Goal: Transaction & Acquisition: Purchase product/service

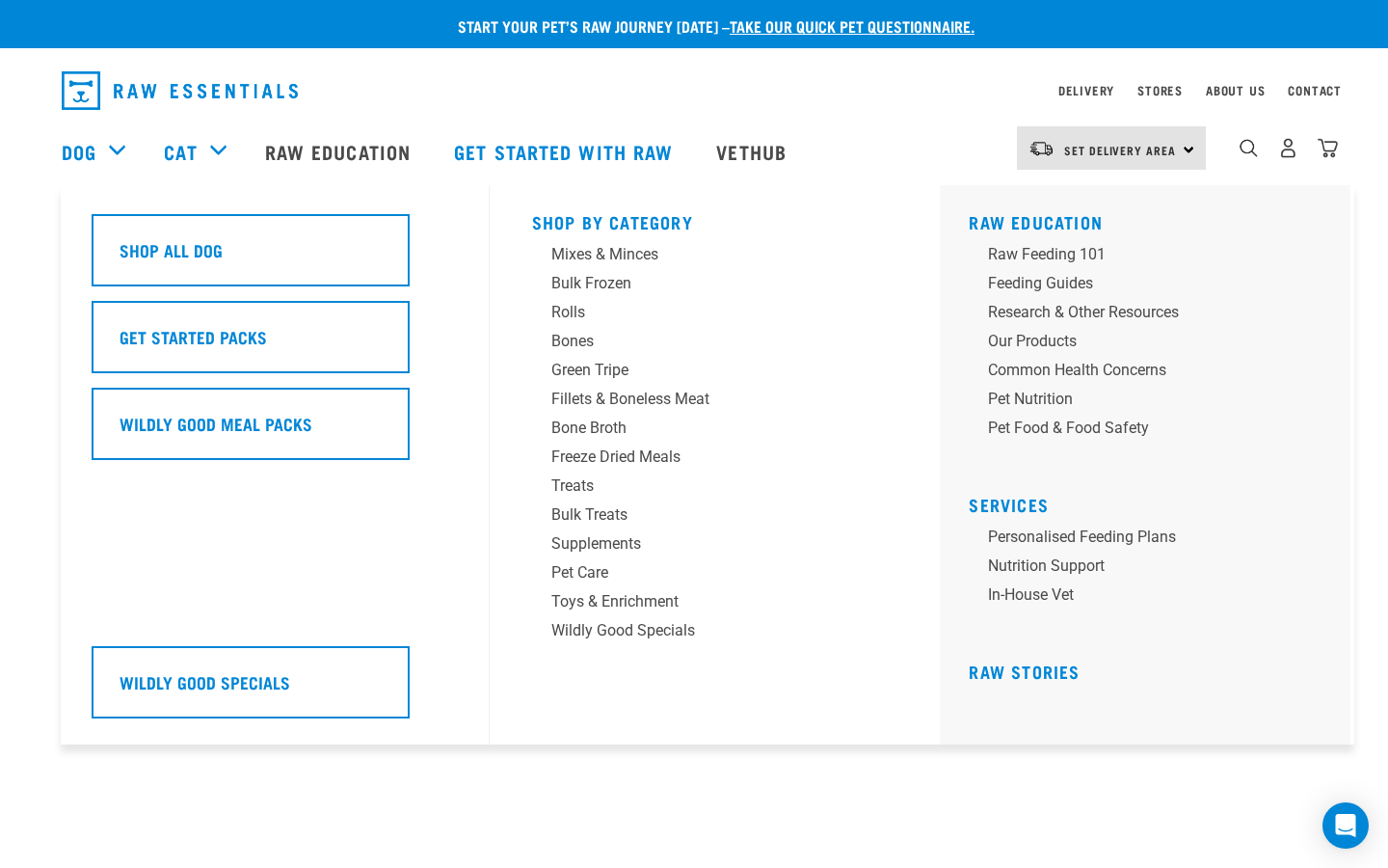
click at [104, 149] on div "Dog" at bounding box center [103, 152] width 83 height 77
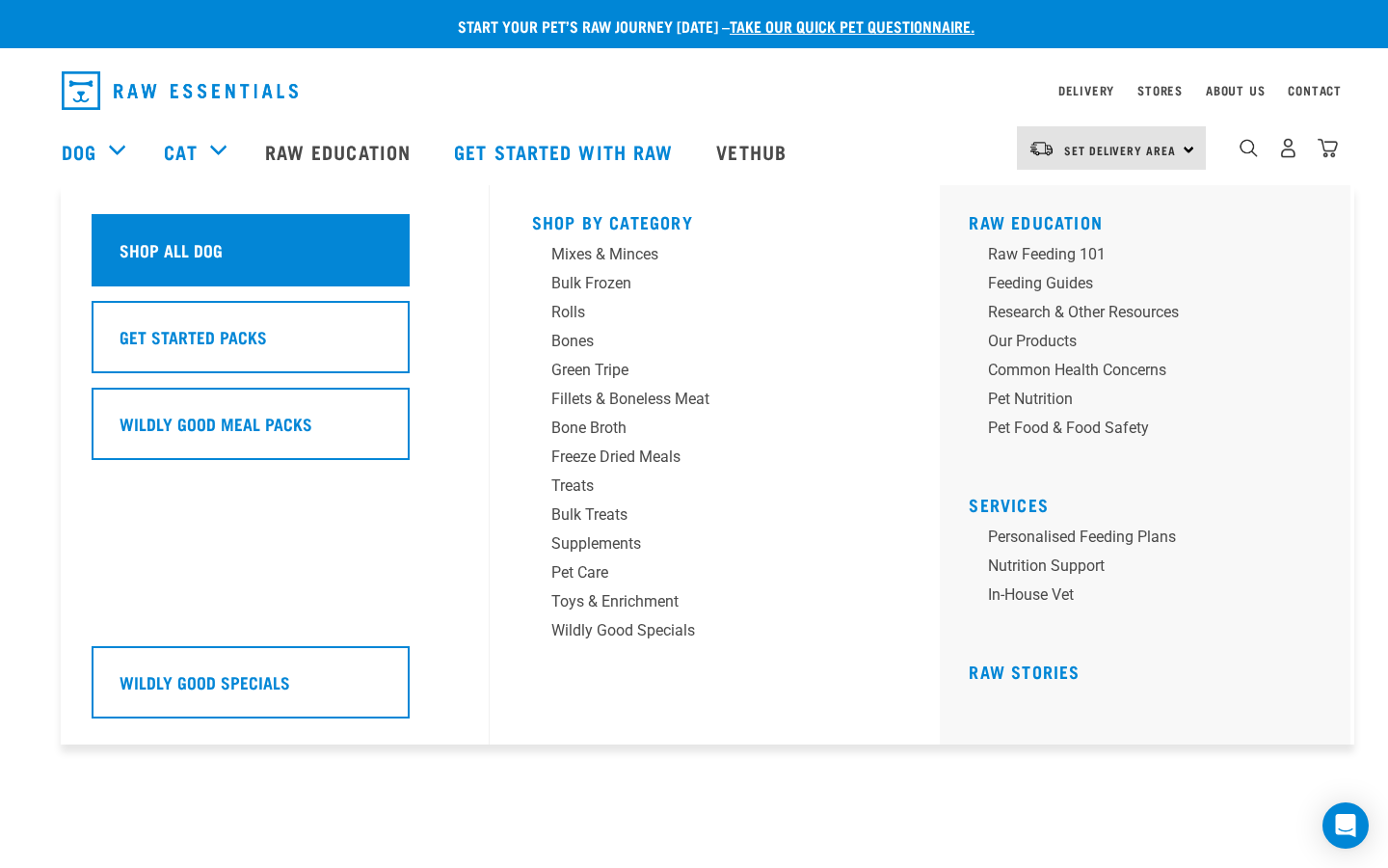
click at [134, 252] on h5 "Shop All Dog" at bounding box center [171, 249] width 103 height 25
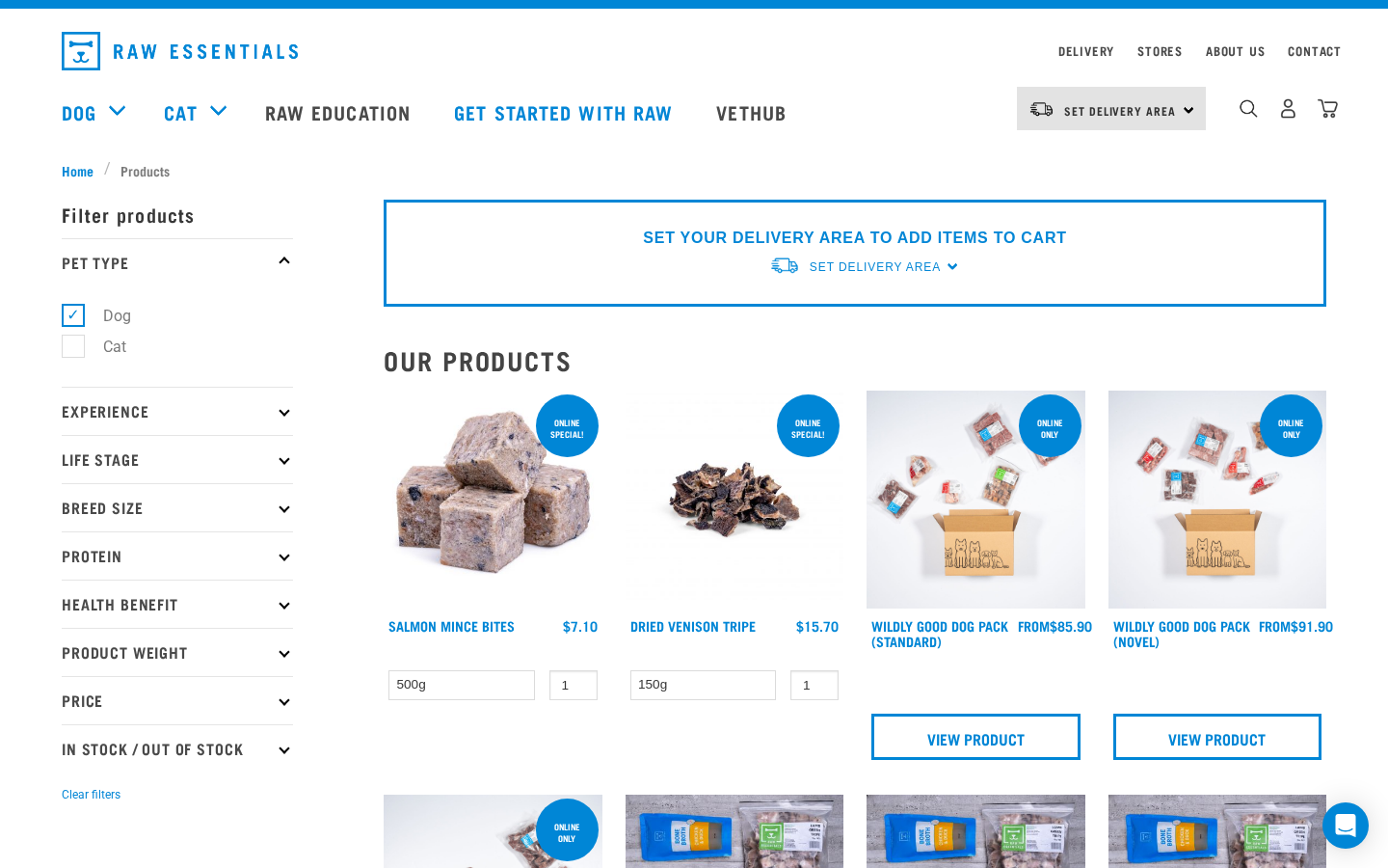
scroll to position [34, 0]
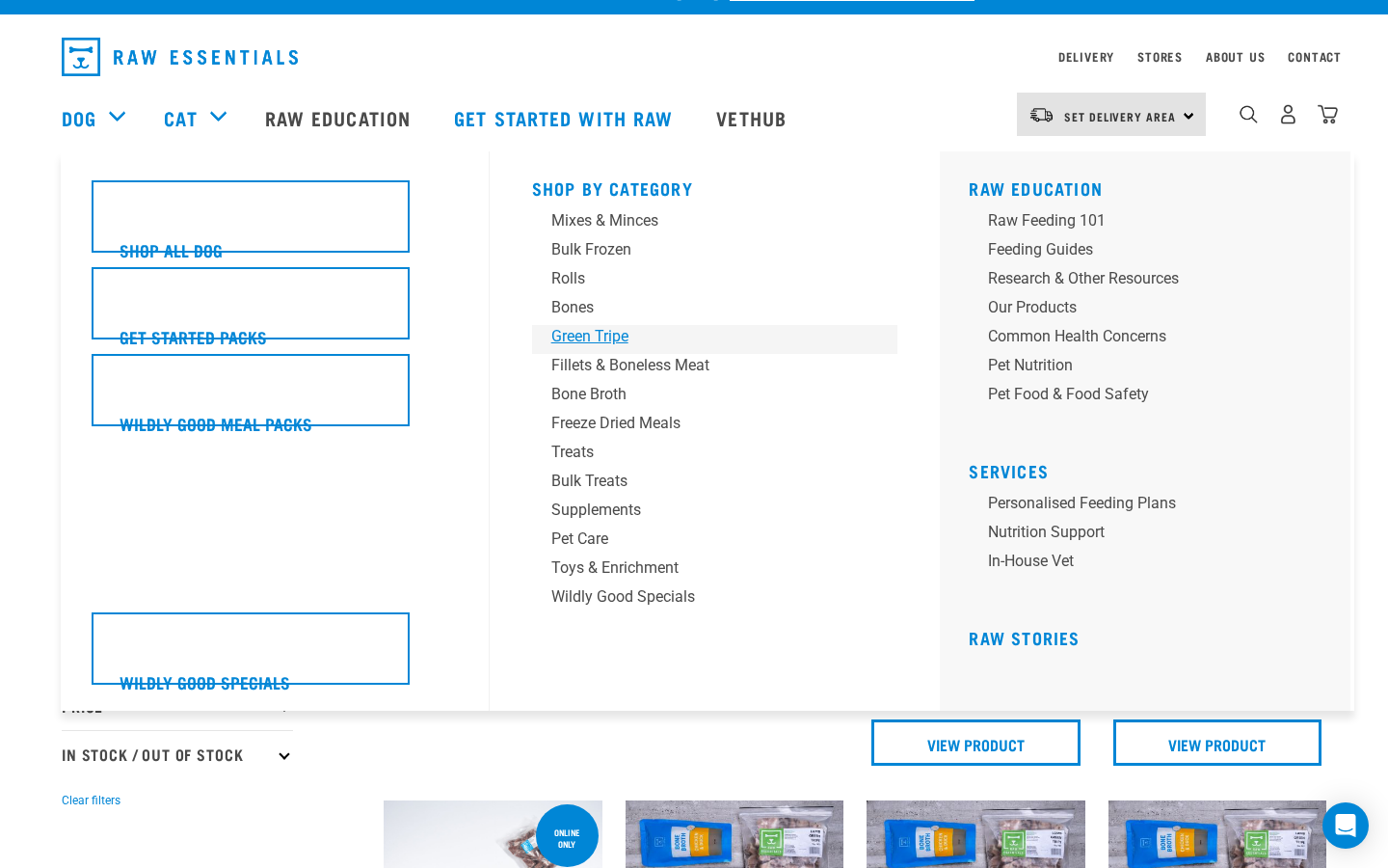
click at [585, 336] on div "Green Tripe" at bounding box center [702, 336] width 301 height 23
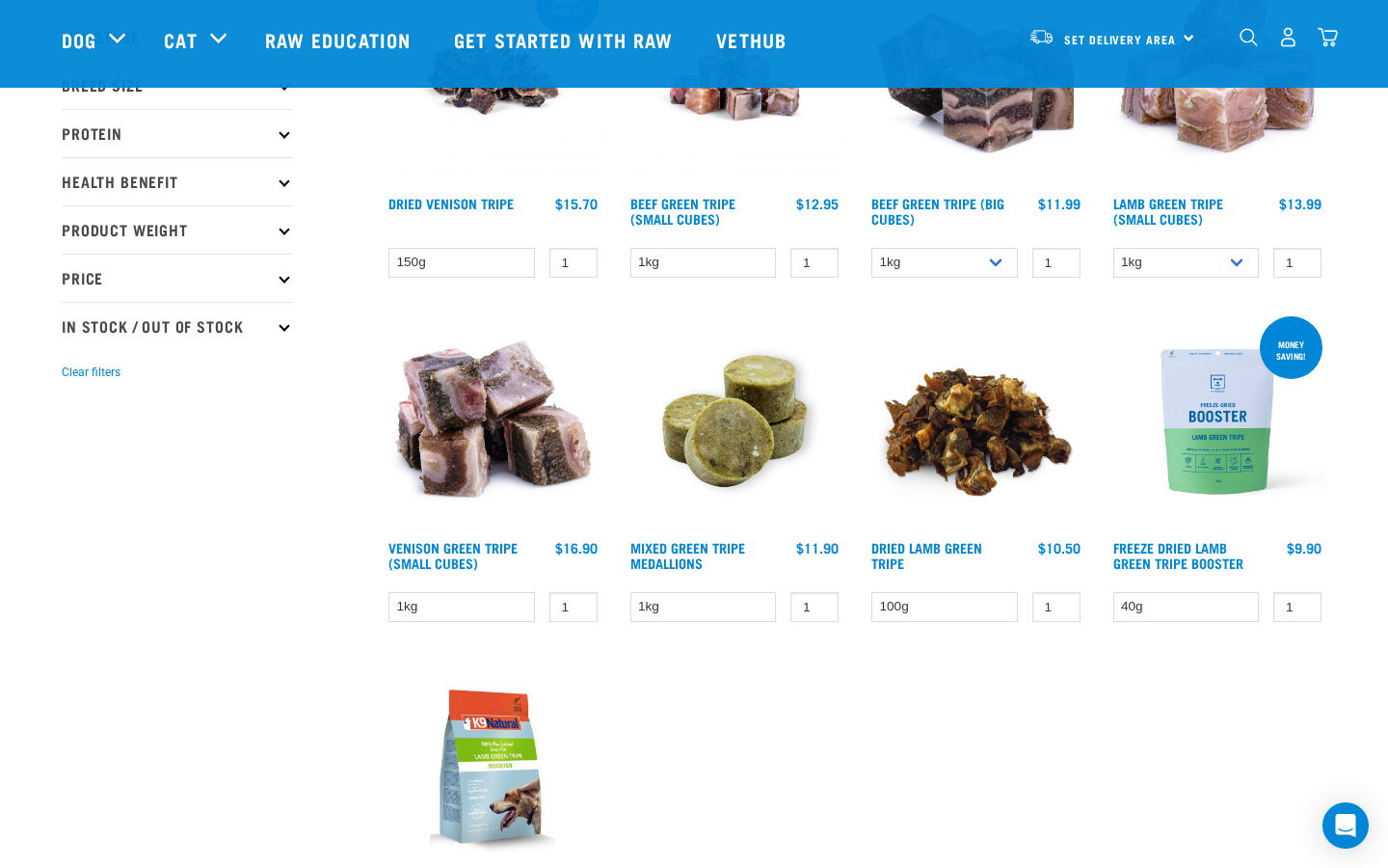
scroll to position [324, 0]
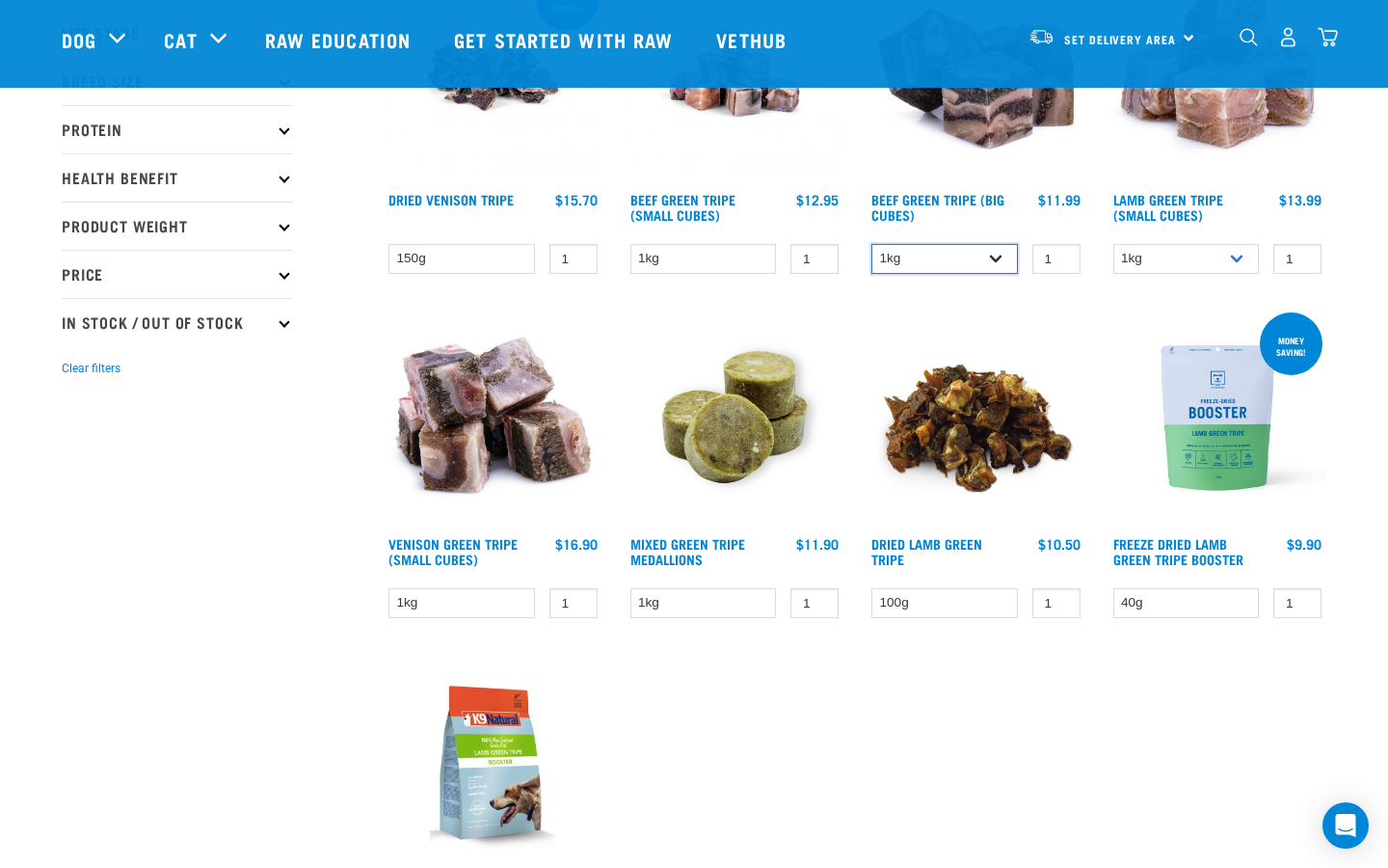
click at [999, 255] on select "1kg 3kg Bulk (10kg)" at bounding box center [945, 258] width 147 height 30
click at [1003, 254] on select "1kg 3kg Bulk (10kg)" at bounding box center [945, 258] width 147 height 30
select select "345"
click at [1001, 195] on link "Beef Green Tripe (Big Cubes)" at bounding box center [939, 206] width 133 height 22
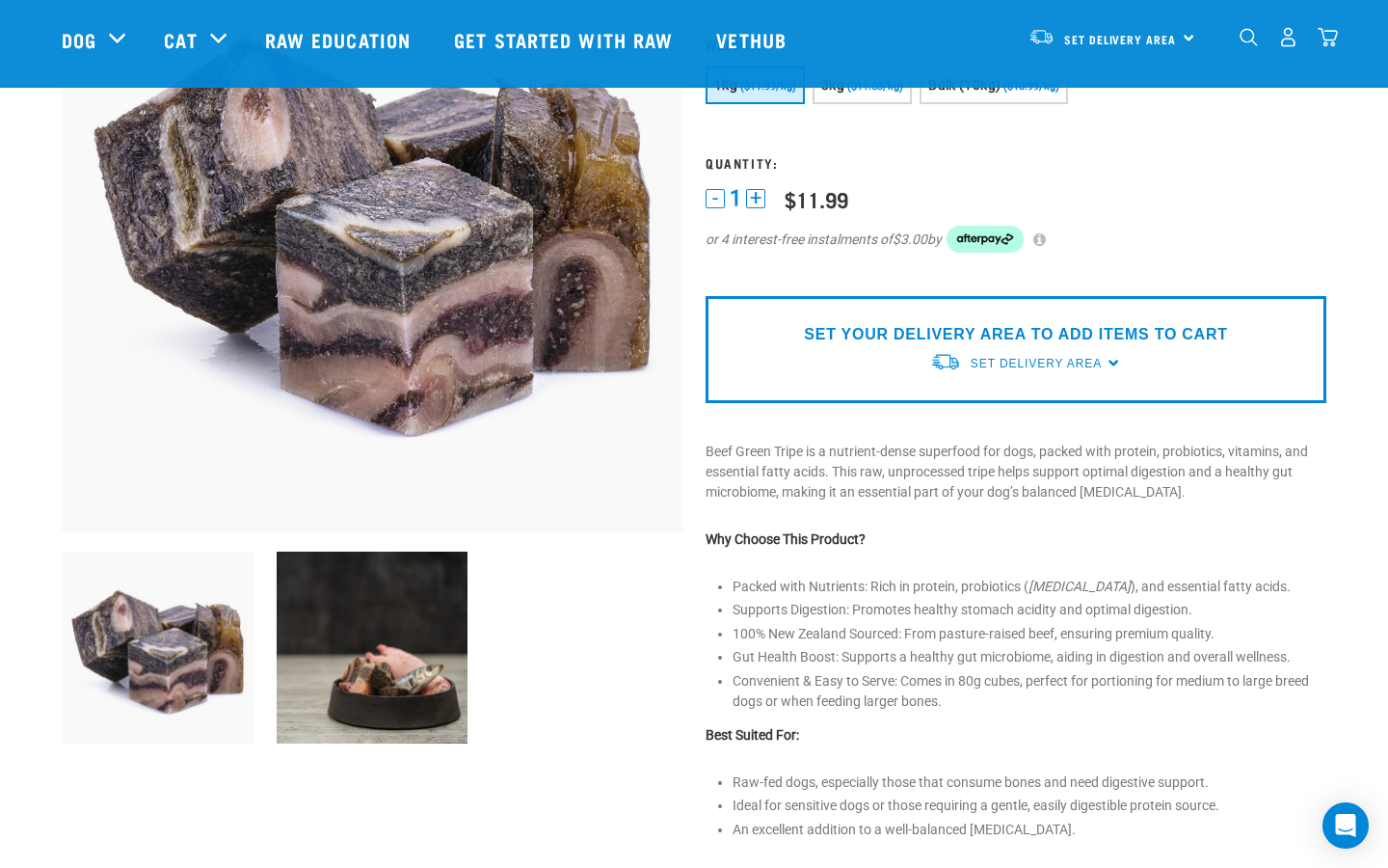
scroll to position [215, 0]
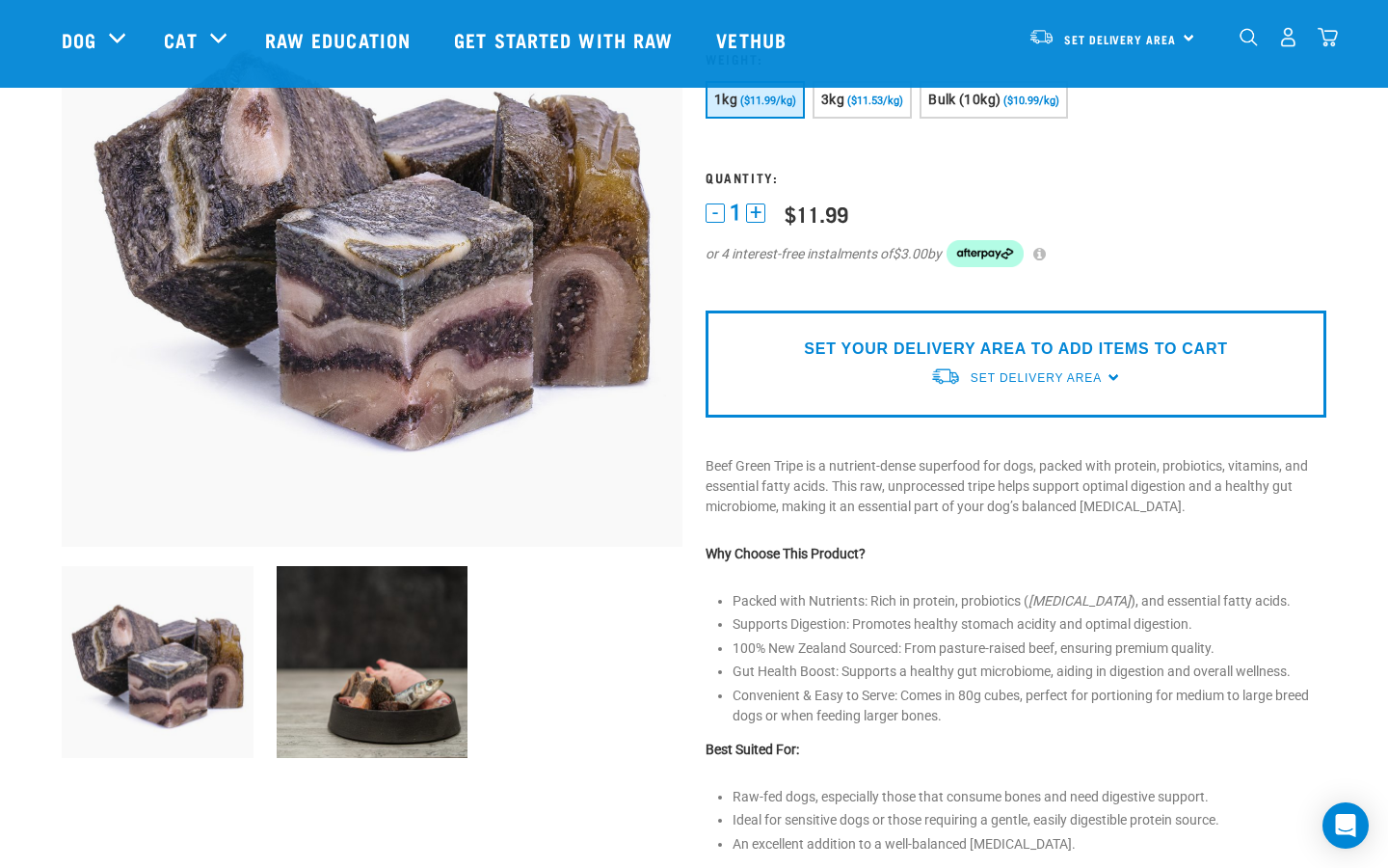
click at [1004, 353] on p "SET YOUR DELIVERY AREA TO ADD ITEMS TO CART" at bounding box center [1016, 349] width 423 height 23
click at [1006, 378] on span "Set Delivery Area" at bounding box center [1036, 378] width 131 height 14
click at [996, 420] on link "[GEOGRAPHIC_DATA]" at bounding box center [1026, 422] width 191 height 32
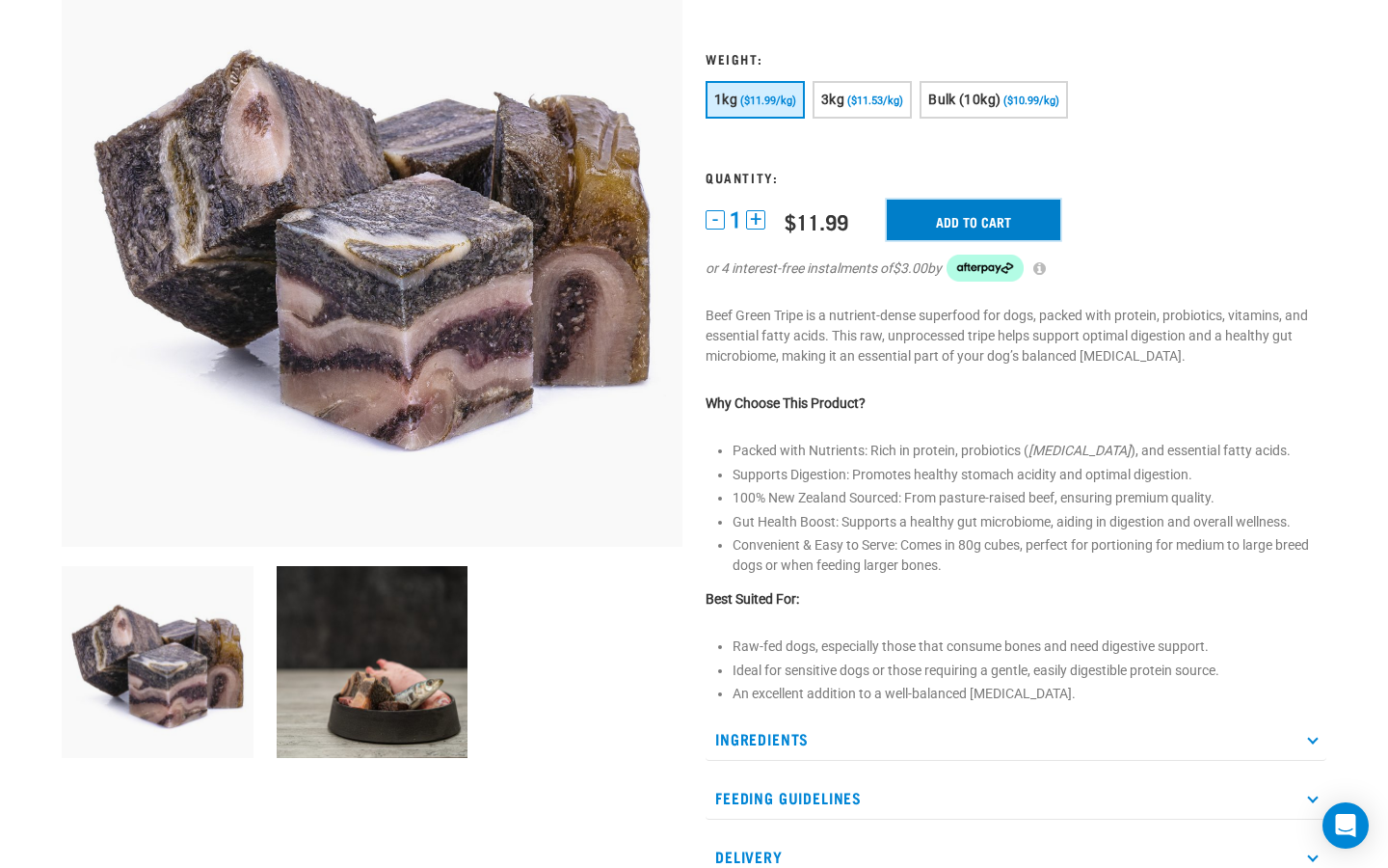
click at [940, 218] on input "Add to cart" at bounding box center [974, 219] width 174 height 41
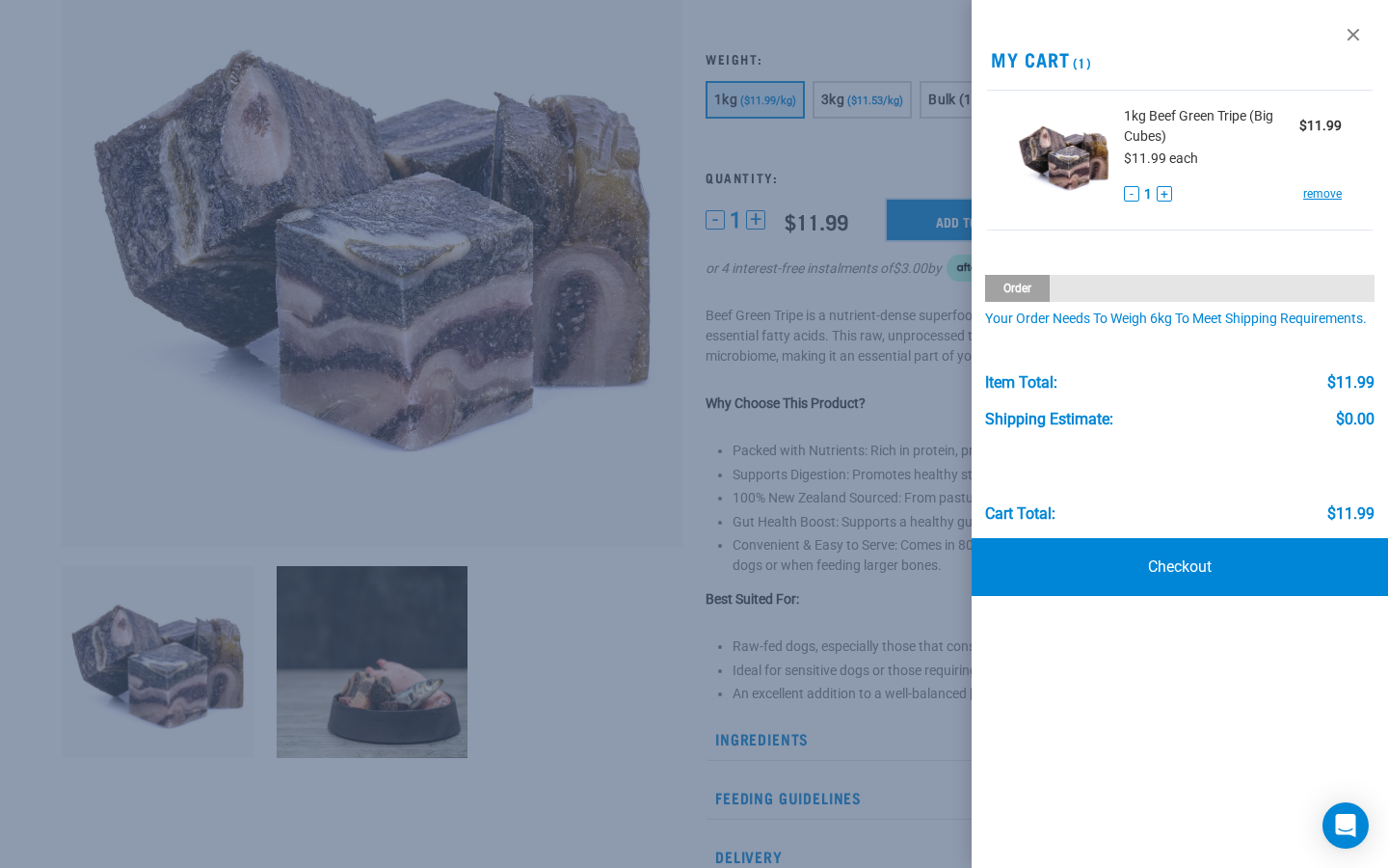
scroll to position [160, 0]
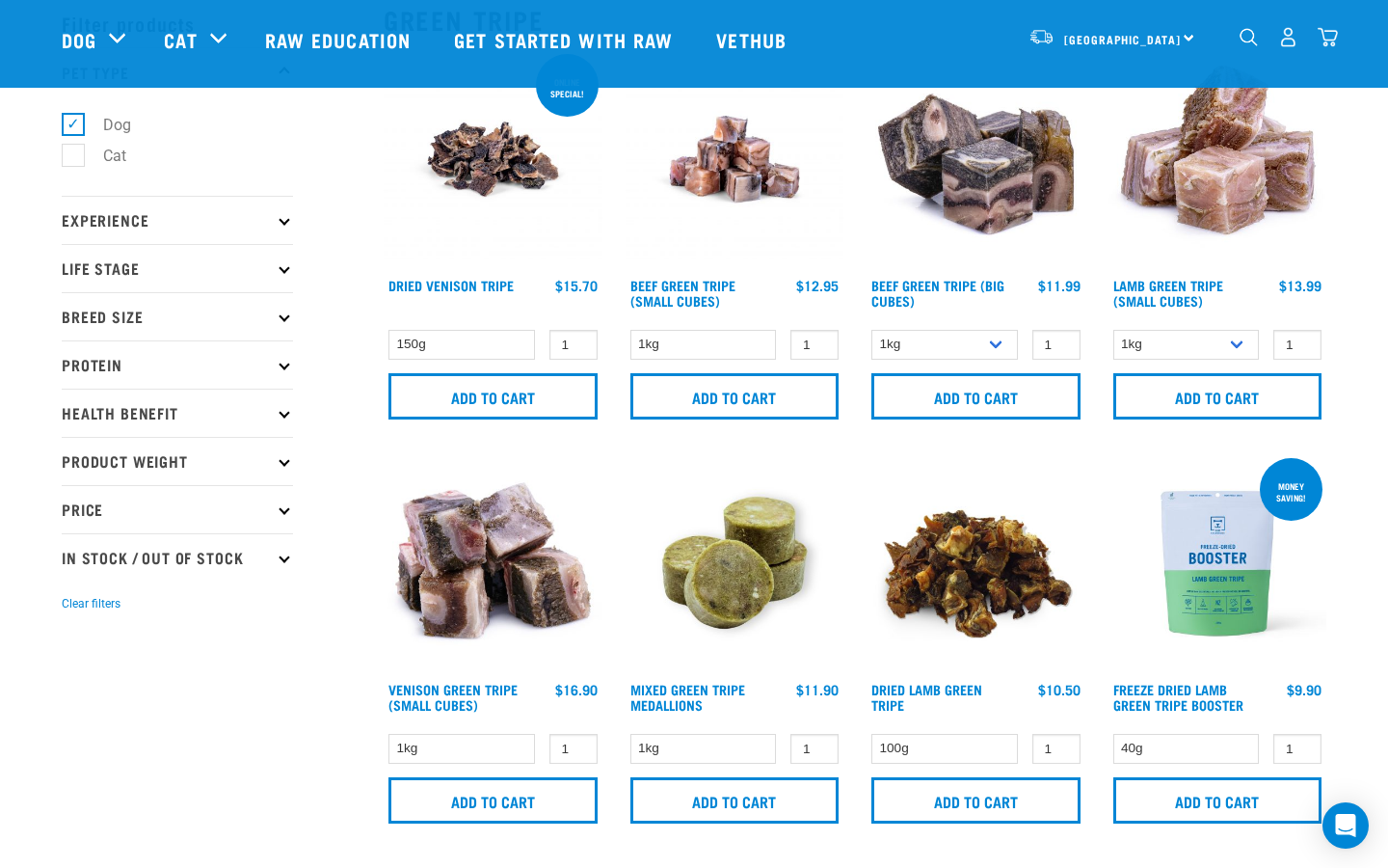
scroll to position [81, 0]
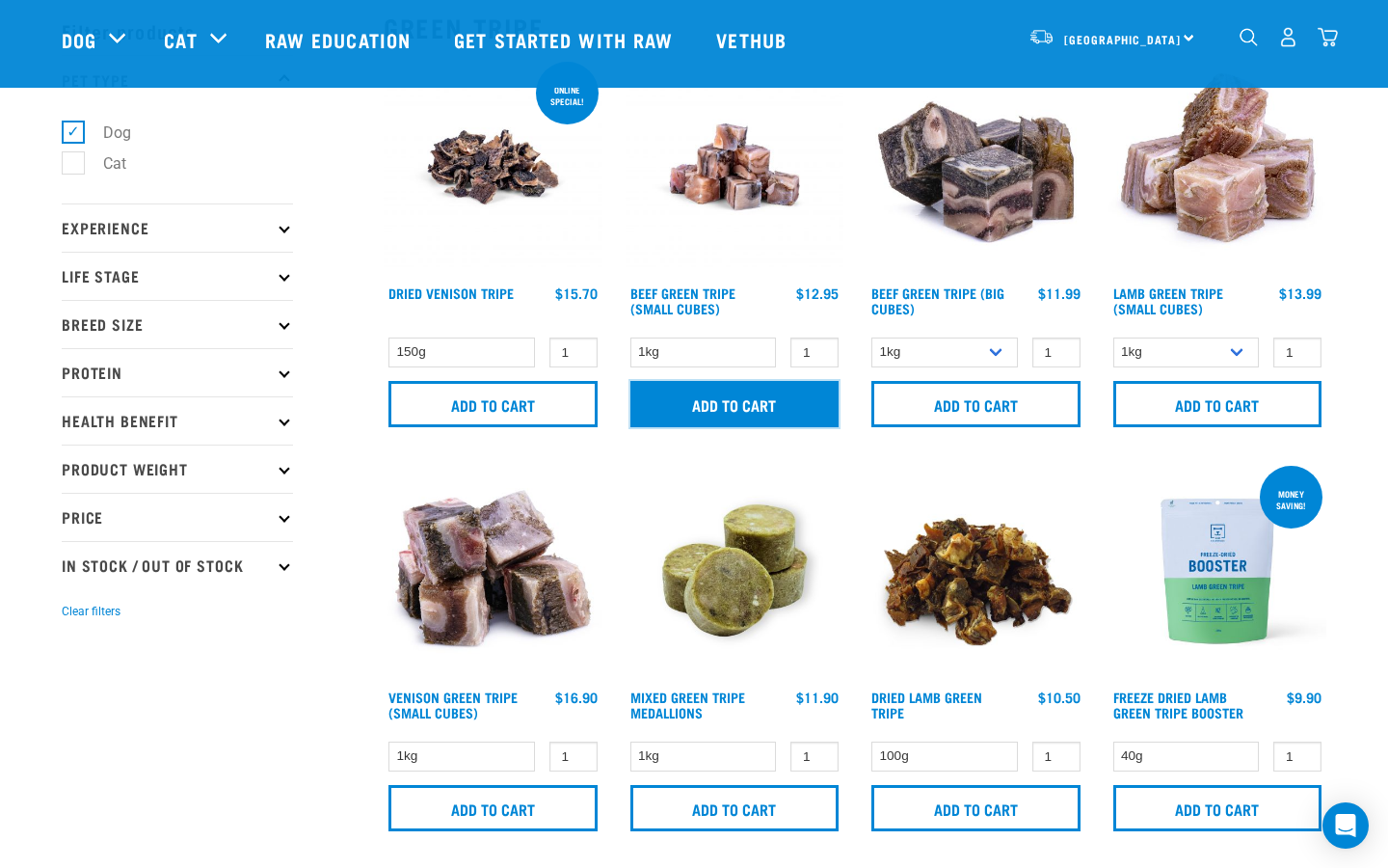
click at [715, 401] on input "Add to cart" at bounding box center [735, 404] width 209 height 46
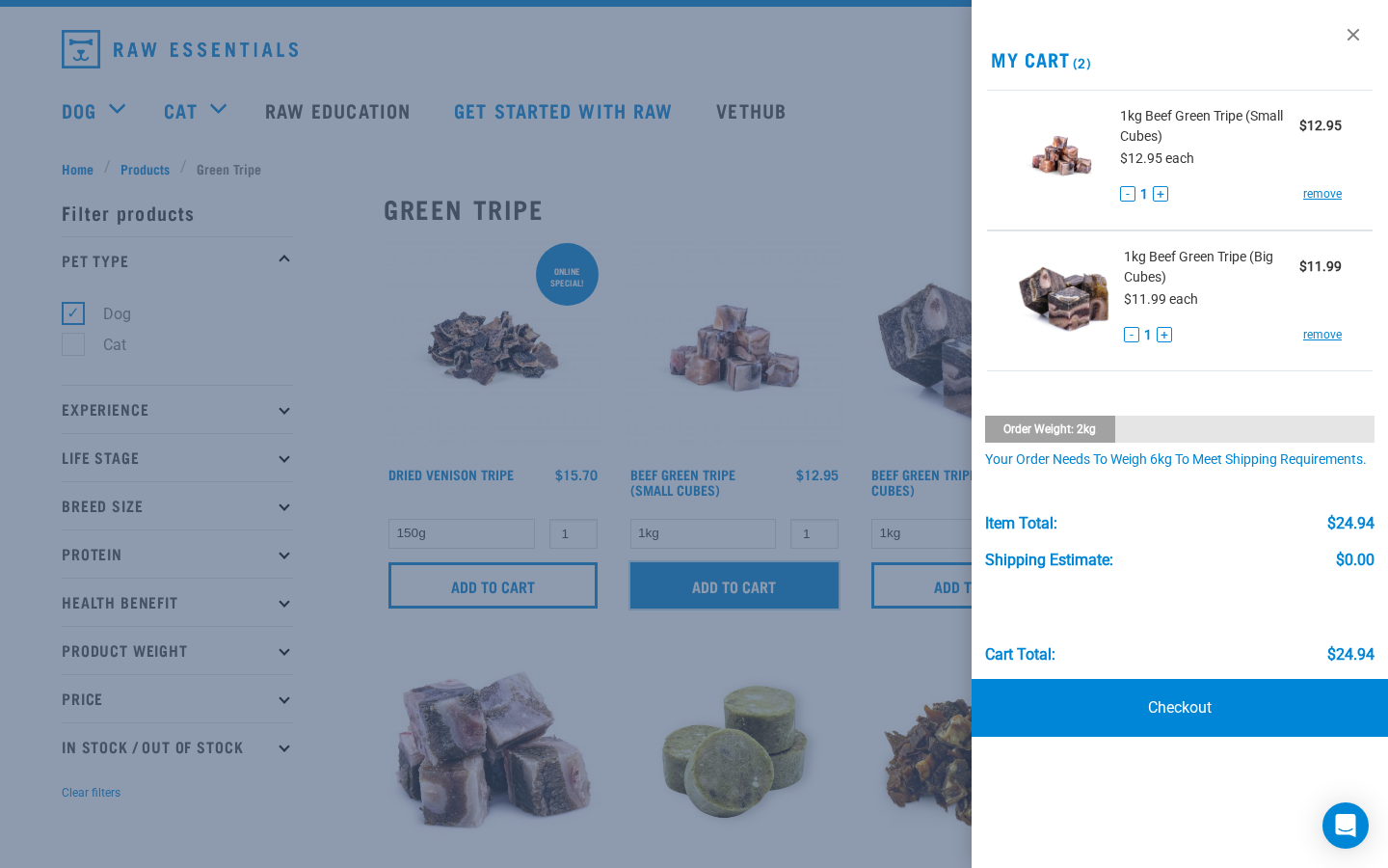
scroll to position [0, 0]
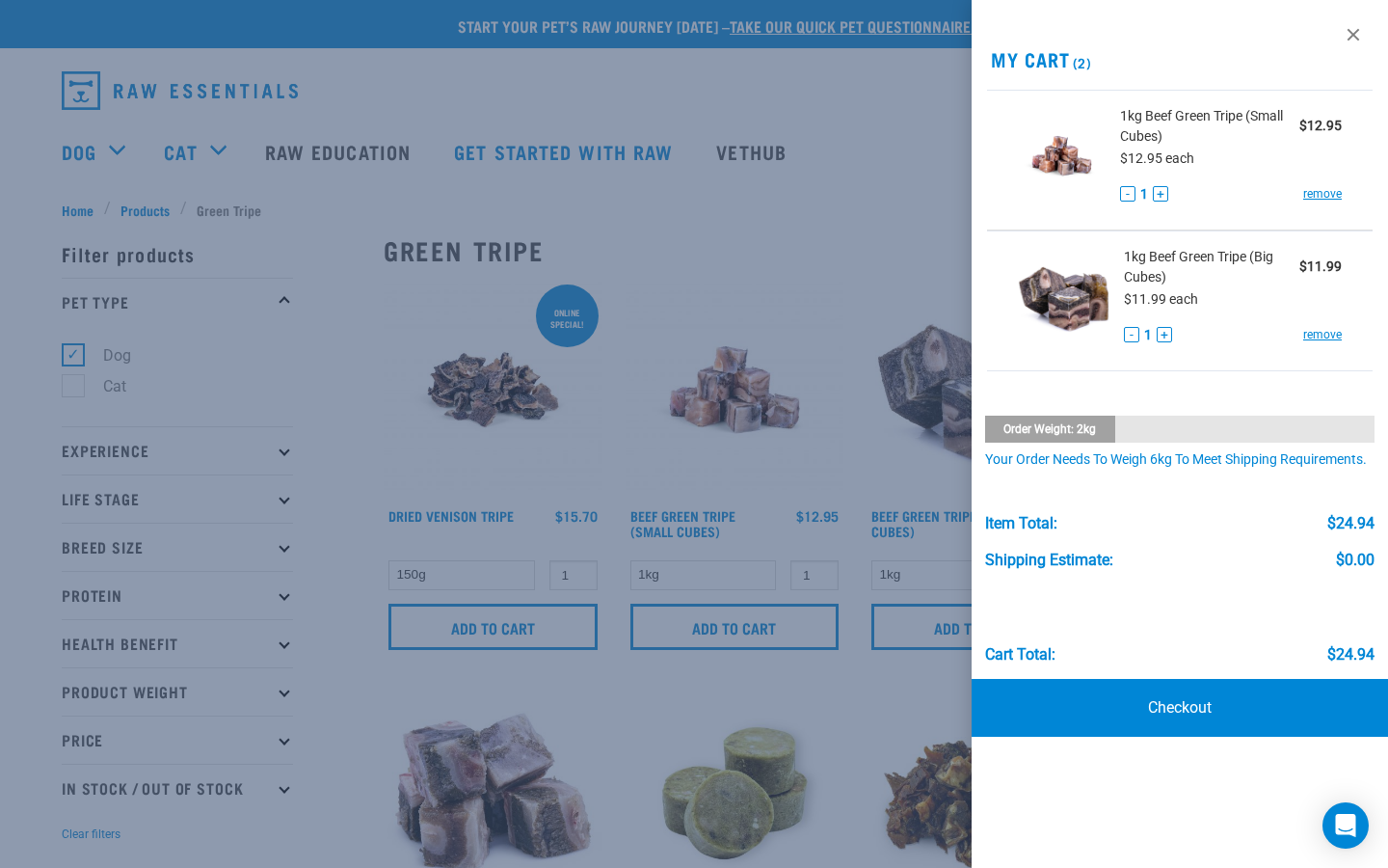
click at [676, 257] on div at bounding box center [694, 434] width 1388 height 868
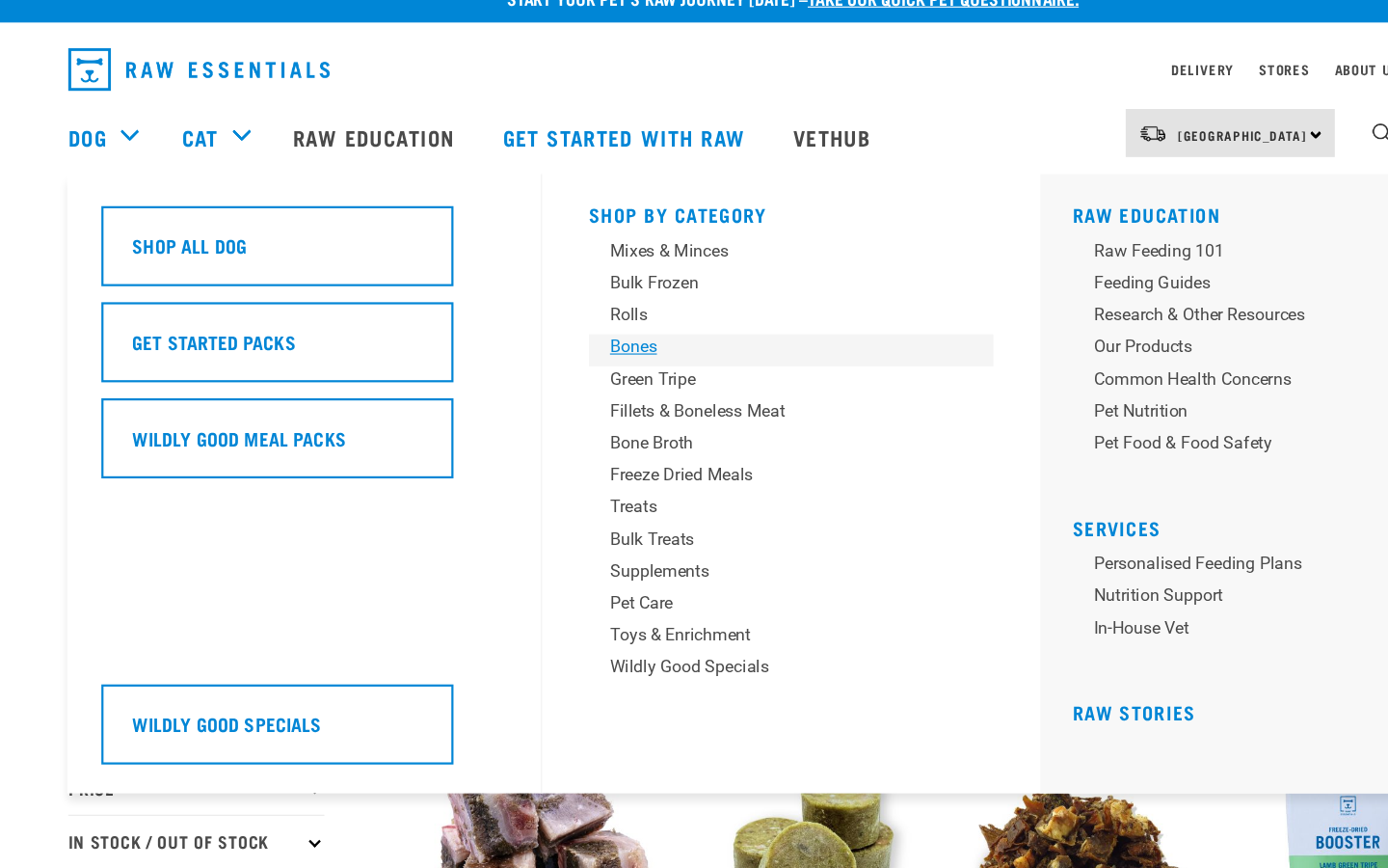
click at [577, 338] on div "Bones" at bounding box center [702, 341] width 301 height 23
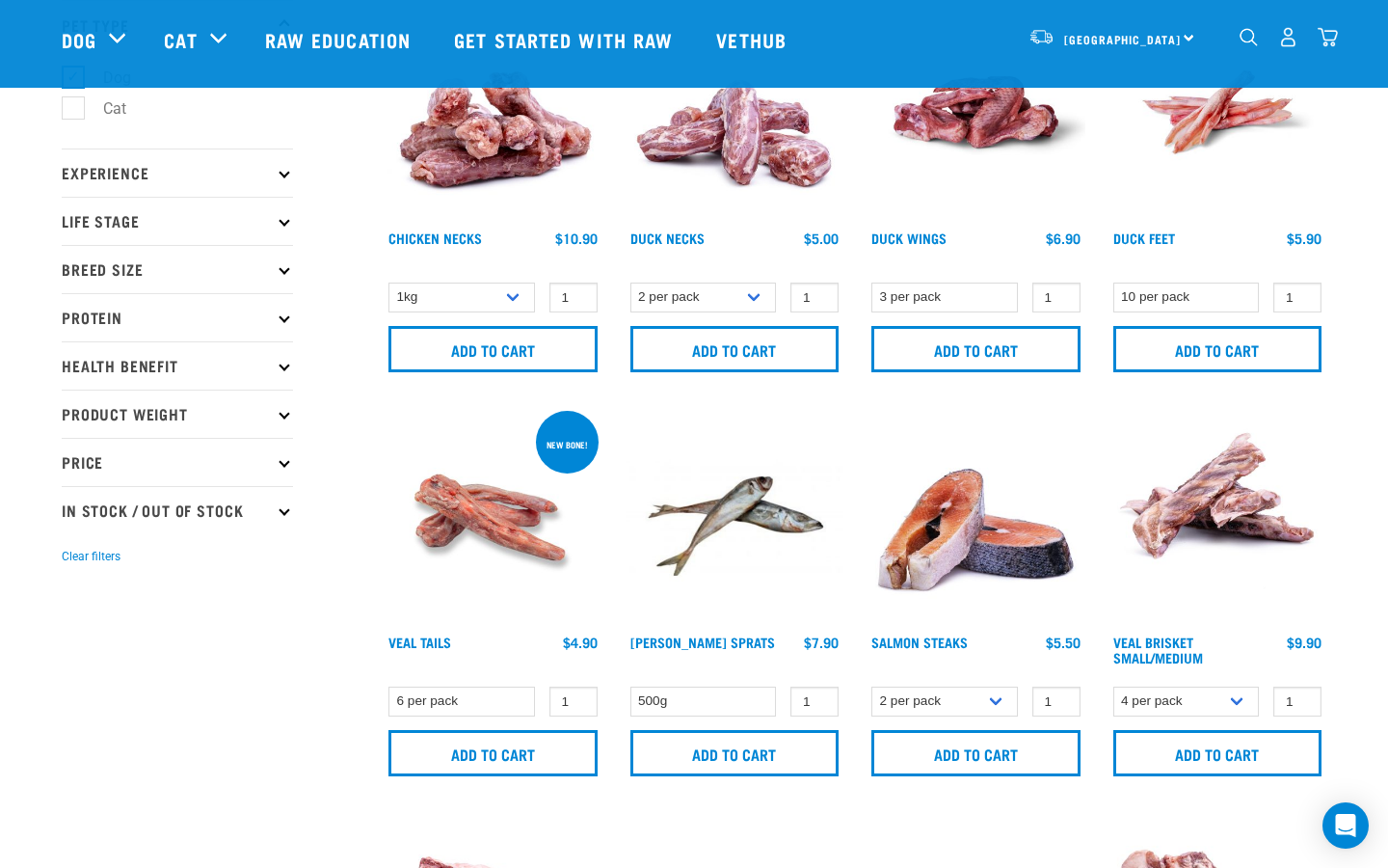
scroll to position [134, 0]
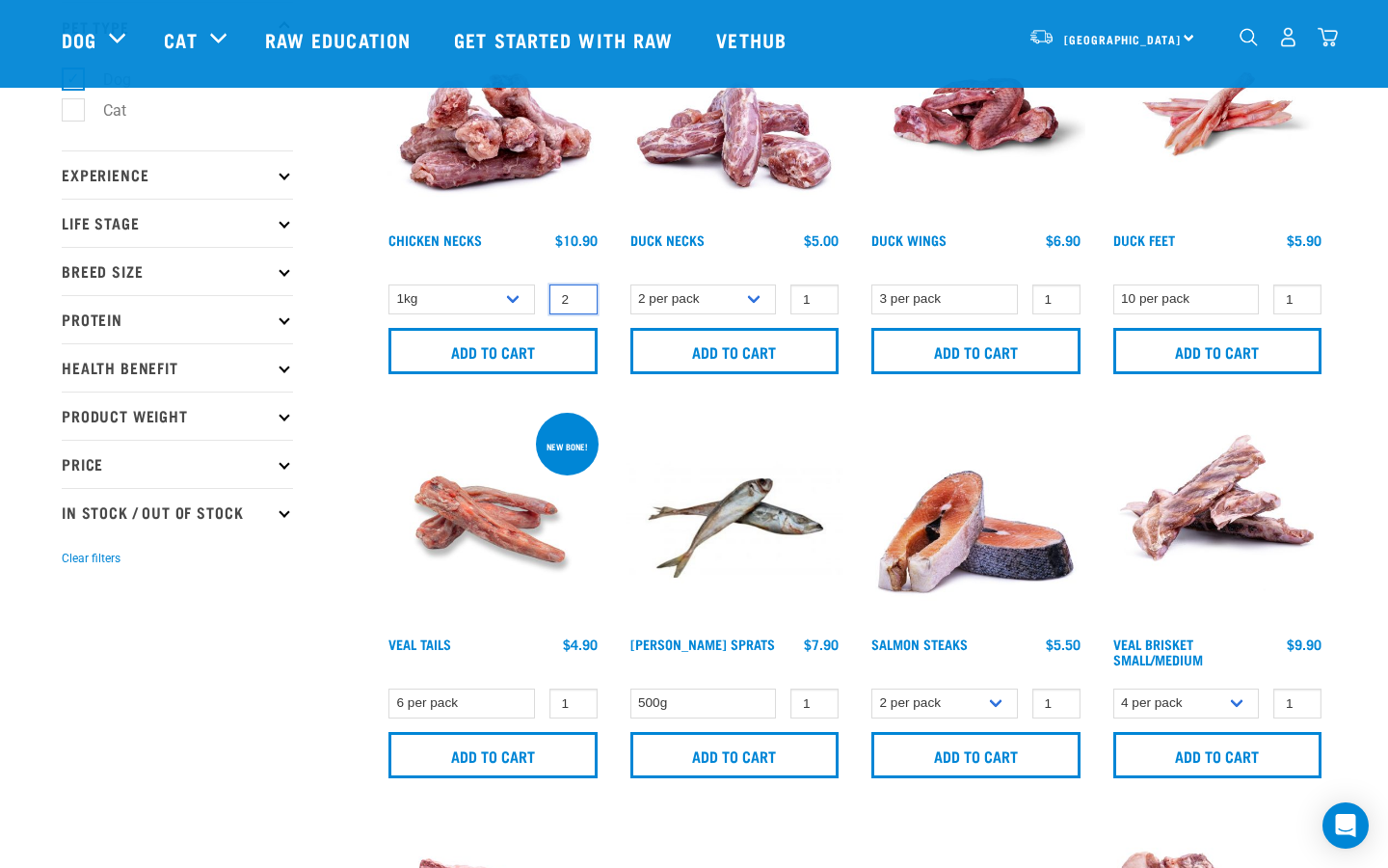
click at [578, 295] on input "2" at bounding box center [574, 299] width 48 height 30
type input "3"
click at [578, 295] on input "3" at bounding box center [574, 299] width 48 height 30
click at [509, 301] on select "1kg 2kg" at bounding box center [462, 299] width 147 height 30
select select "7342"
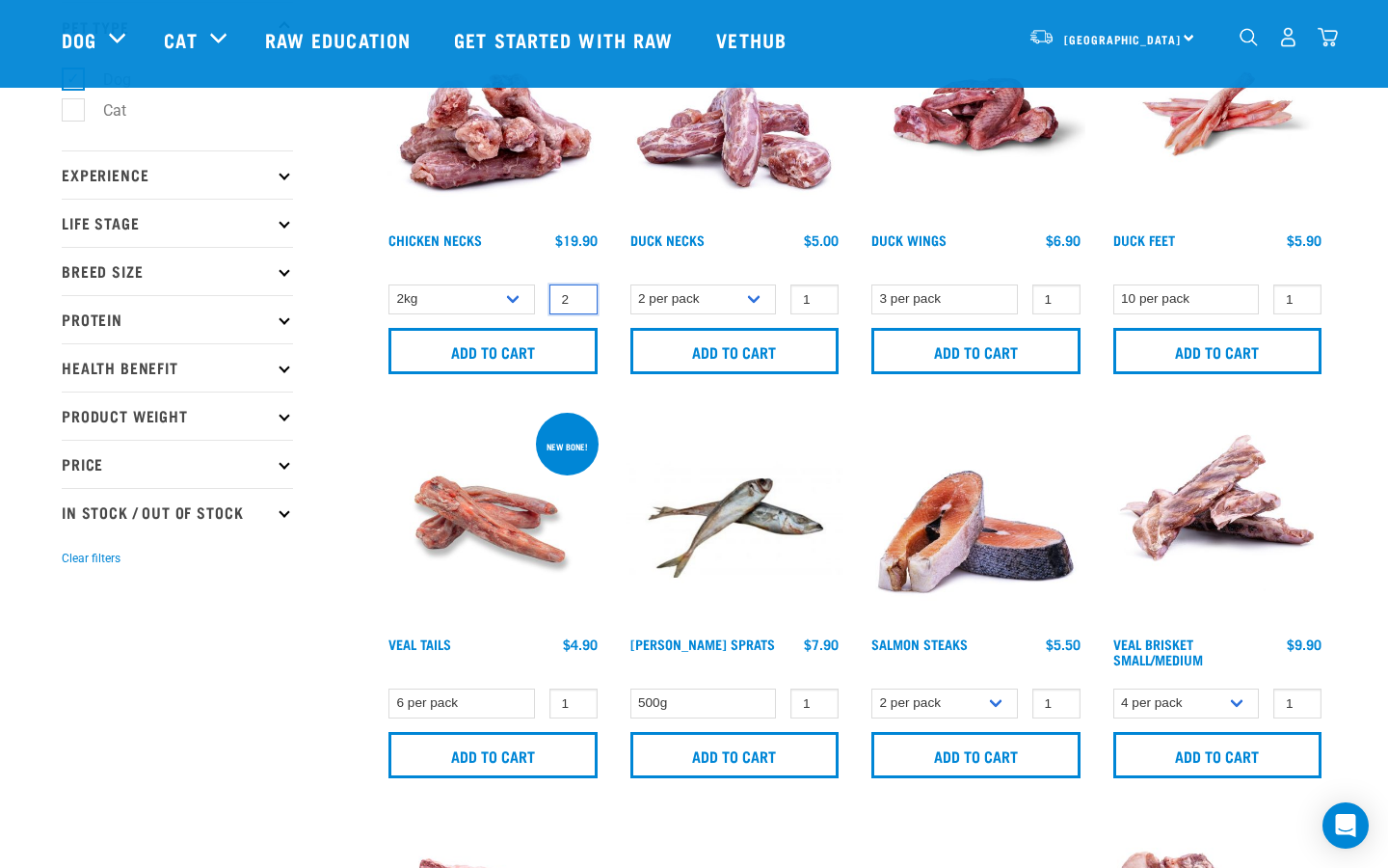
click at [576, 304] on input "2" at bounding box center [574, 299] width 48 height 30
type input "1"
click at [574, 304] on input "1" at bounding box center [574, 299] width 48 height 30
click at [532, 348] on input "Add to cart" at bounding box center [493, 351] width 209 height 46
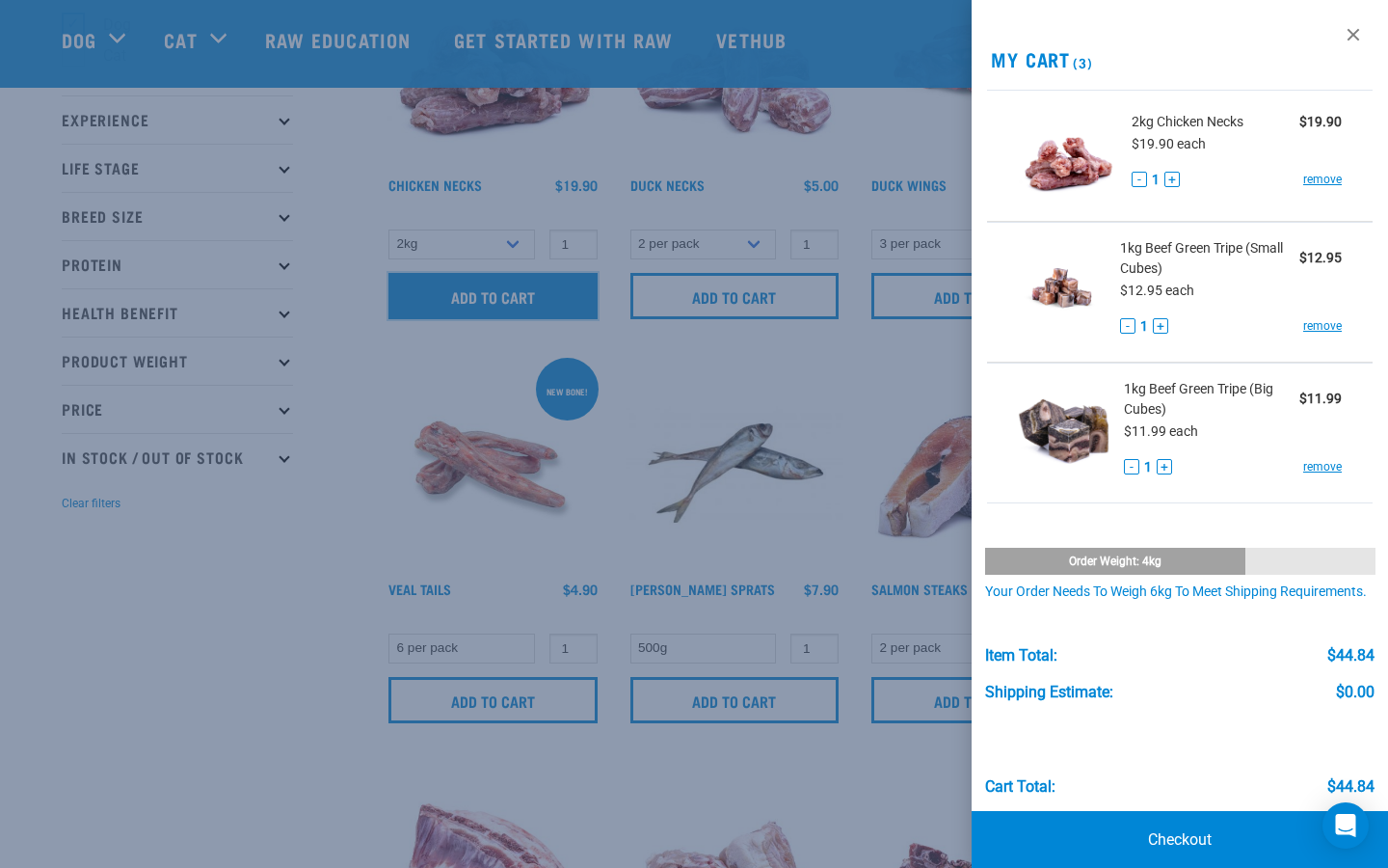
scroll to position [193, 0]
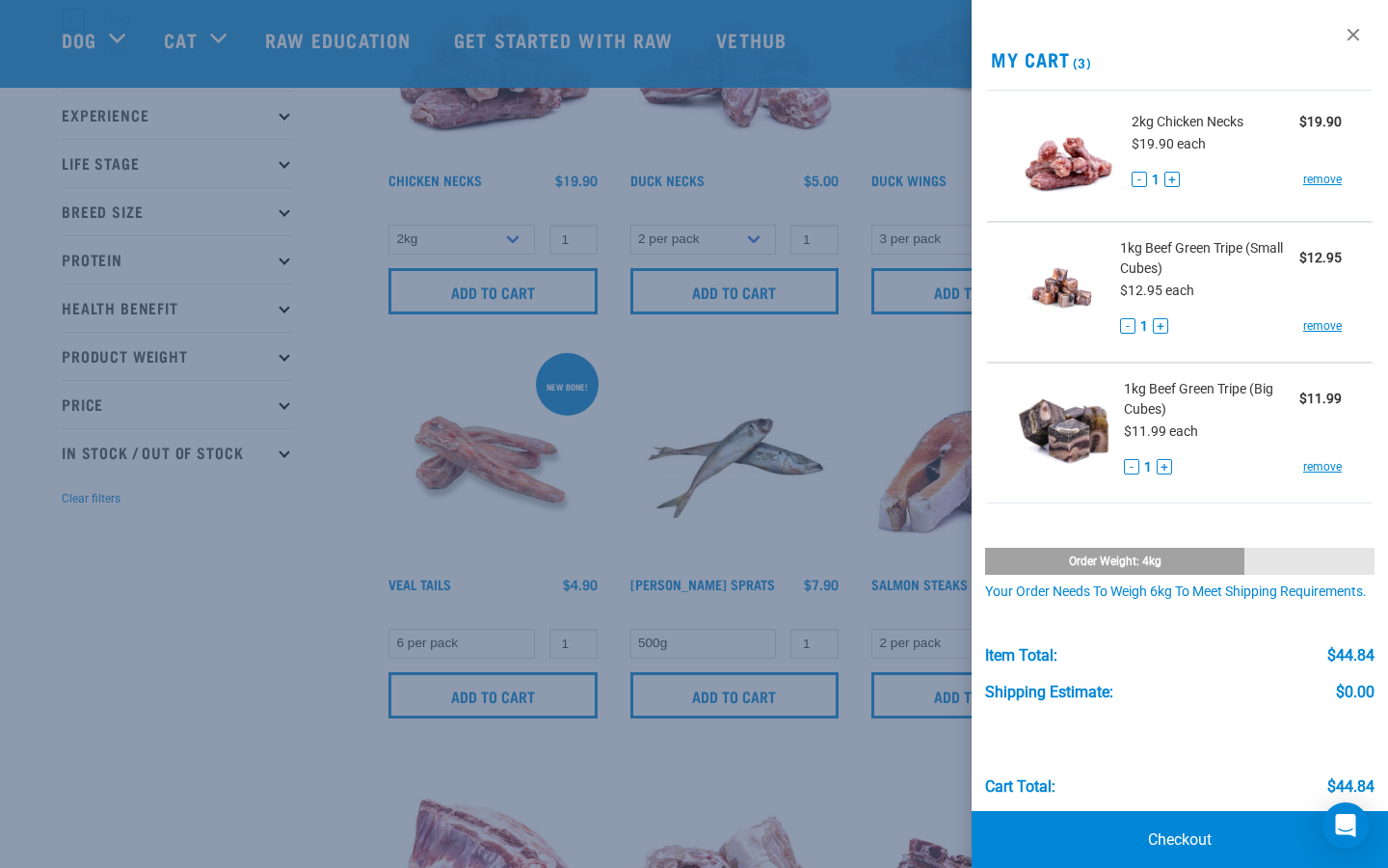
click at [166, 591] on div at bounding box center [694, 434] width 1388 height 868
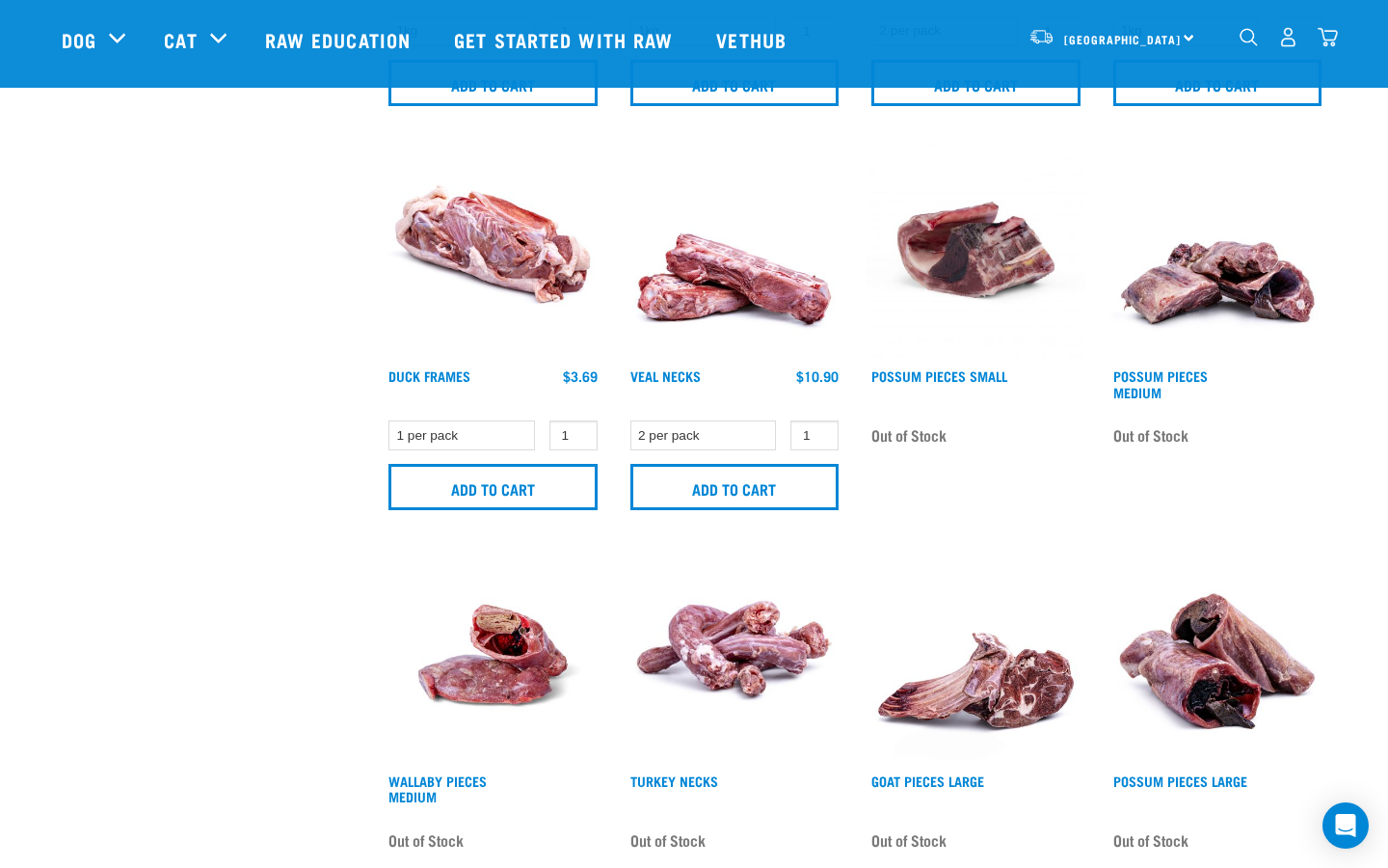
scroll to position [1601, 0]
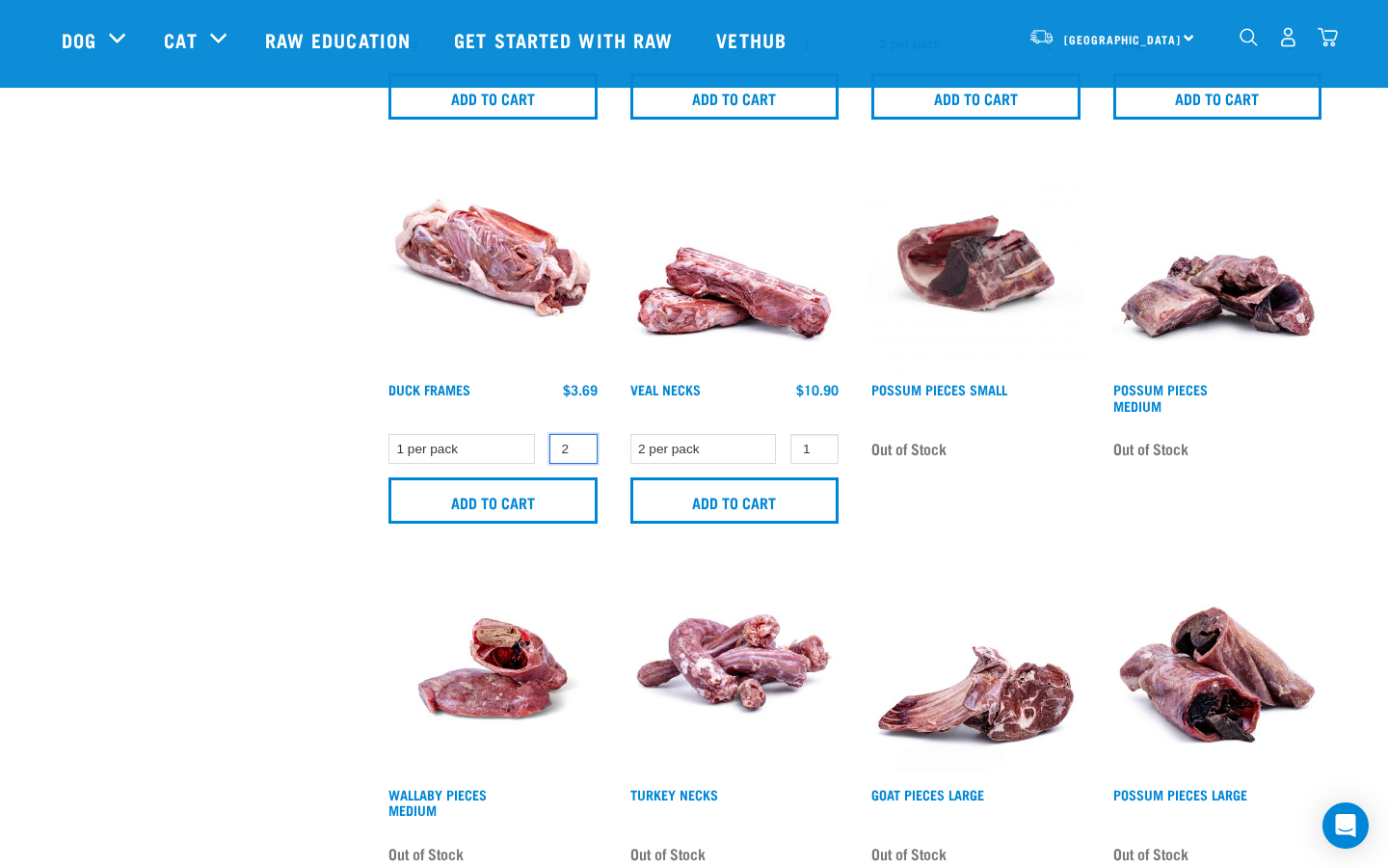
type input "2"
click at [576, 442] on input "2" at bounding box center [574, 448] width 48 height 30
click at [540, 497] on input "Add to cart" at bounding box center [493, 501] width 209 height 46
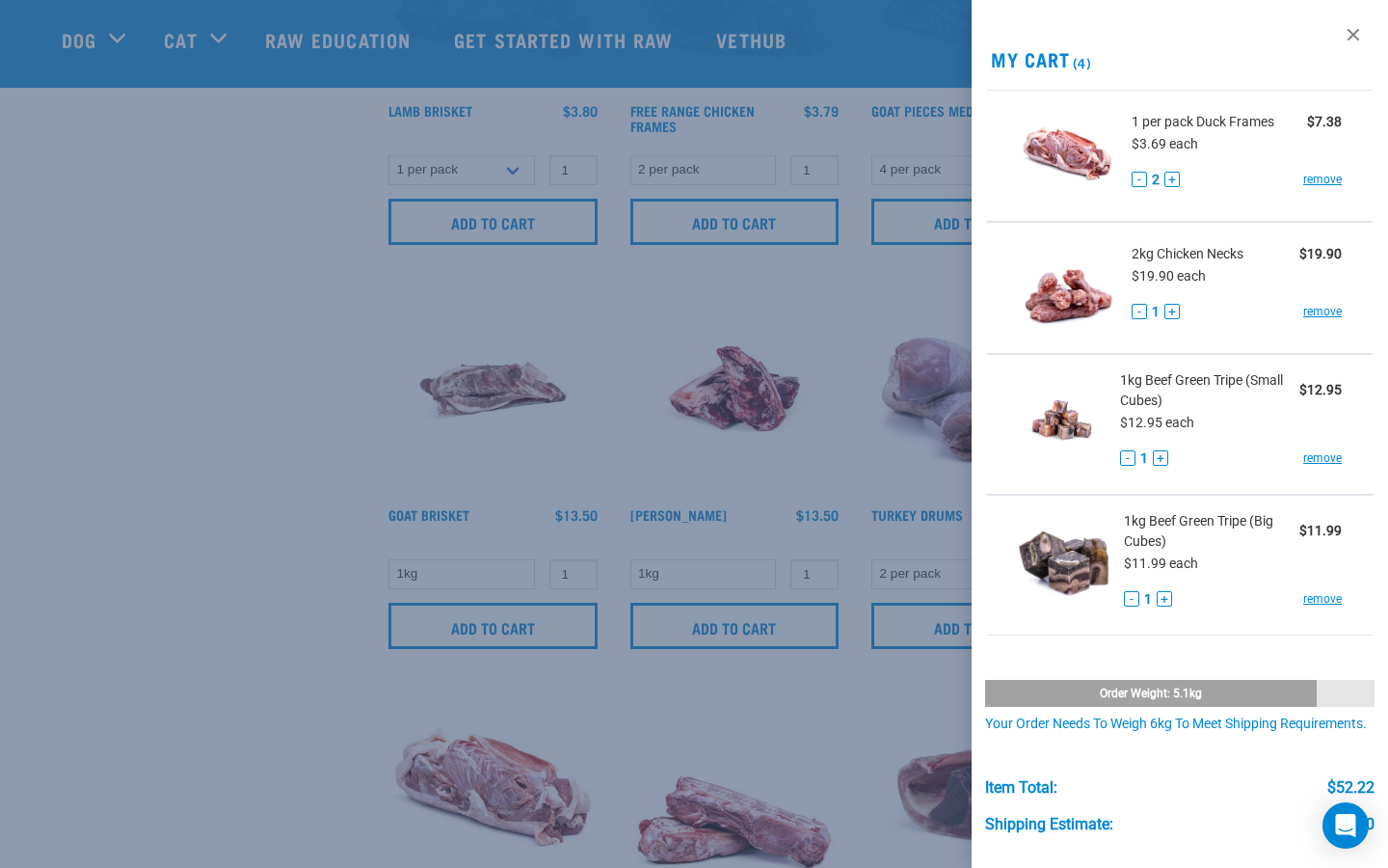
scroll to position [1070, 0]
click at [195, 434] on div at bounding box center [694, 434] width 1388 height 868
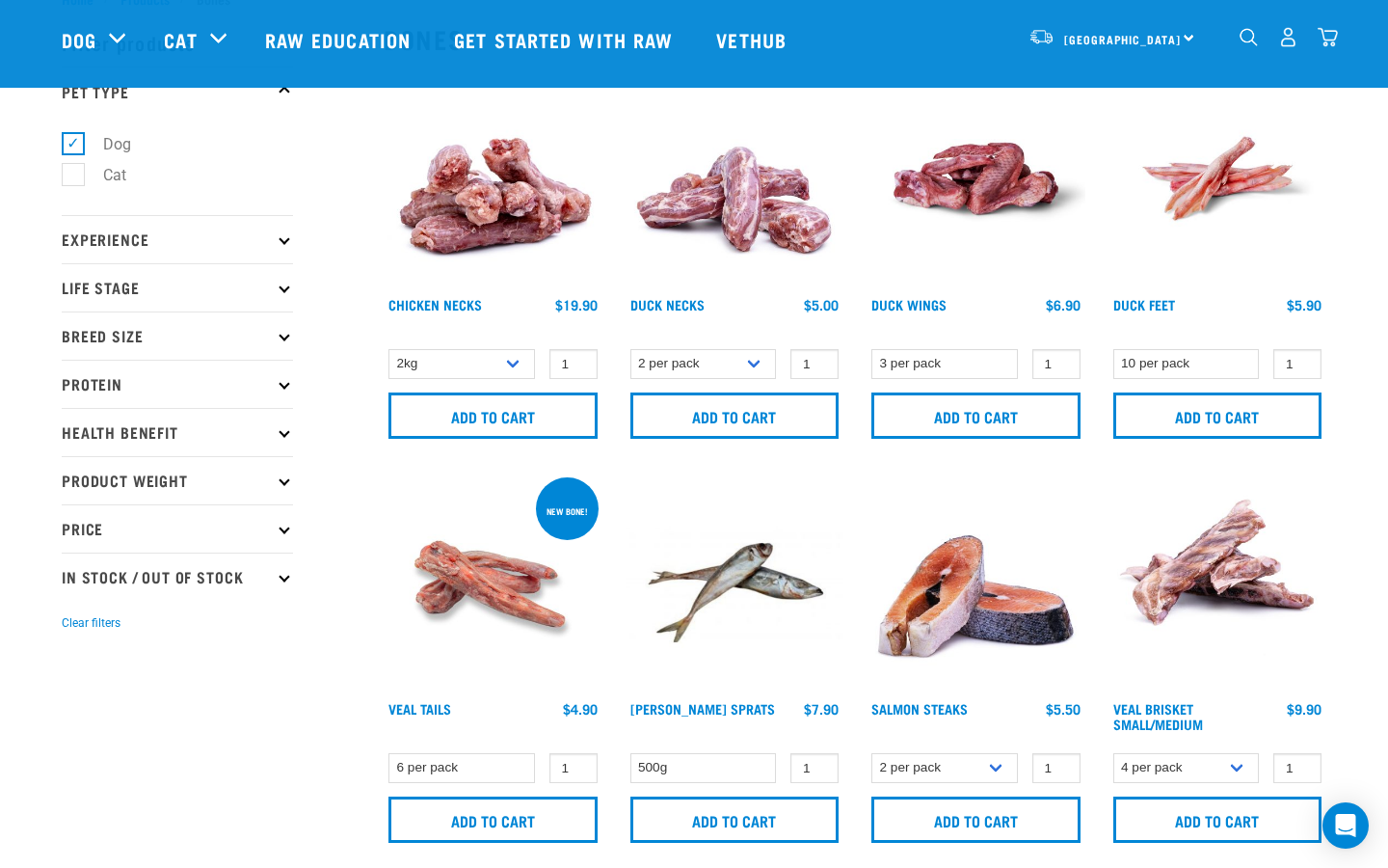
scroll to position [0, 0]
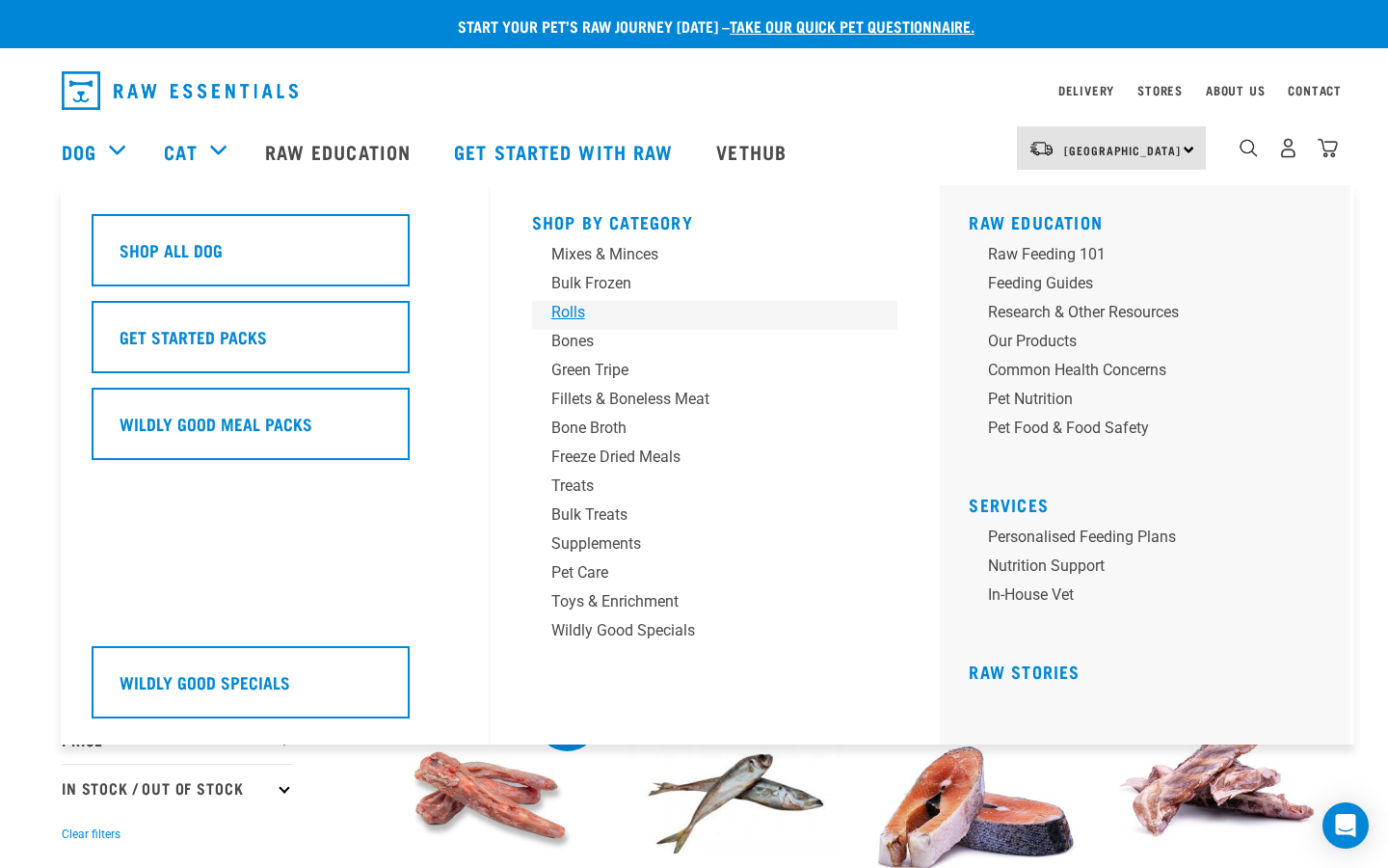
click at [581, 311] on div "Rolls" at bounding box center [702, 312] width 301 height 23
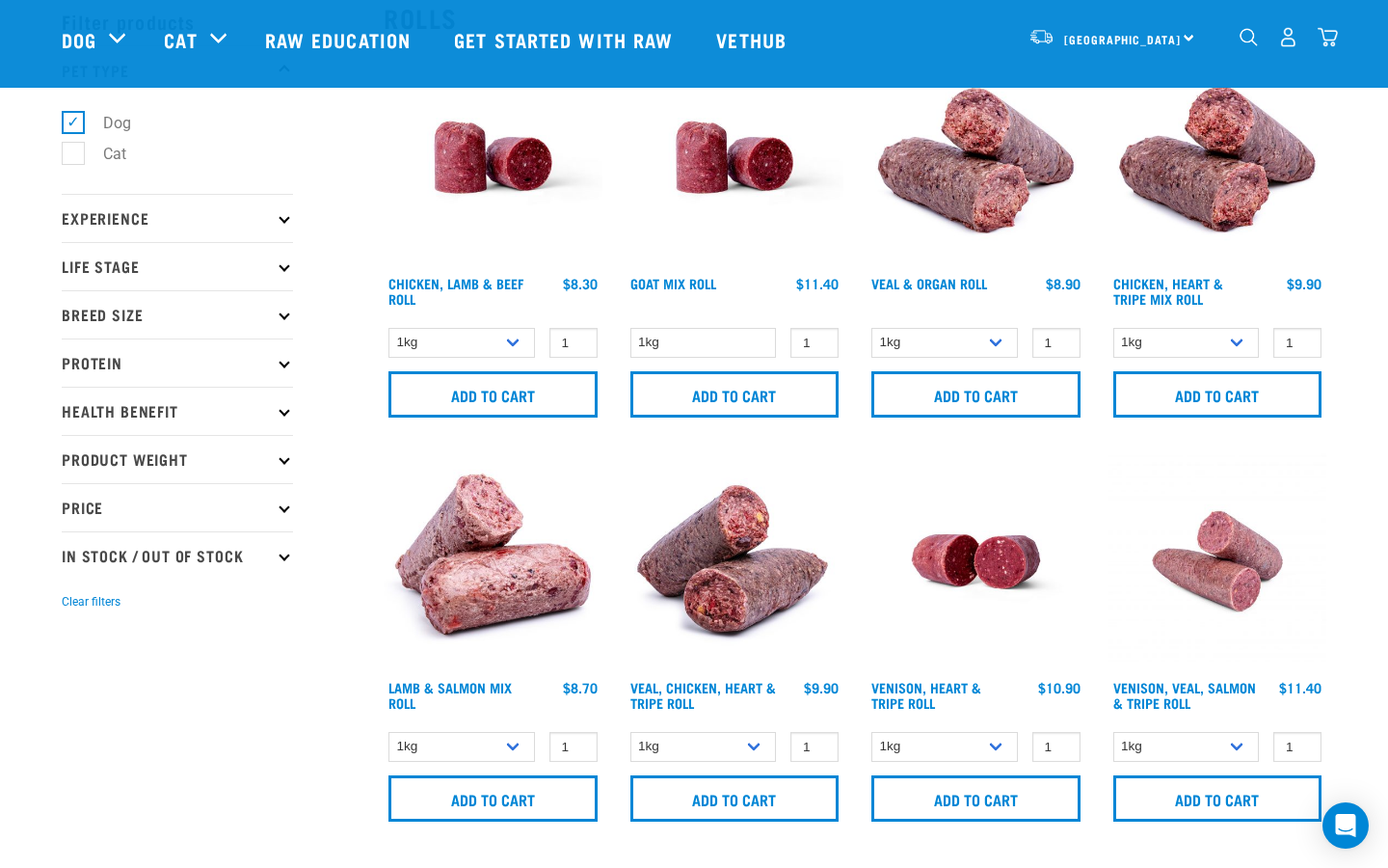
scroll to position [96, 0]
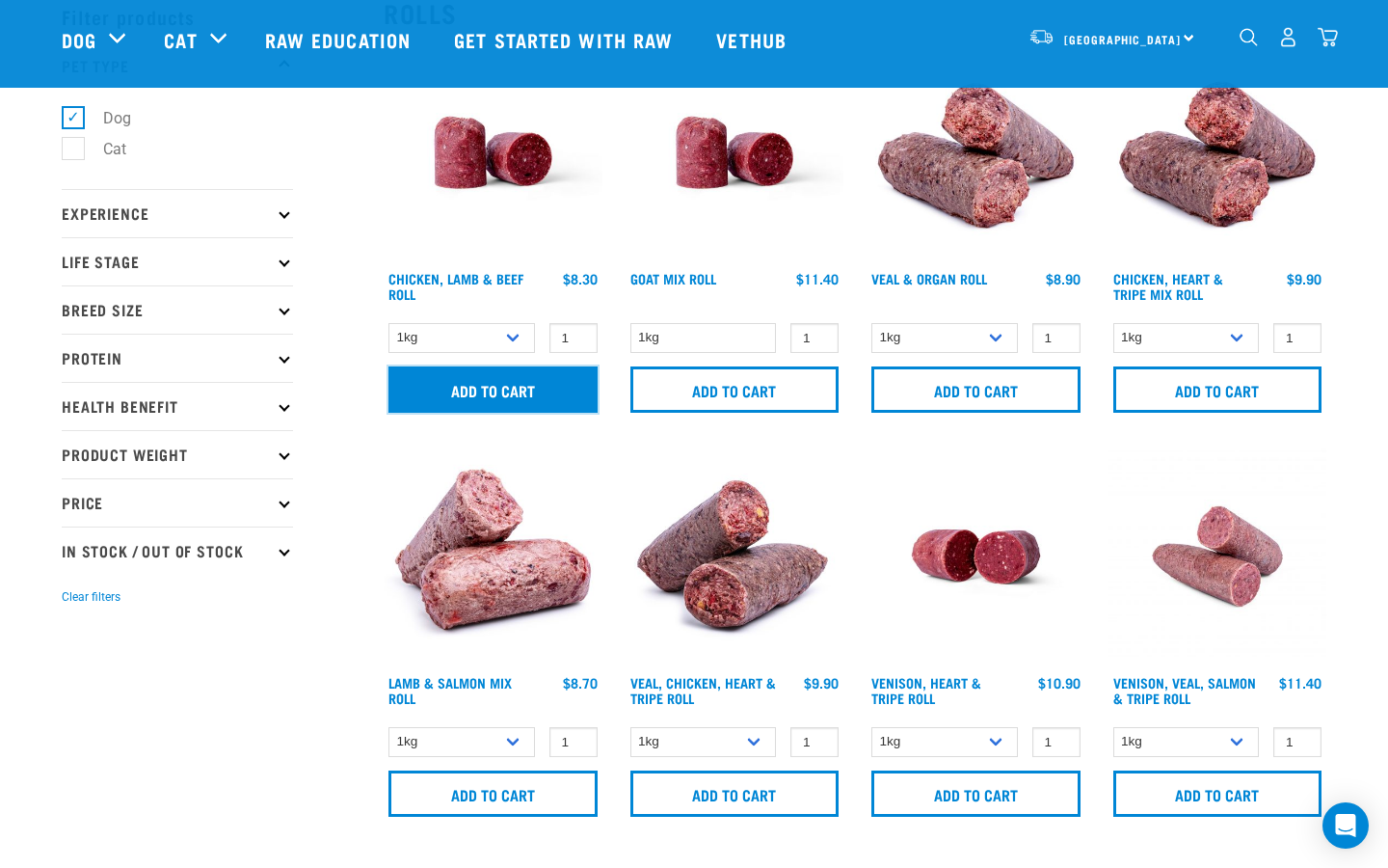
click at [558, 392] on input "Add to cart" at bounding box center [493, 390] width 209 height 46
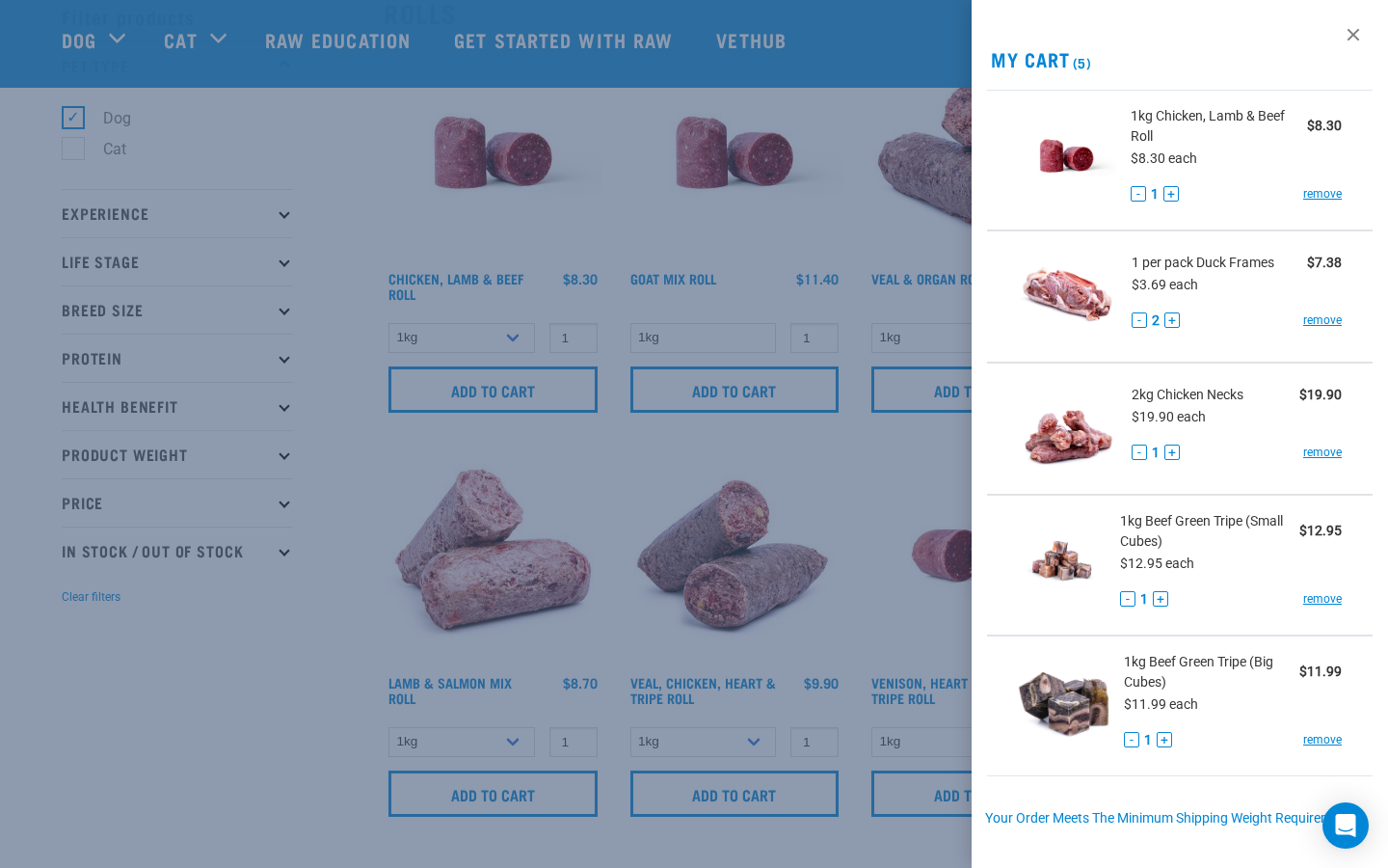
click at [626, 200] on div at bounding box center [694, 434] width 1388 height 868
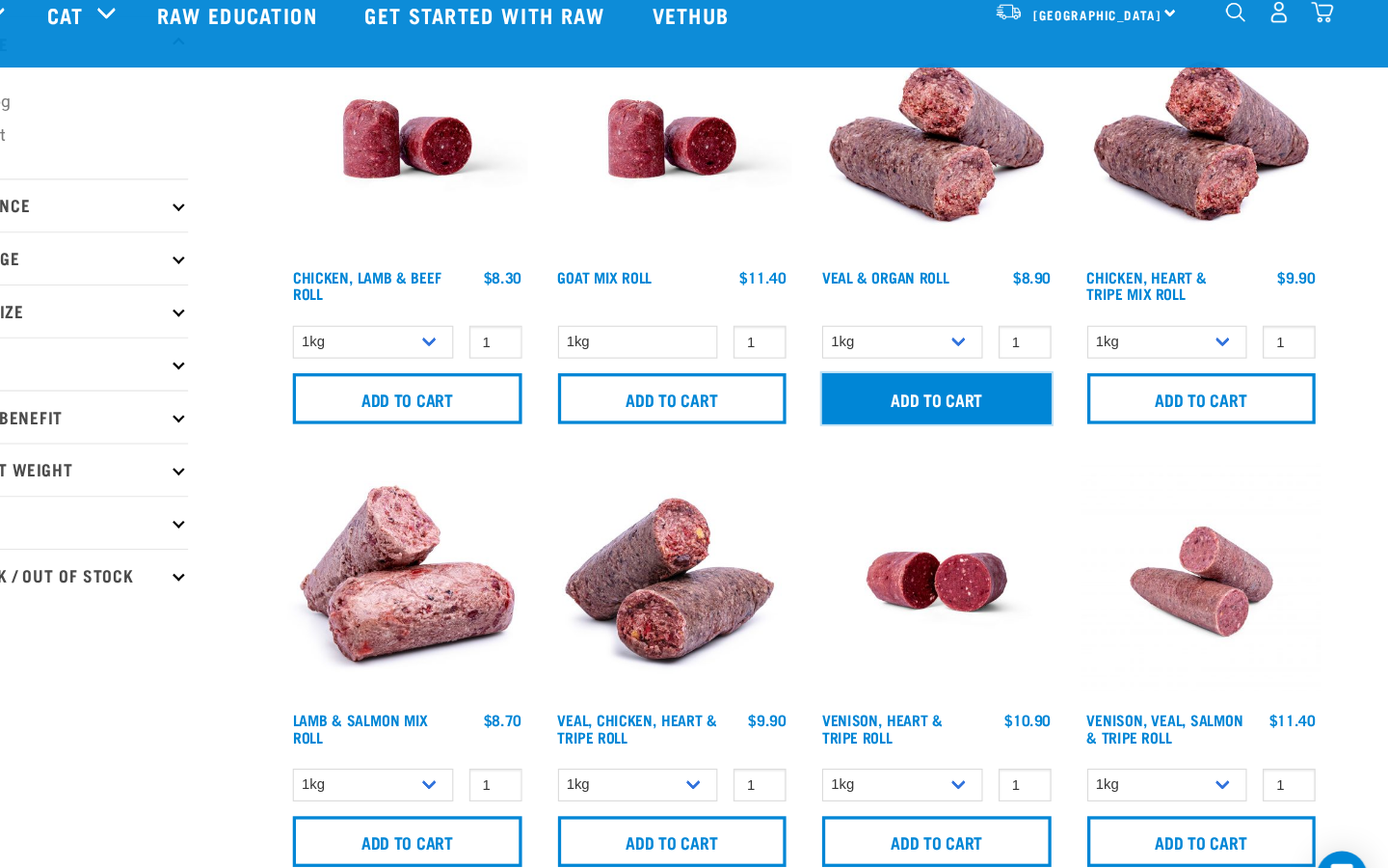
click at [992, 388] on input "Add to cart" at bounding box center [976, 390] width 209 height 46
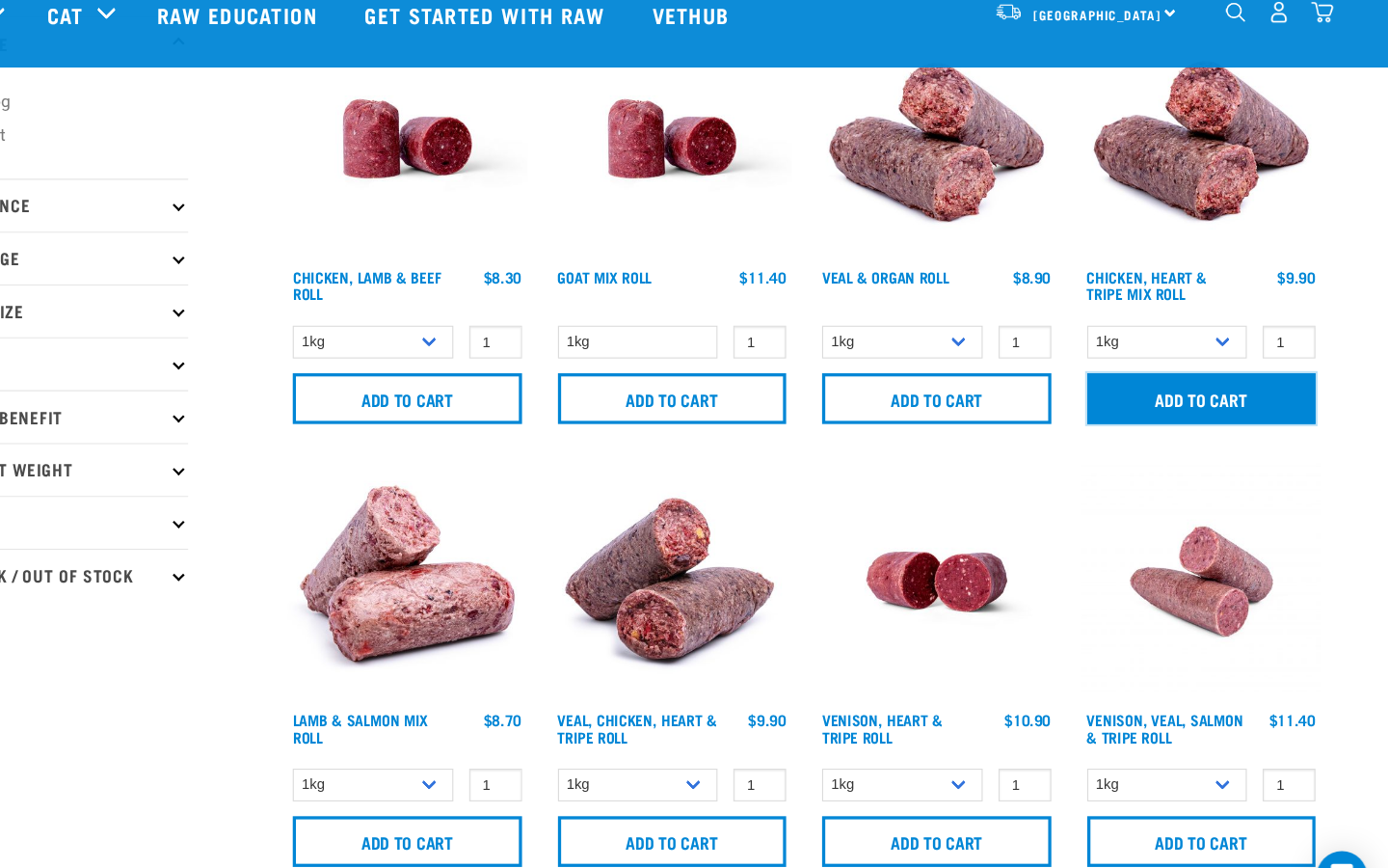
click at [1244, 382] on input "Add to cart" at bounding box center [1218, 390] width 209 height 46
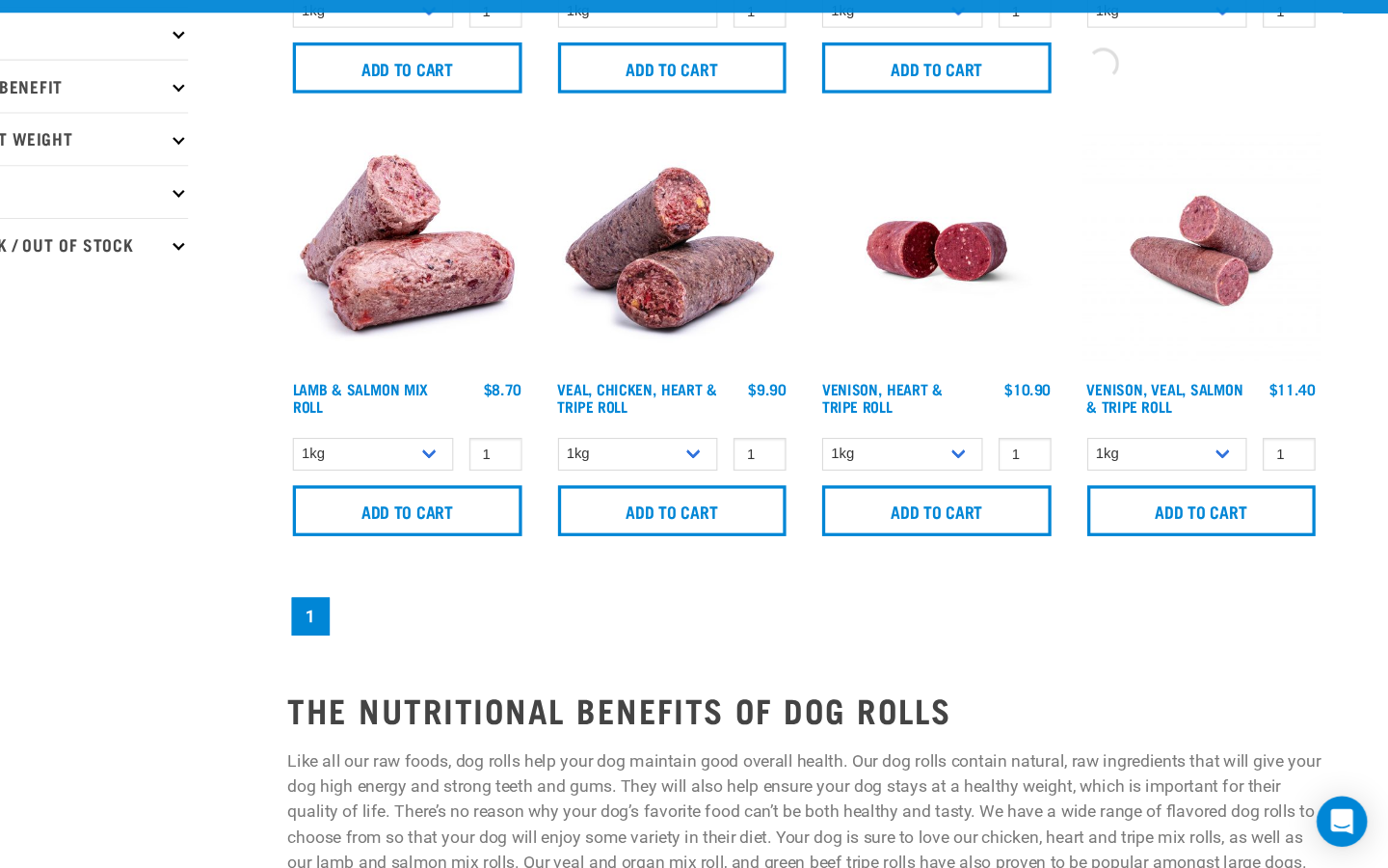
scroll to position [359, 0]
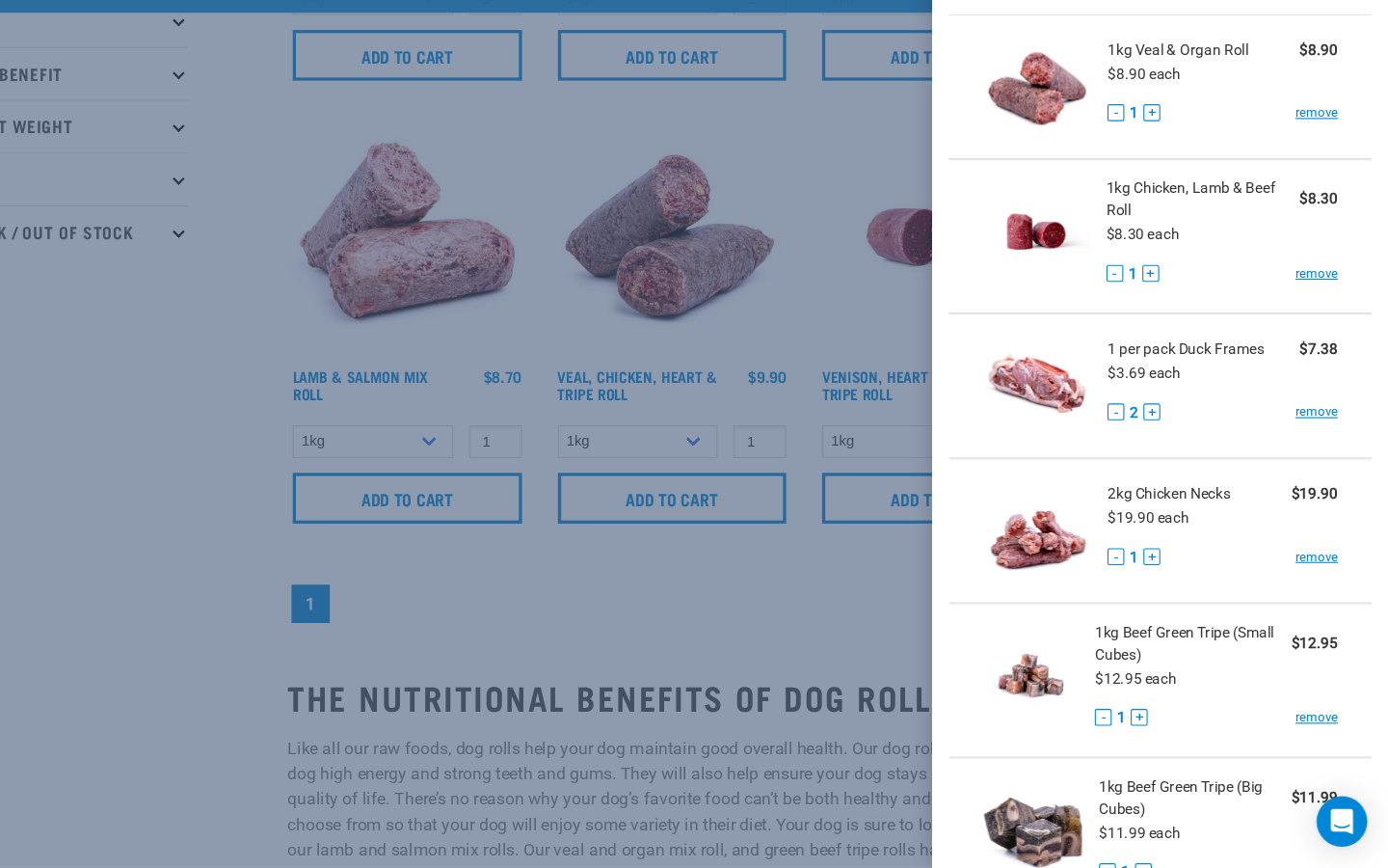
click at [683, 603] on div at bounding box center [694, 434] width 1388 height 868
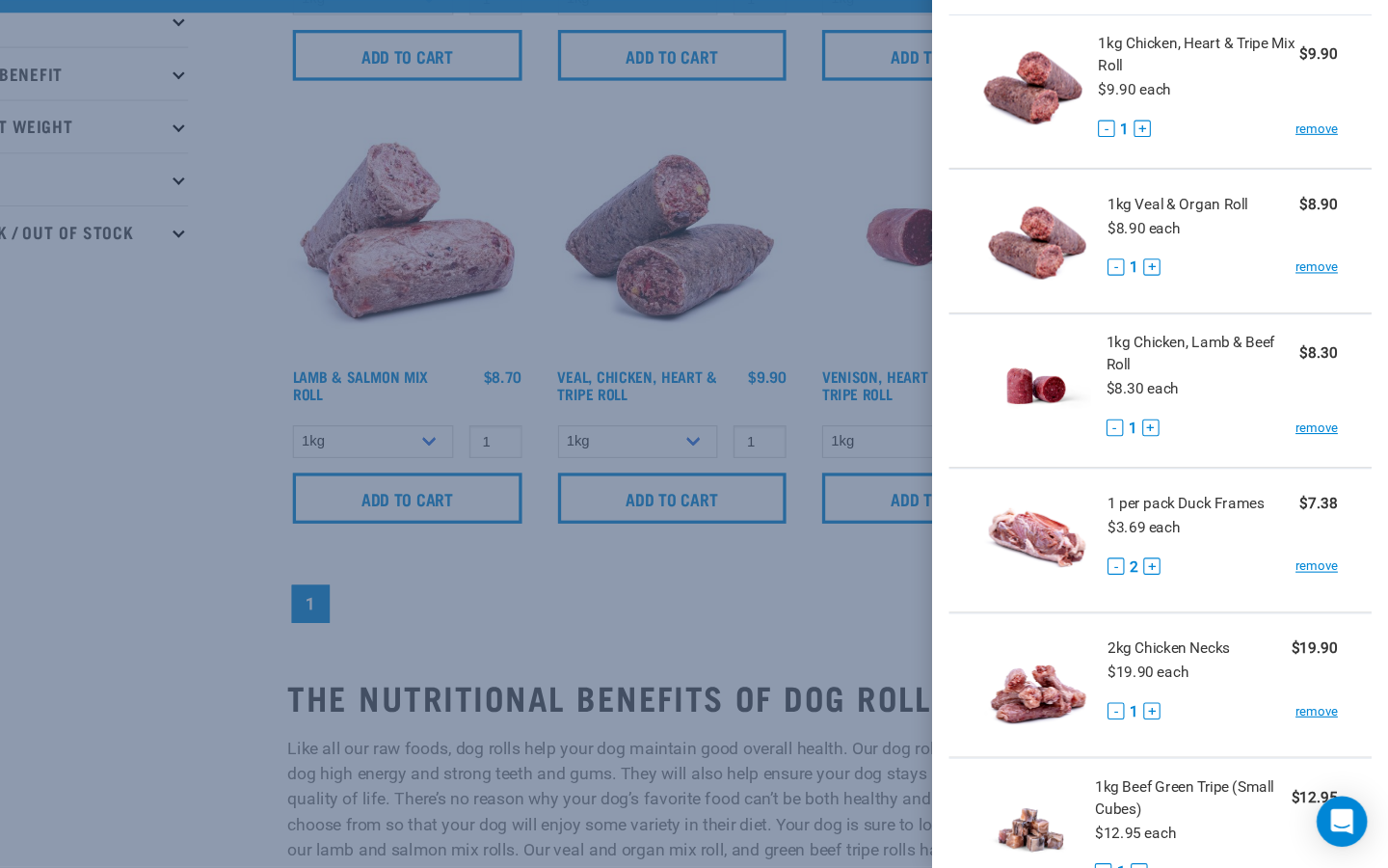
click at [719, 525] on div at bounding box center [694, 434] width 1388 height 868
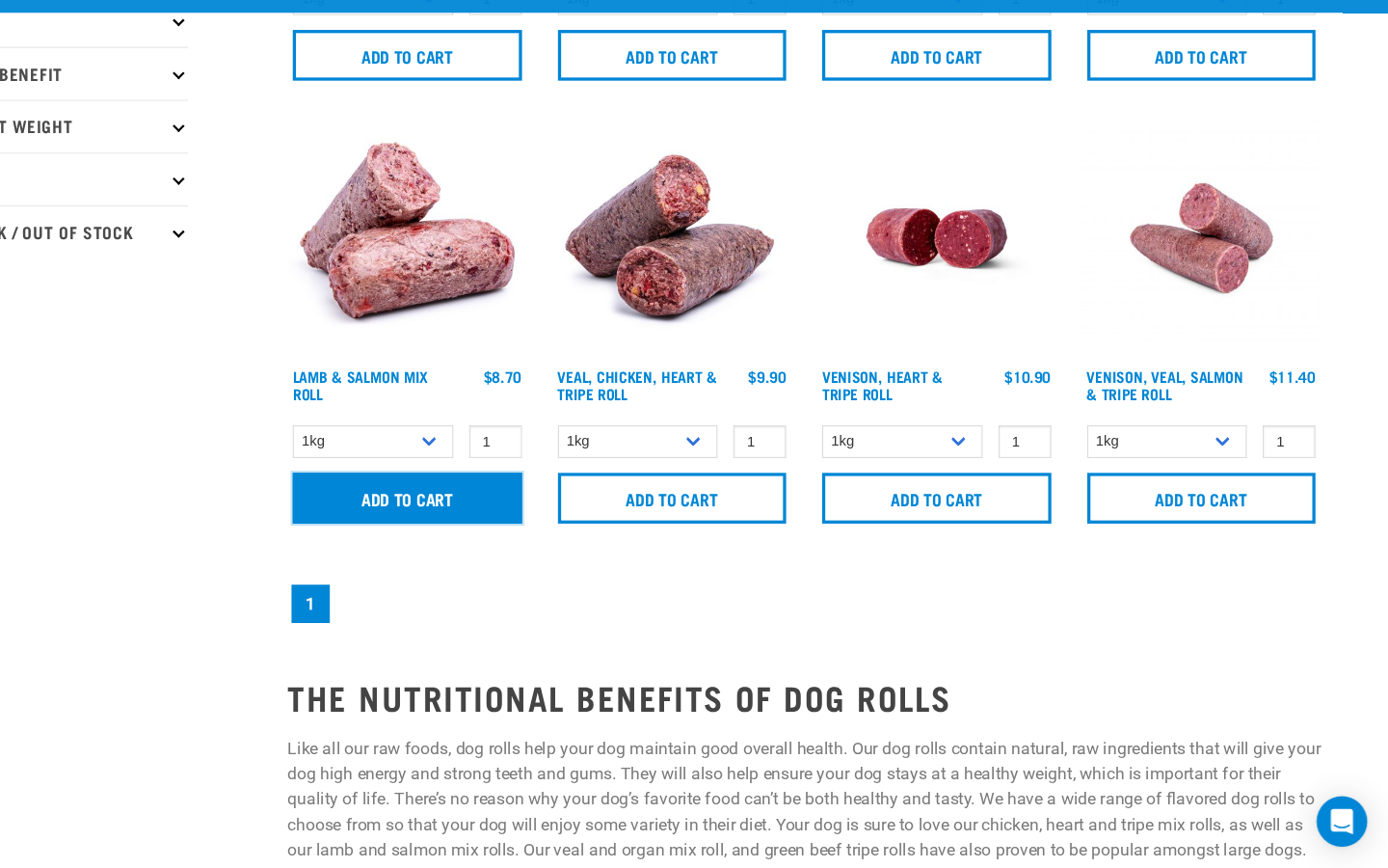
click at [523, 524] on input "Add to cart" at bounding box center [493, 531] width 209 height 46
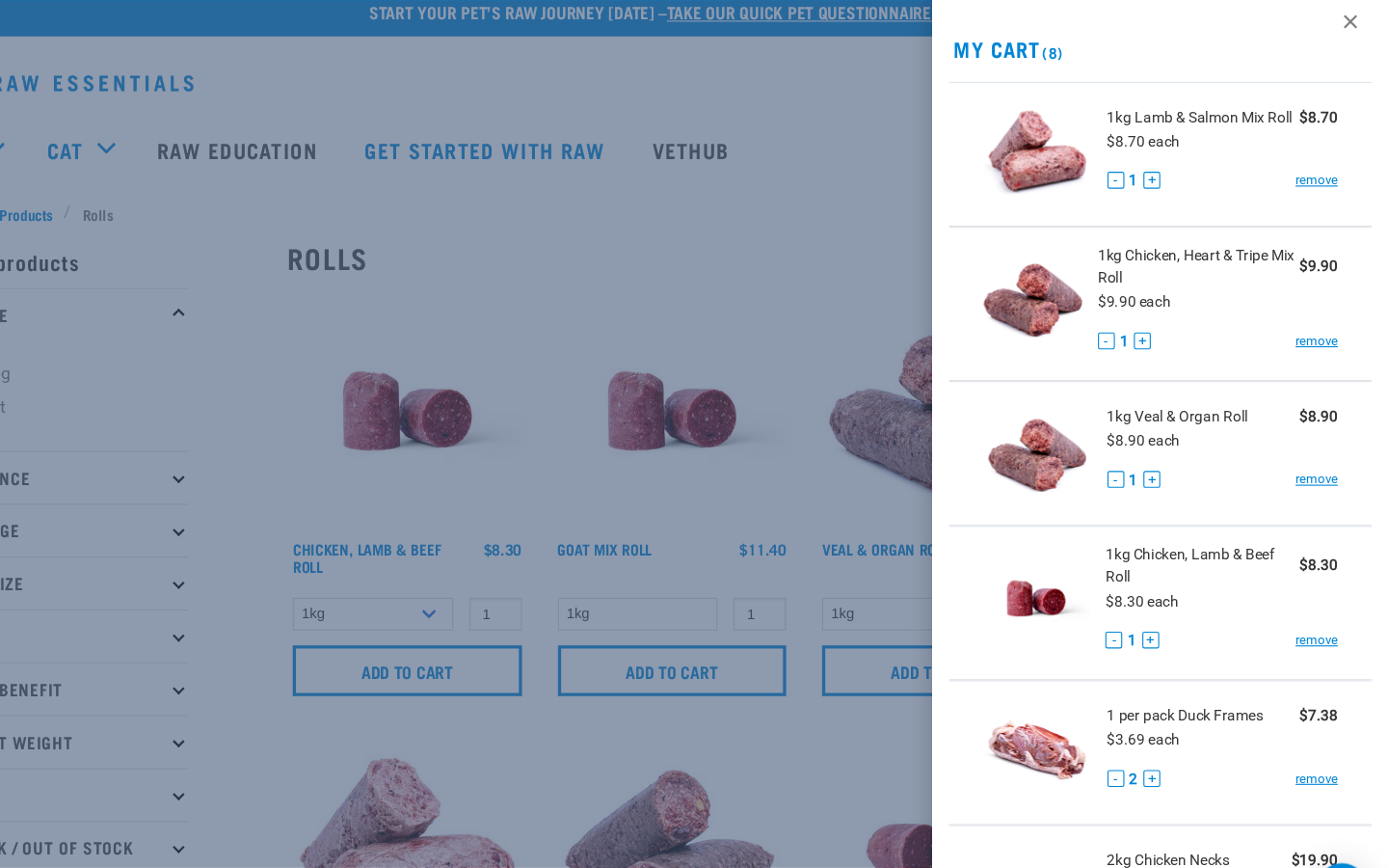
scroll to position [0, 0]
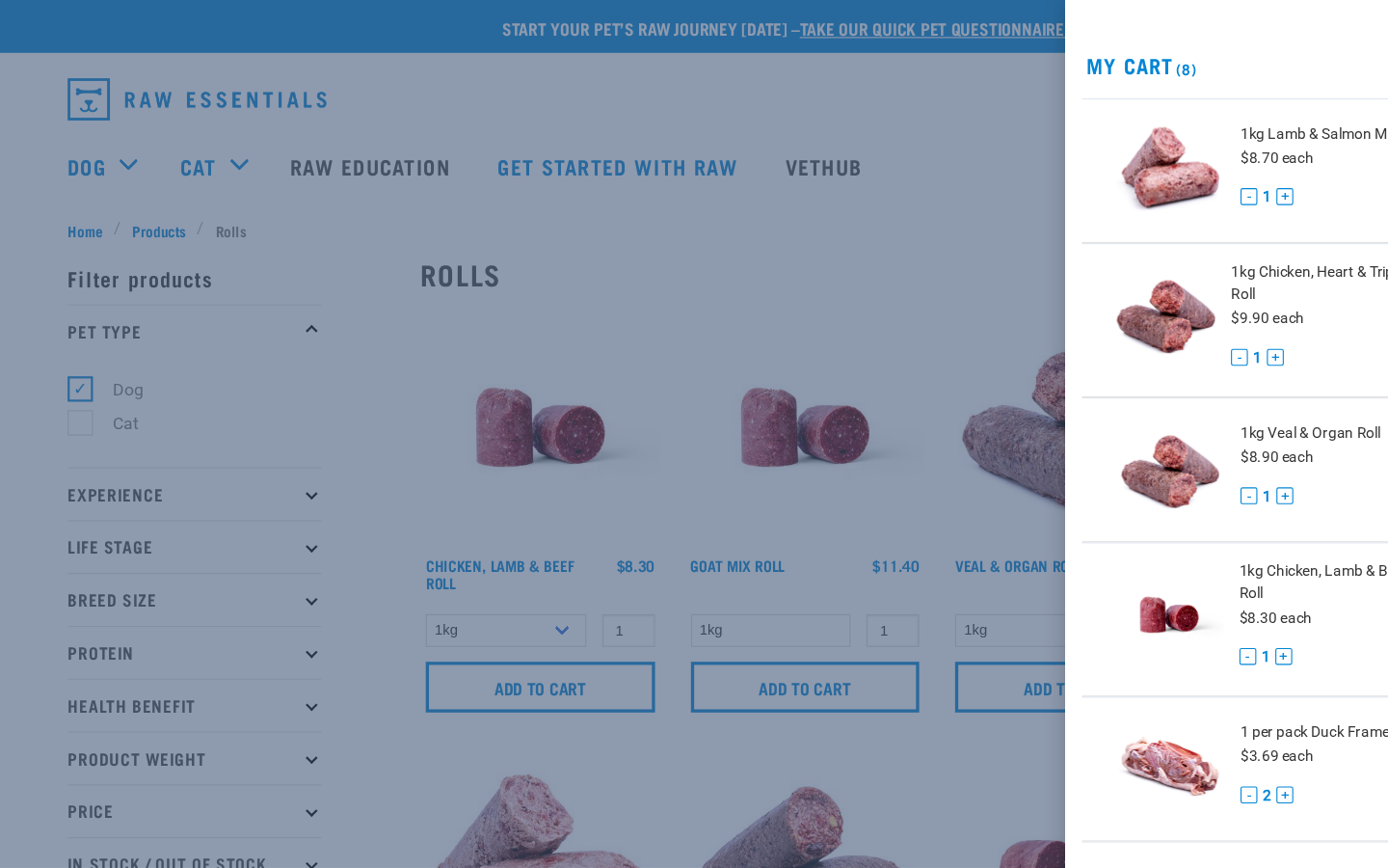
click at [547, 228] on div at bounding box center [694, 434] width 1388 height 868
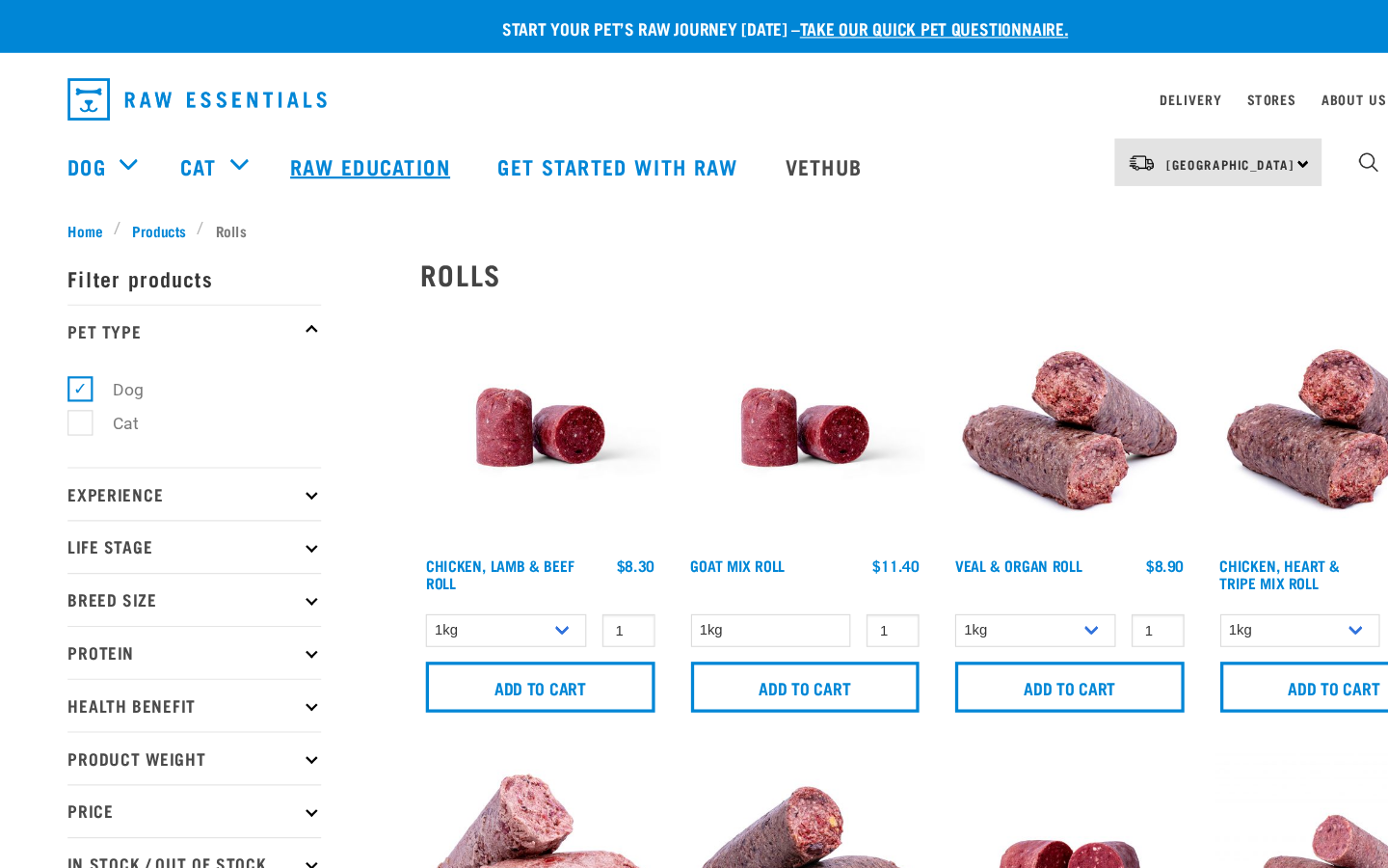
click at [394, 146] on link "Raw Education" at bounding box center [339, 152] width 188 height 77
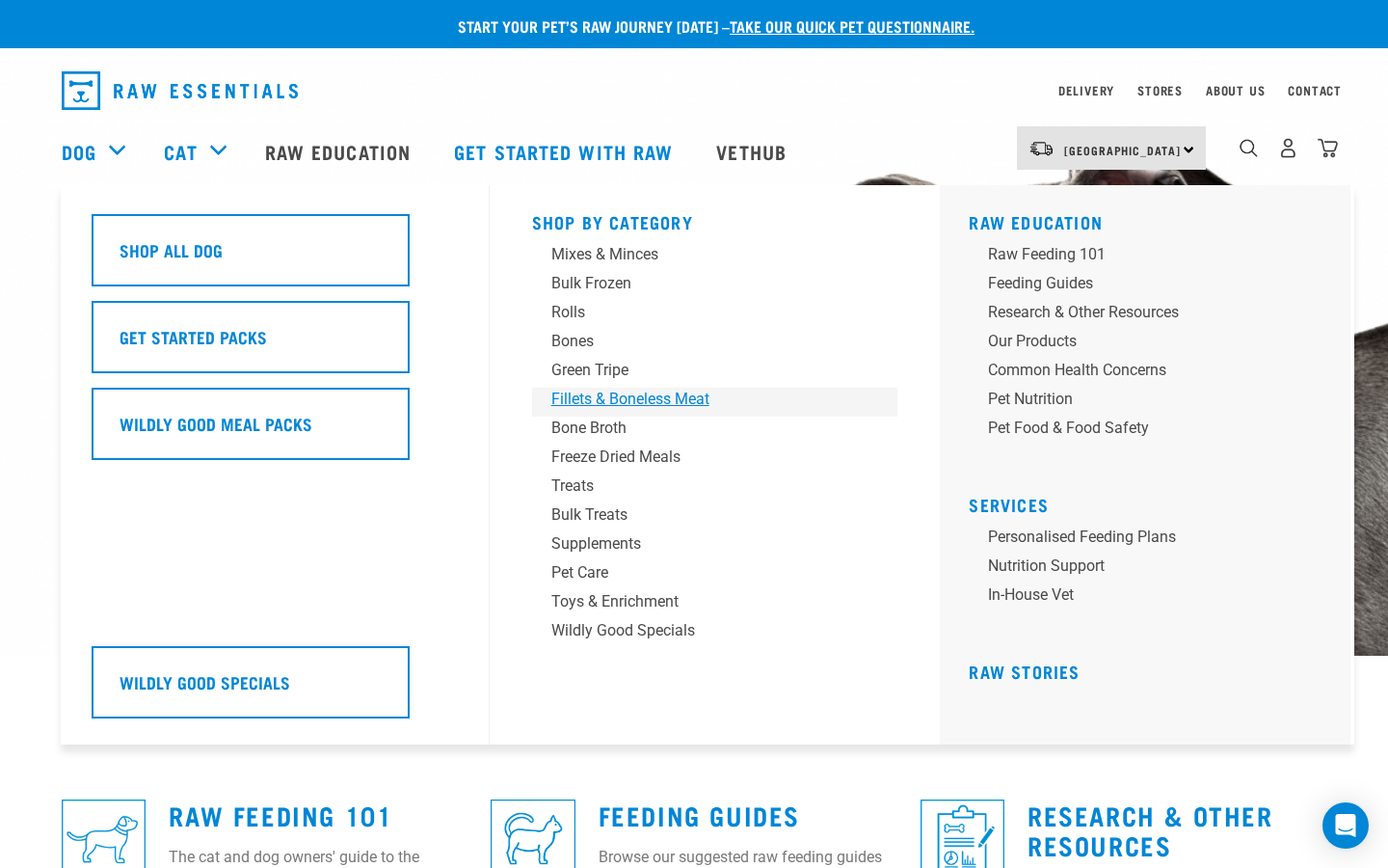
click at [681, 402] on div "Fillets & Boneless Meat" at bounding box center [702, 399] width 301 height 23
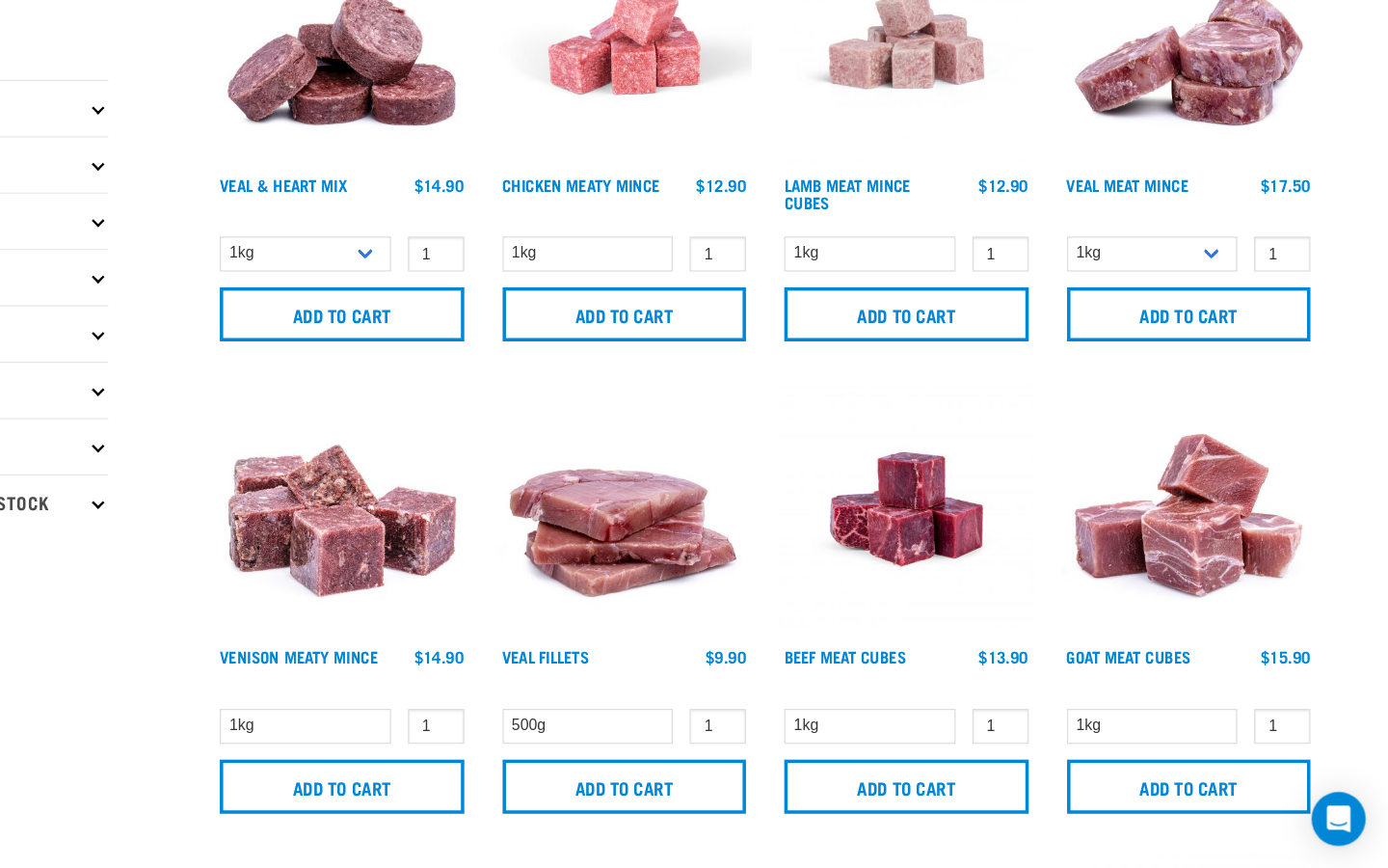
scroll to position [100, 0]
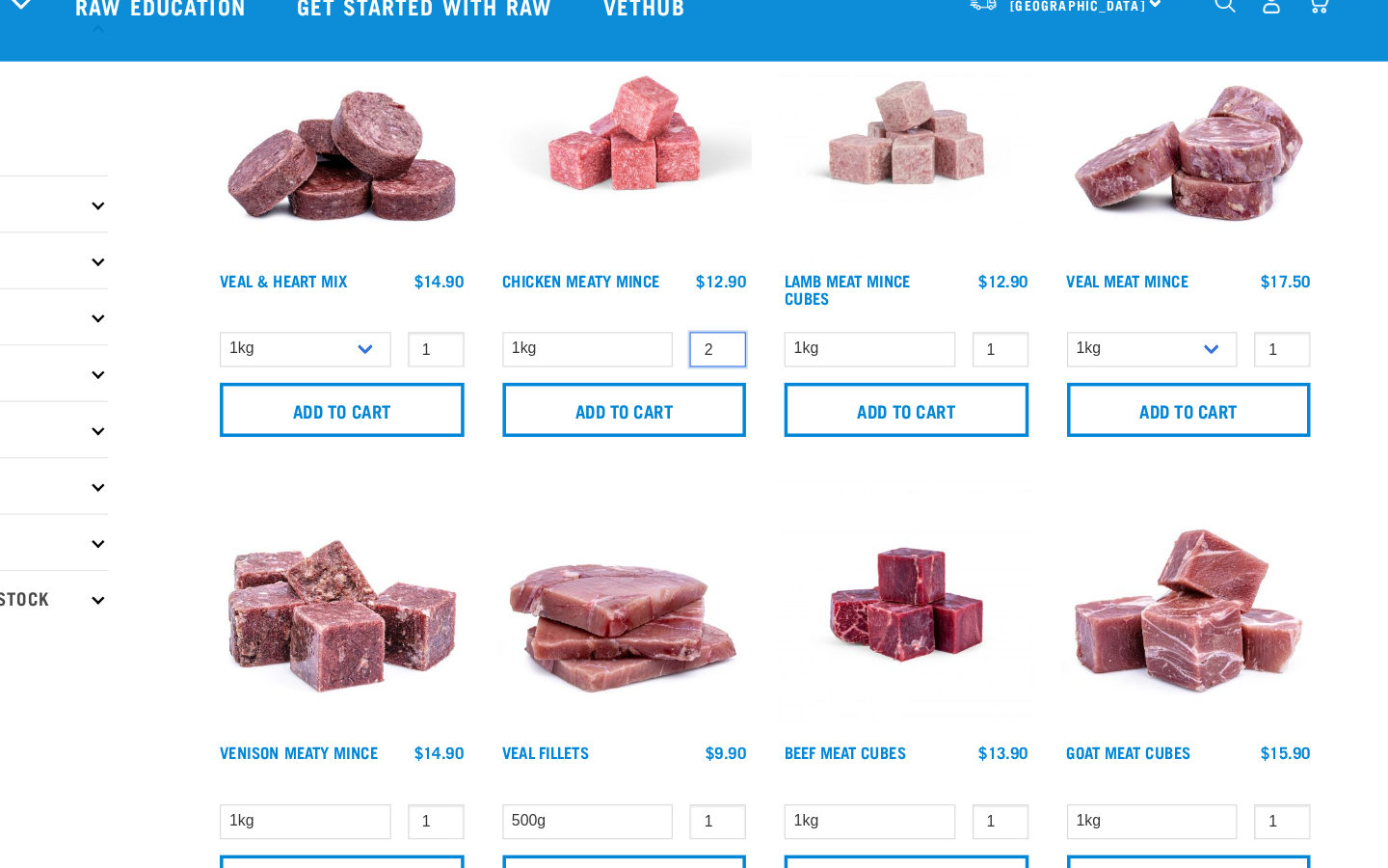
type input "2"
click at [822, 329] on input "2" at bounding box center [815, 333] width 48 height 30
click at [743, 333] on select "1kg" at bounding box center [704, 333] width 147 height 30
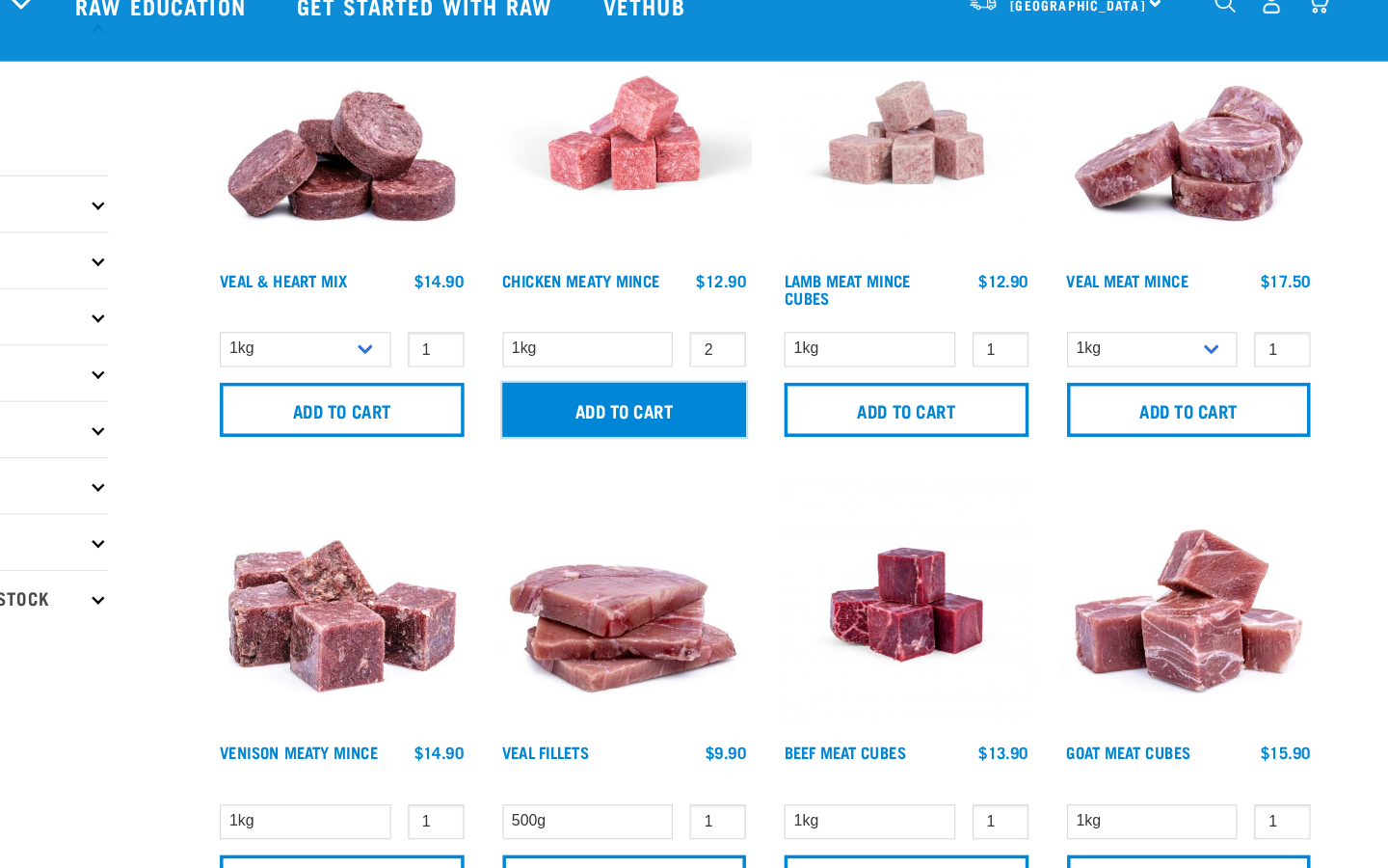
click at [767, 383] on input "Add to cart" at bounding box center [735, 386] width 209 height 46
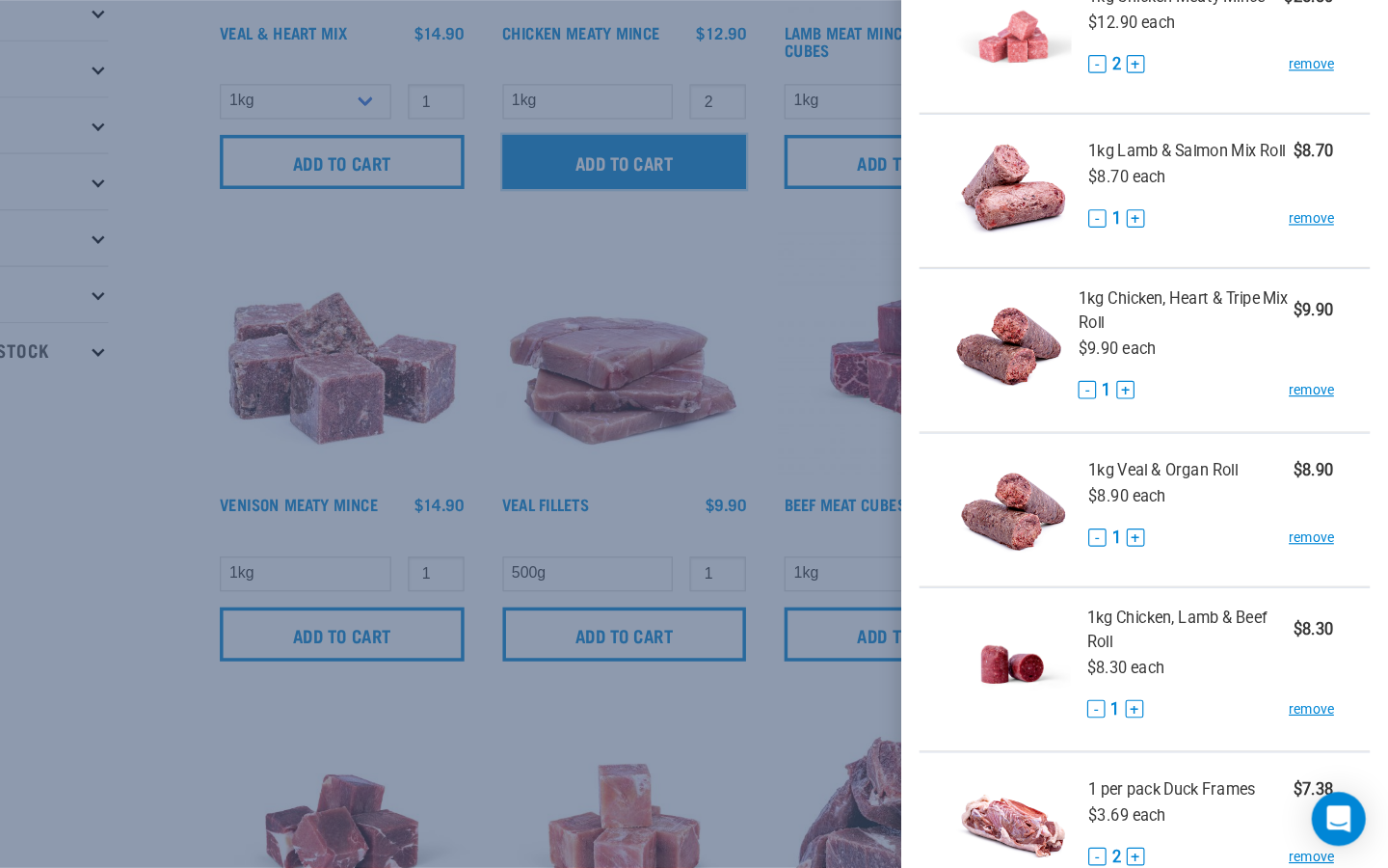
scroll to position [240, 0]
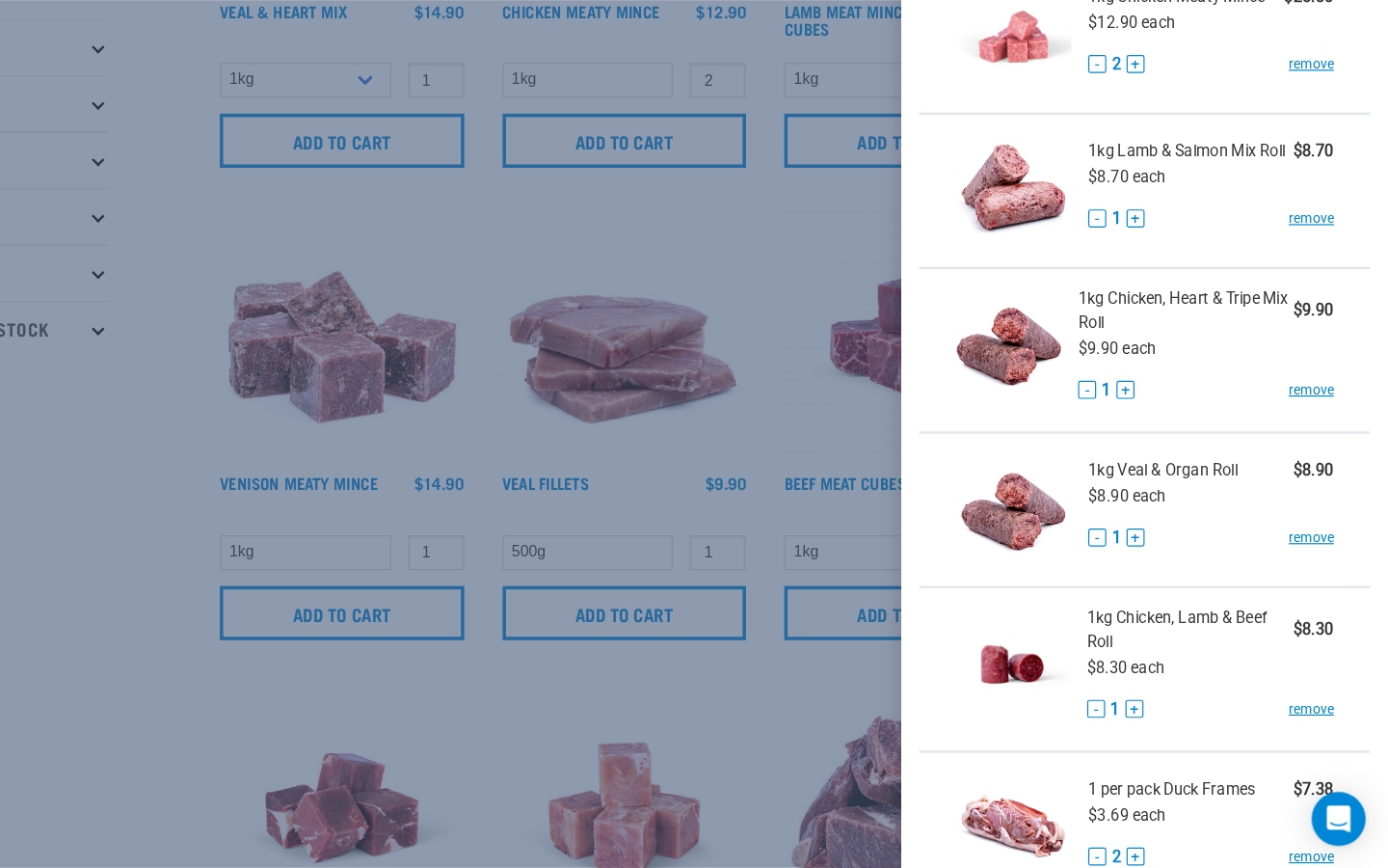
click at [841, 307] on div at bounding box center [694, 434] width 1388 height 868
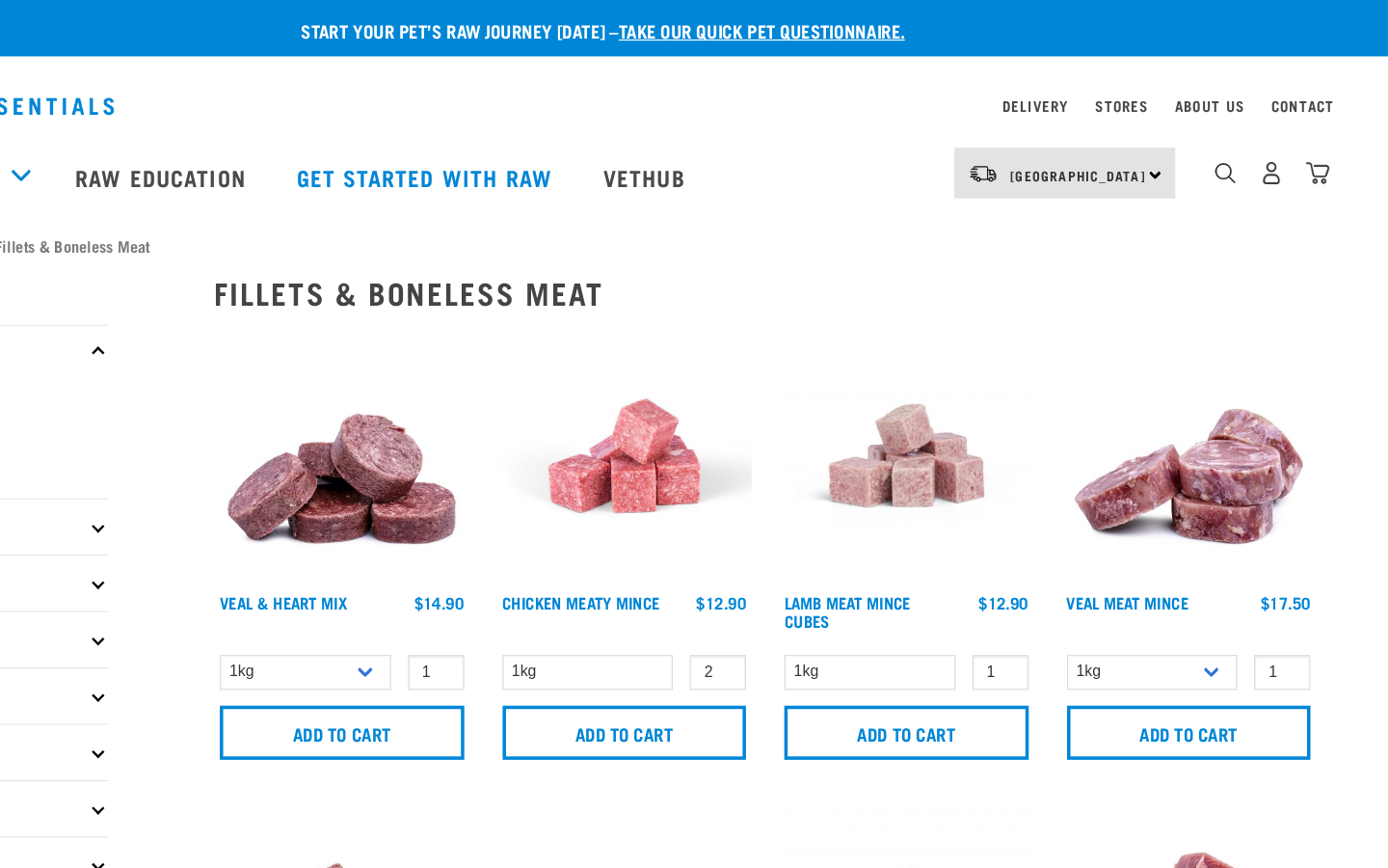
scroll to position [0, 0]
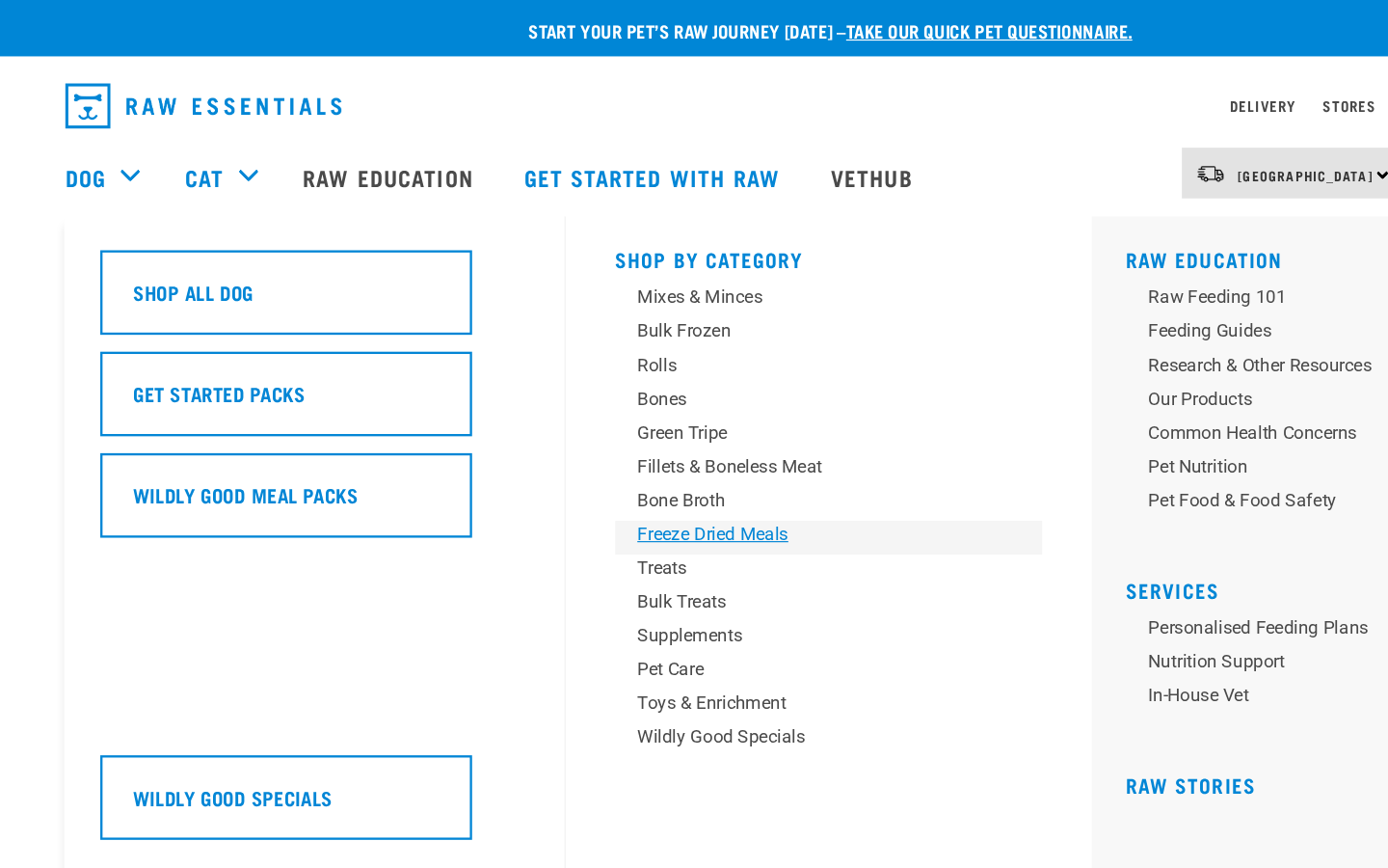
click at [629, 465] on div "Freeze Dried Meals" at bounding box center [702, 457] width 301 height 23
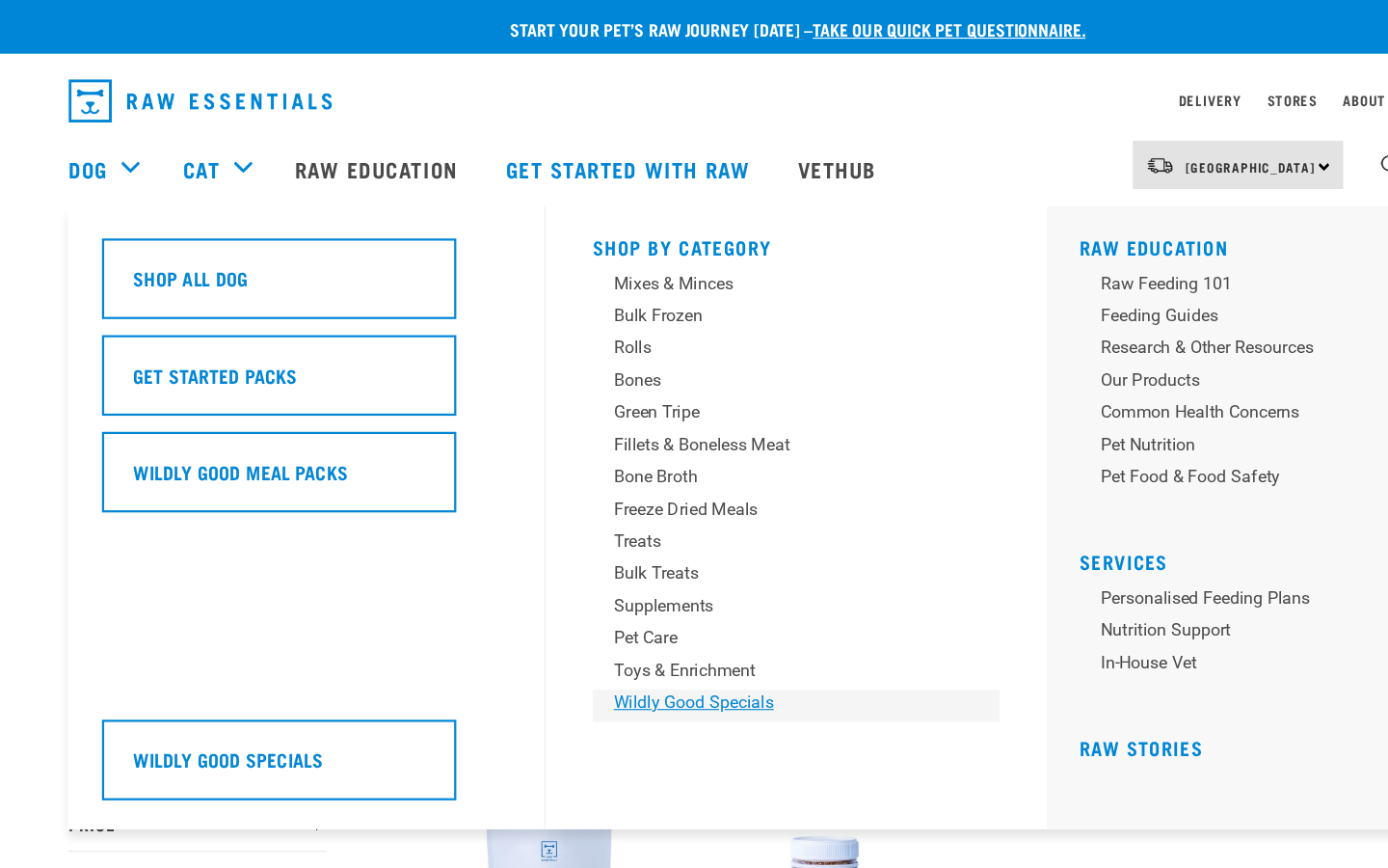
click at [596, 630] on div "Wildly Good Specials" at bounding box center [702, 630] width 301 height 23
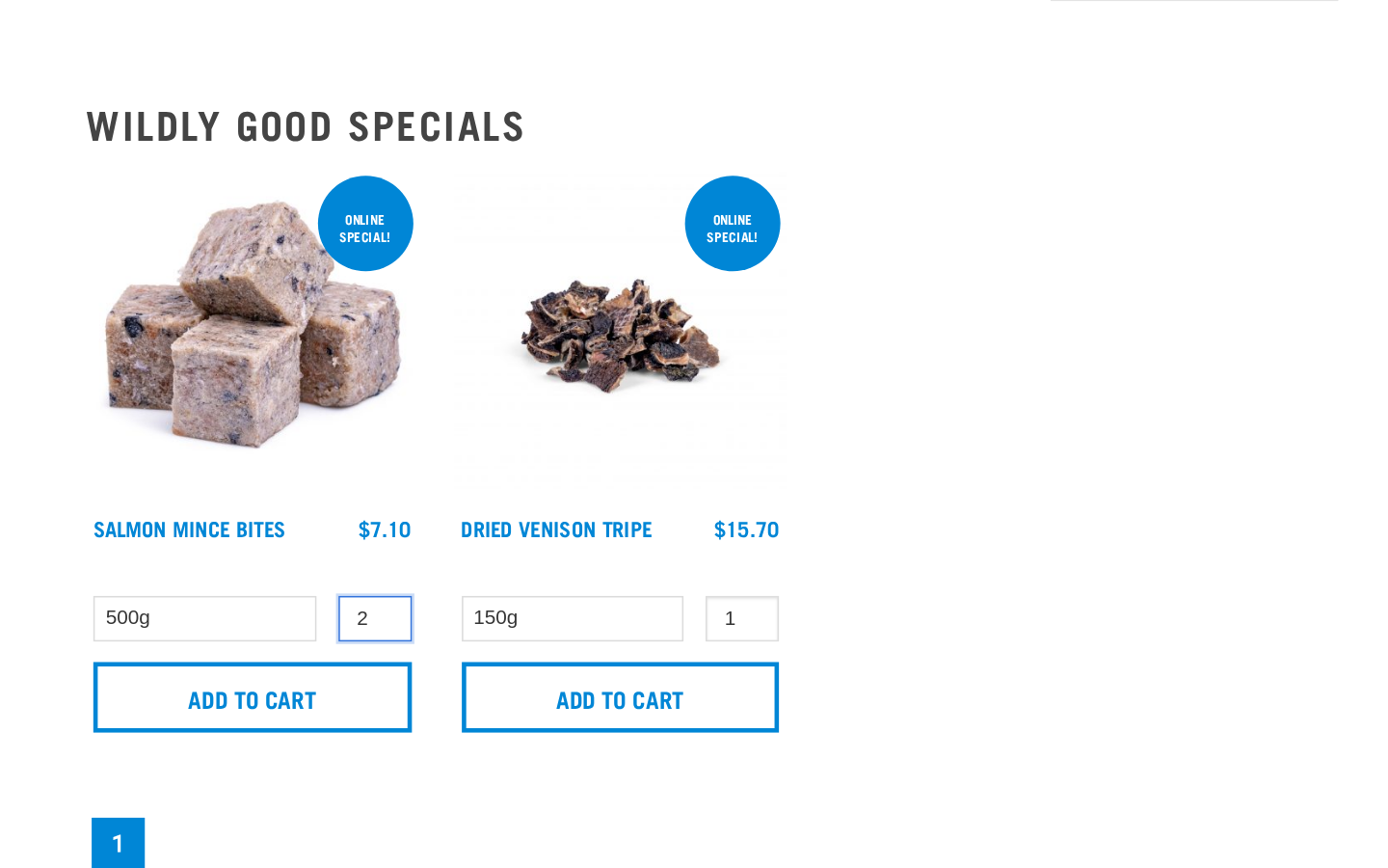
type input "2"
click at [577, 569] on input "2" at bounding box center [574, 574] width 48 height 30
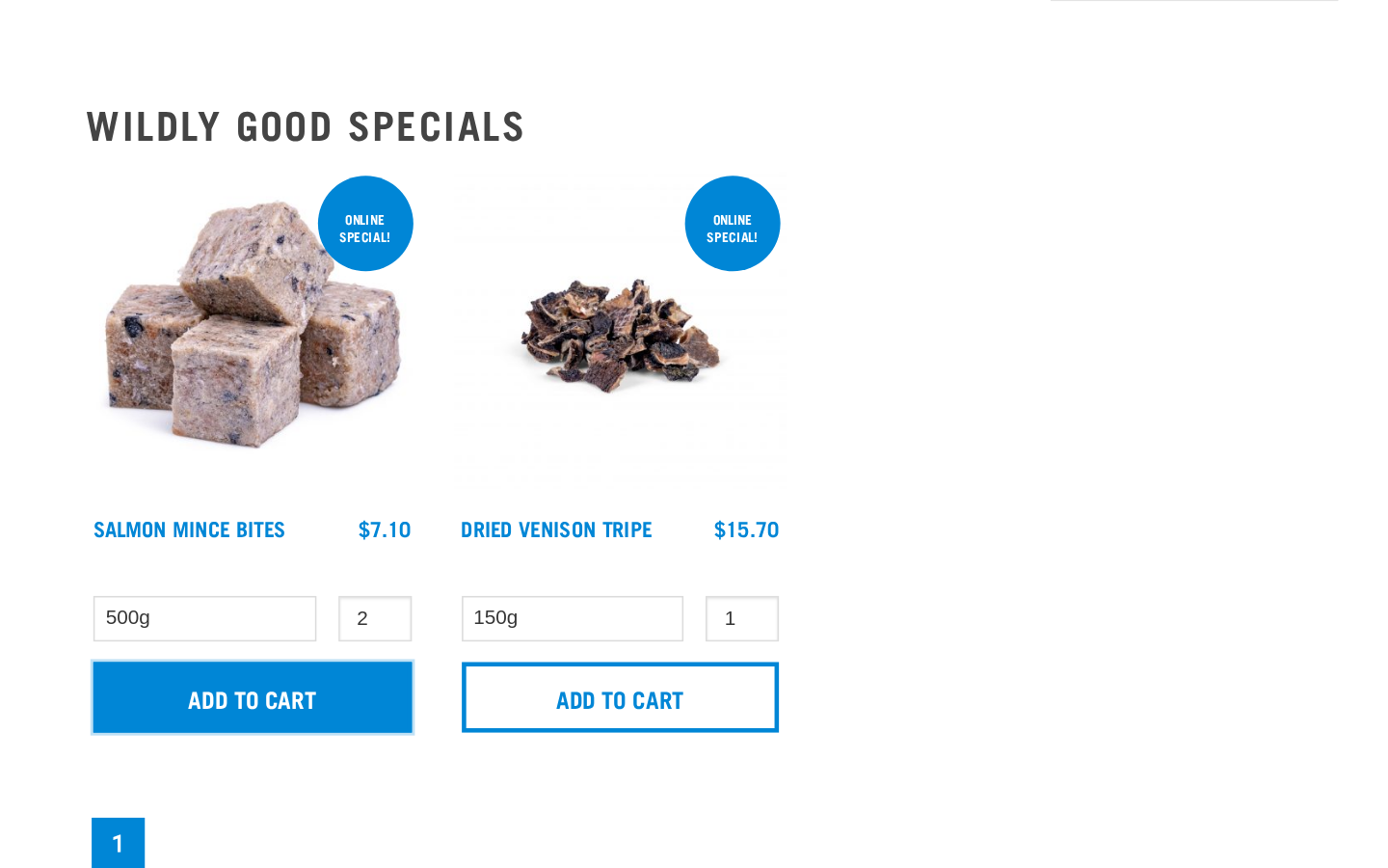
click at [547, 618] on input "Add to cart" at bounding box center [493, 626] width 209 height 46
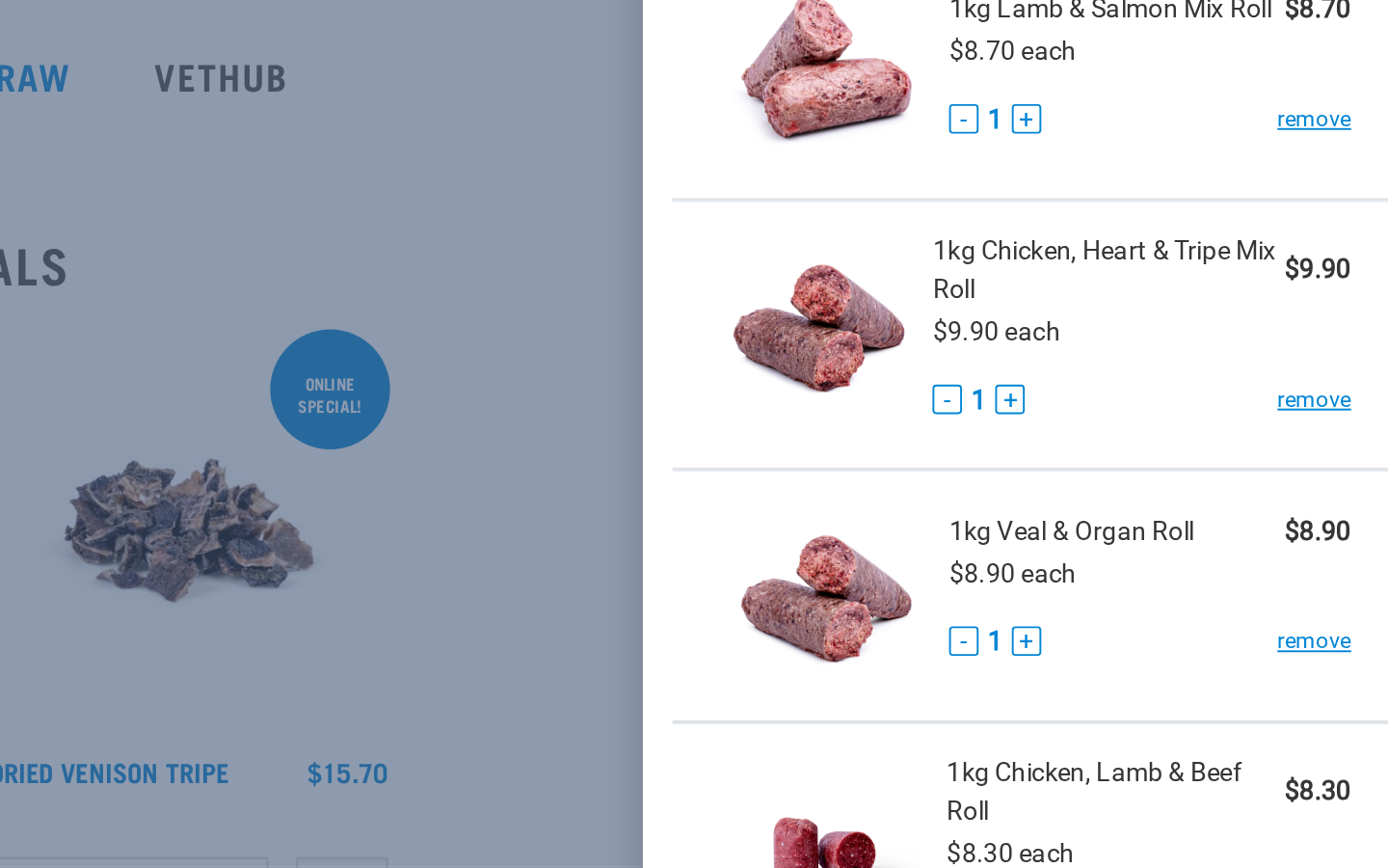
scroll to position [191, 0]
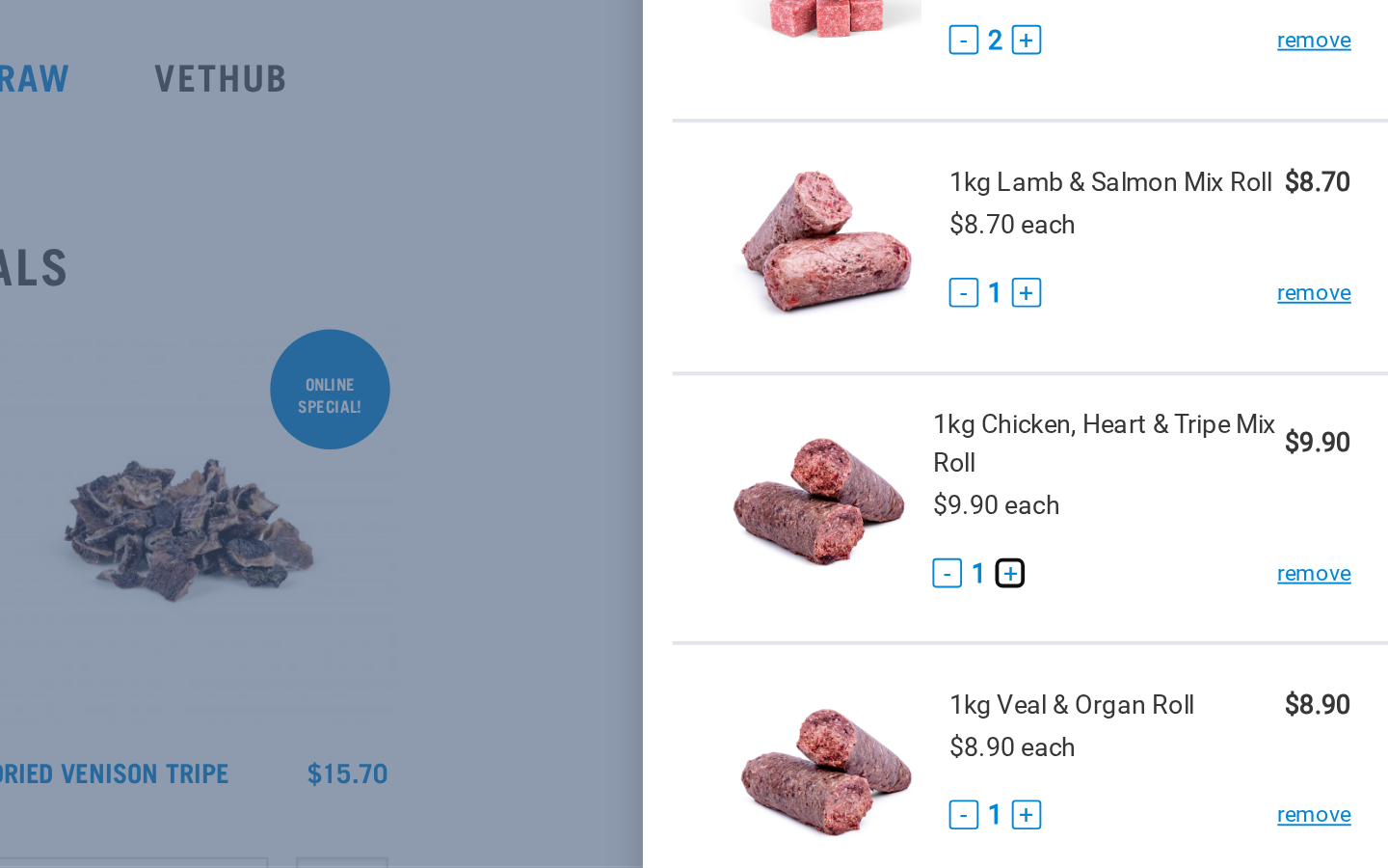
click at [1165, 397] on button "+" at bounding box center [1164, 398] width 15 height 15
click at [1171, 250] on button "+" at bounding box center [1172, 251] width 15 height 15
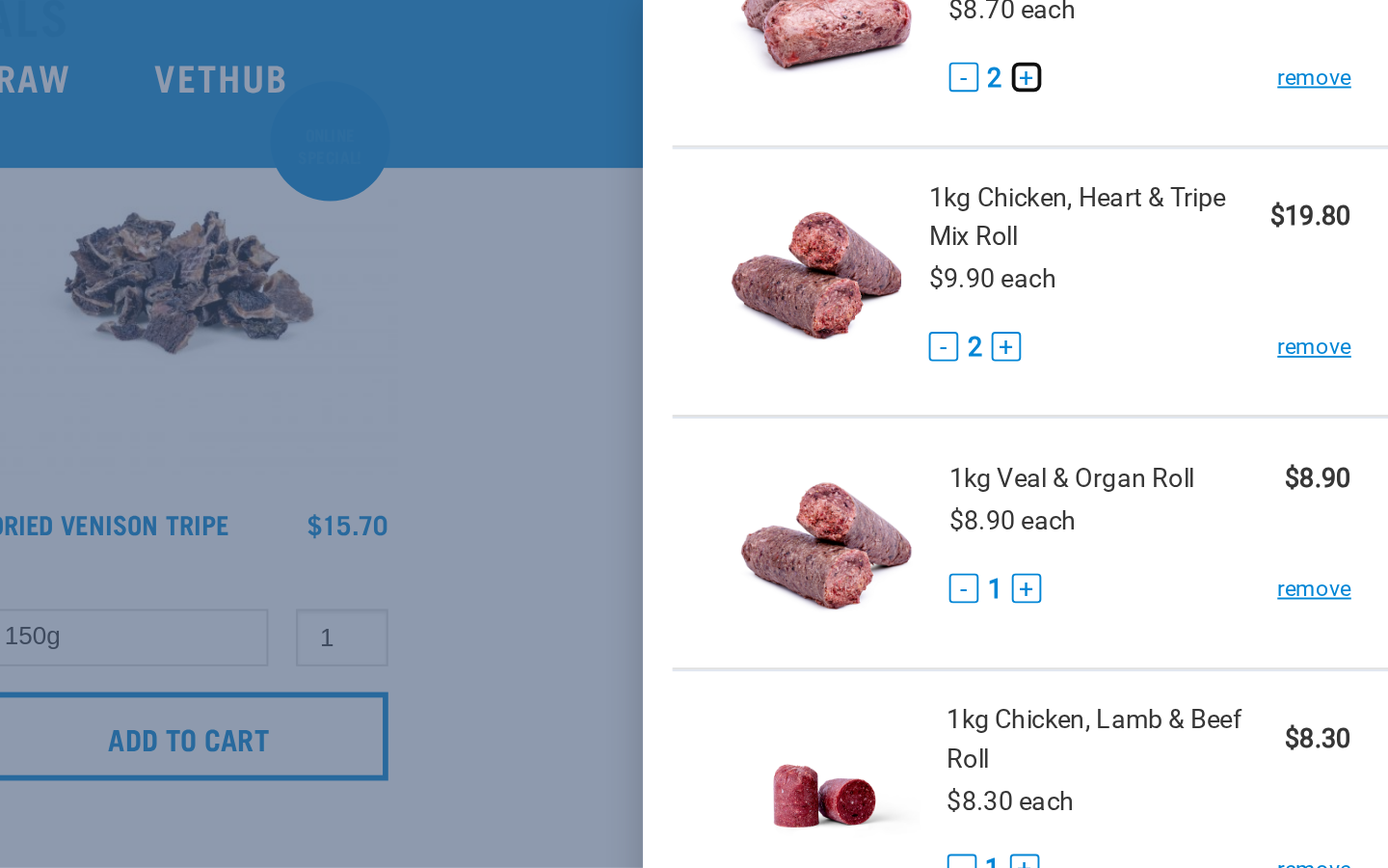
scroll to position [432, 0]
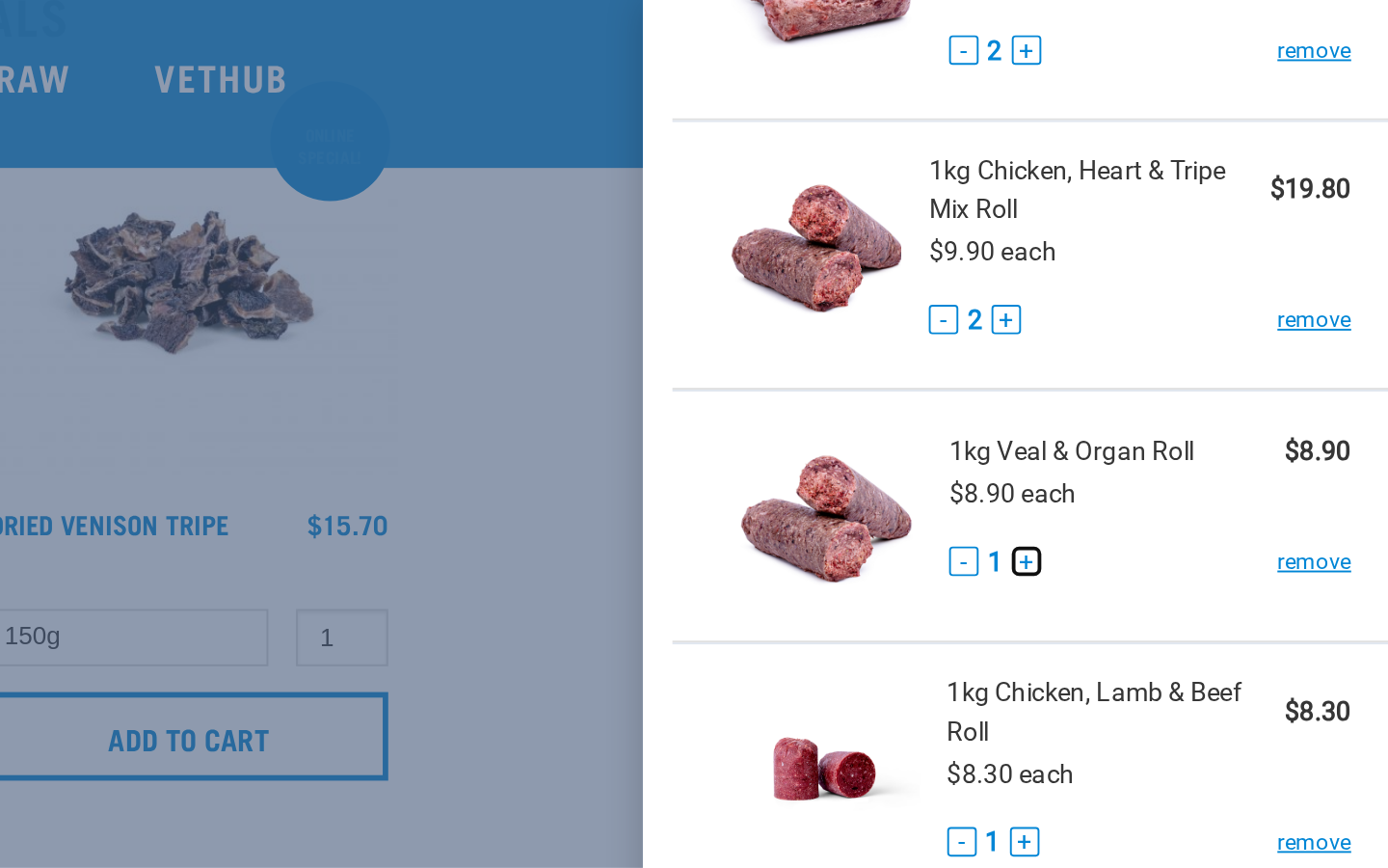
click at [1172, 295] on button "+" at bounding box center [1172, 293] width 15 height 15
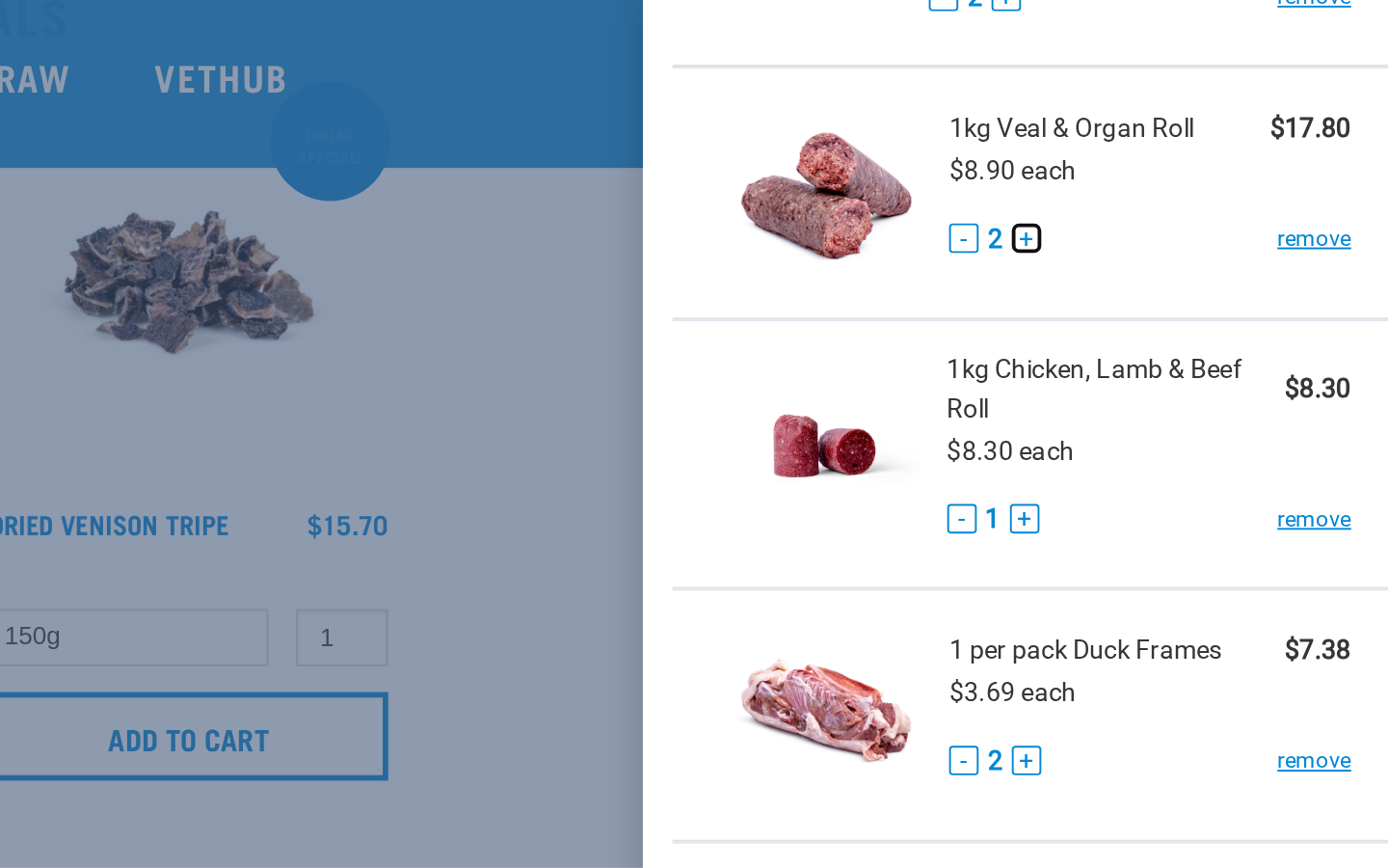
scroll to position [605, 0]
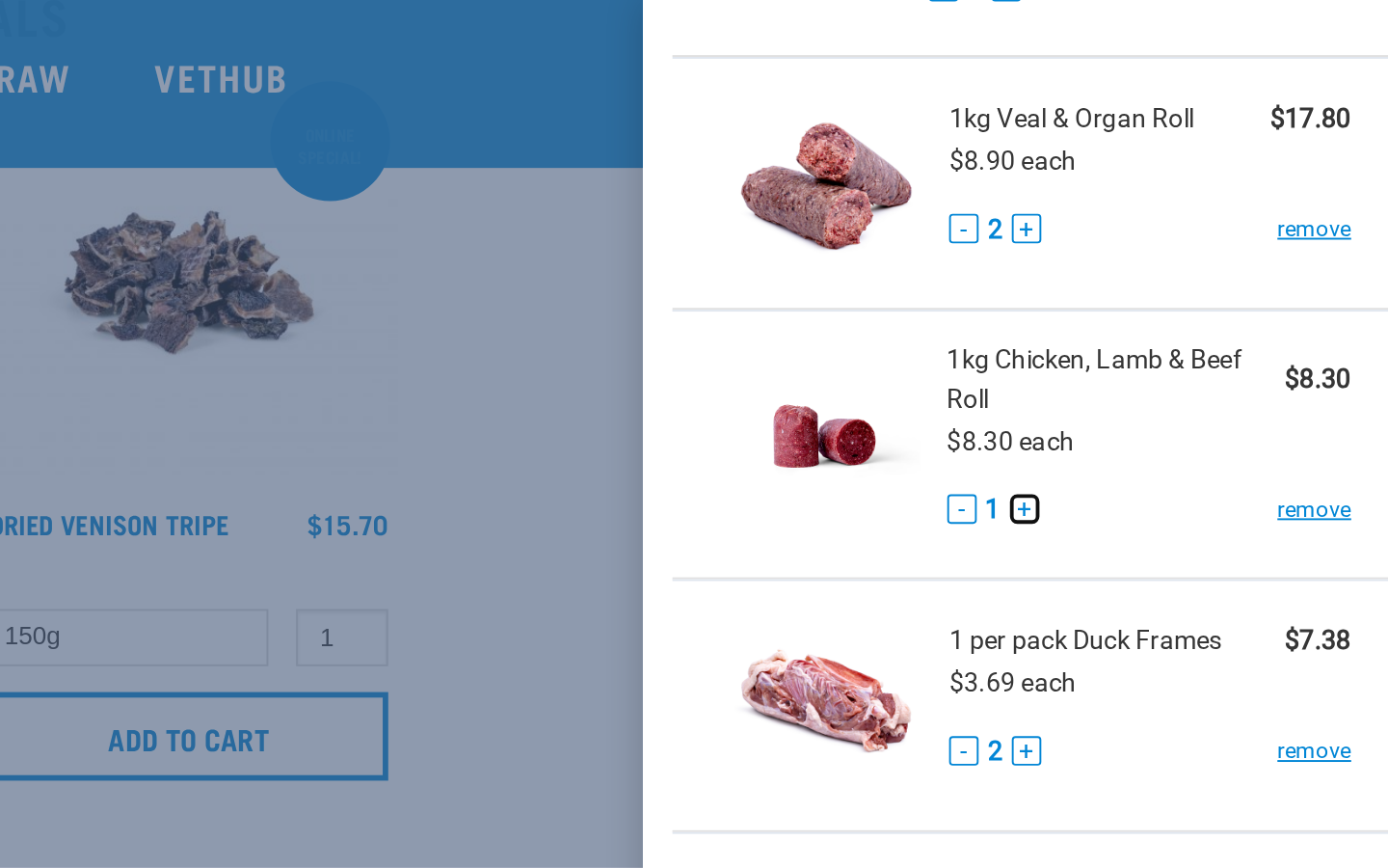
click at [1169, 267] on button "+" at bounding box center [1171, 266] width 15 height 15
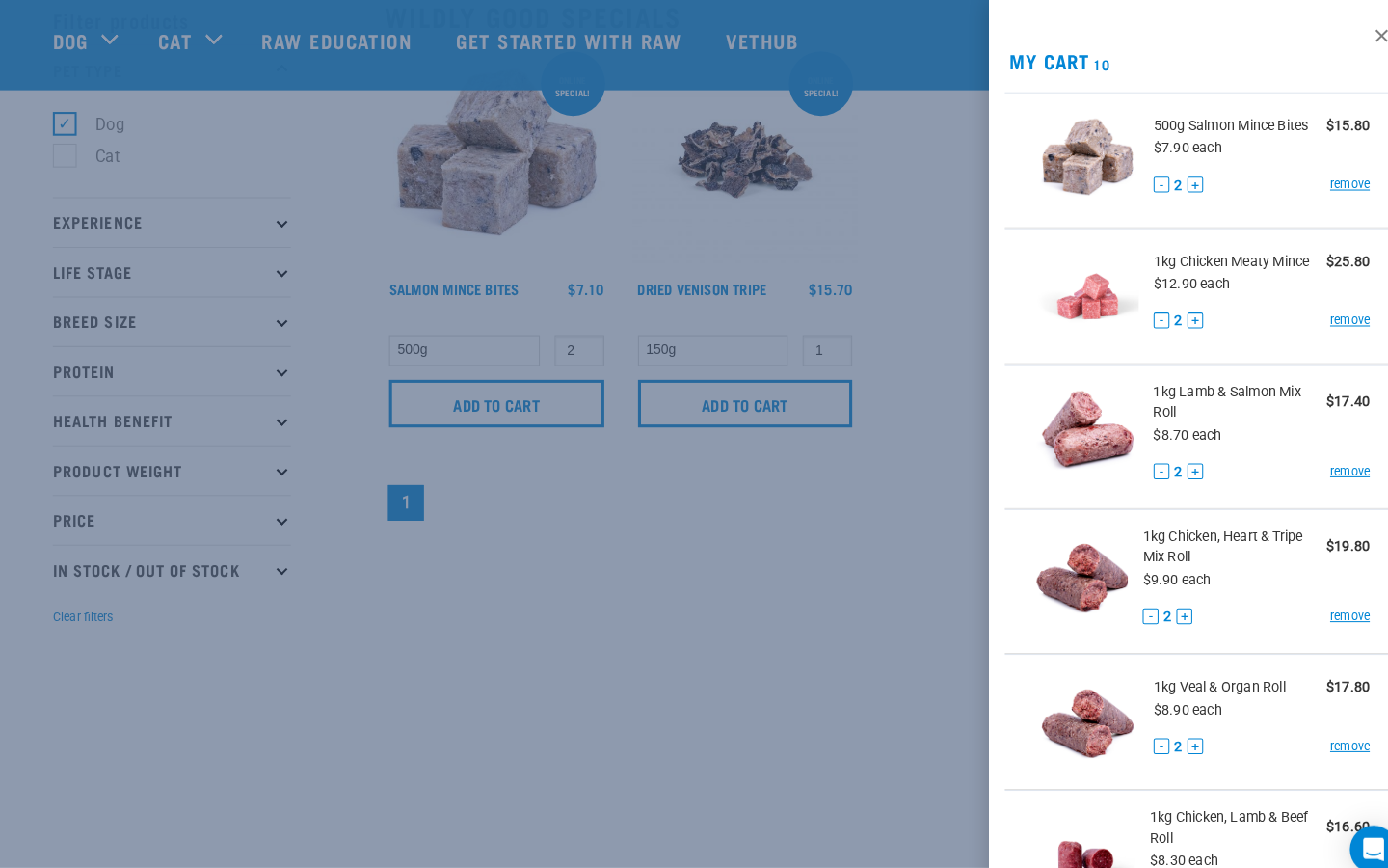
scroll to position [79, 0]
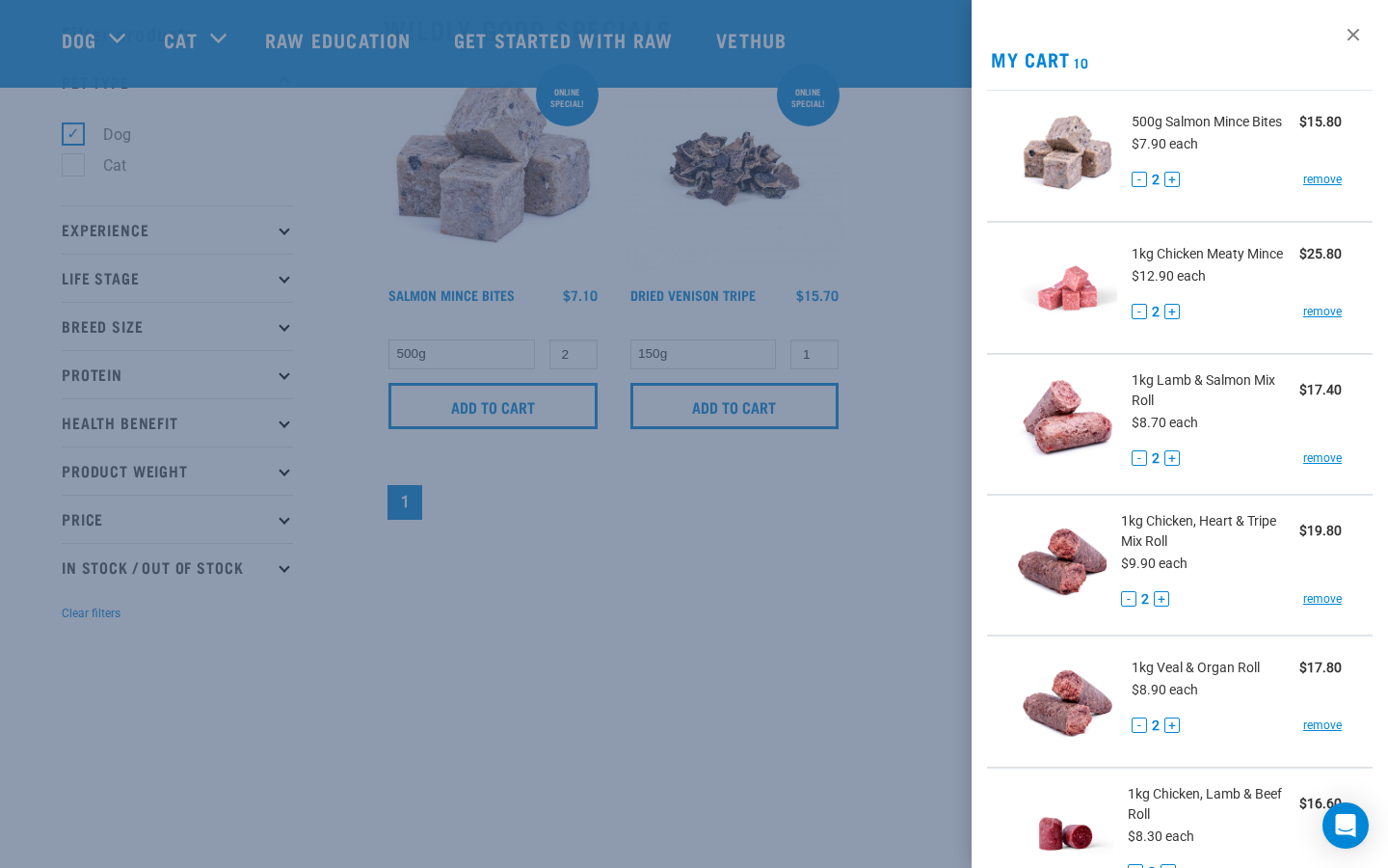
click at [889, 229] on div at bounding box center [694, 434] width 1388 height 868
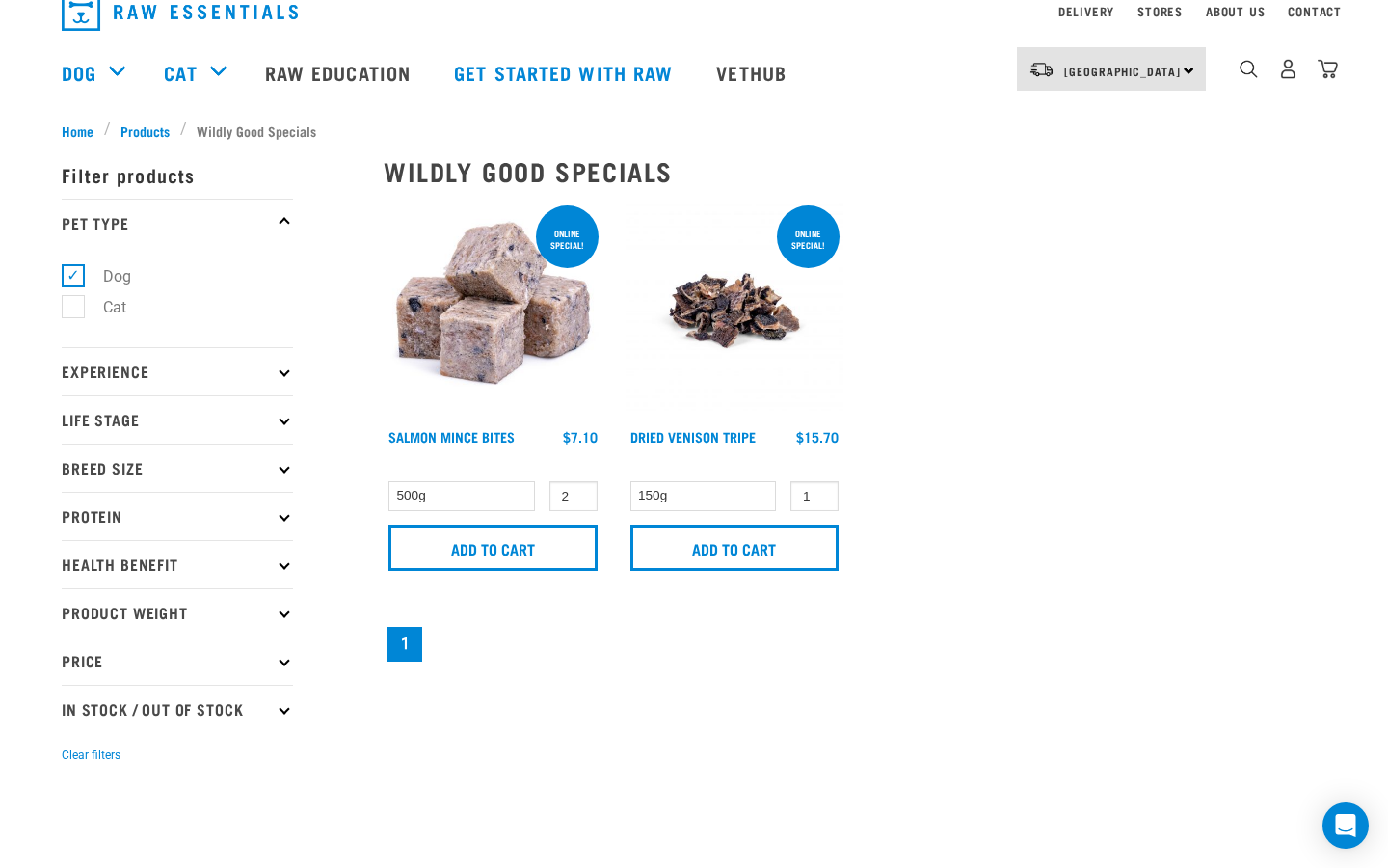
scroll to position [0, 0]
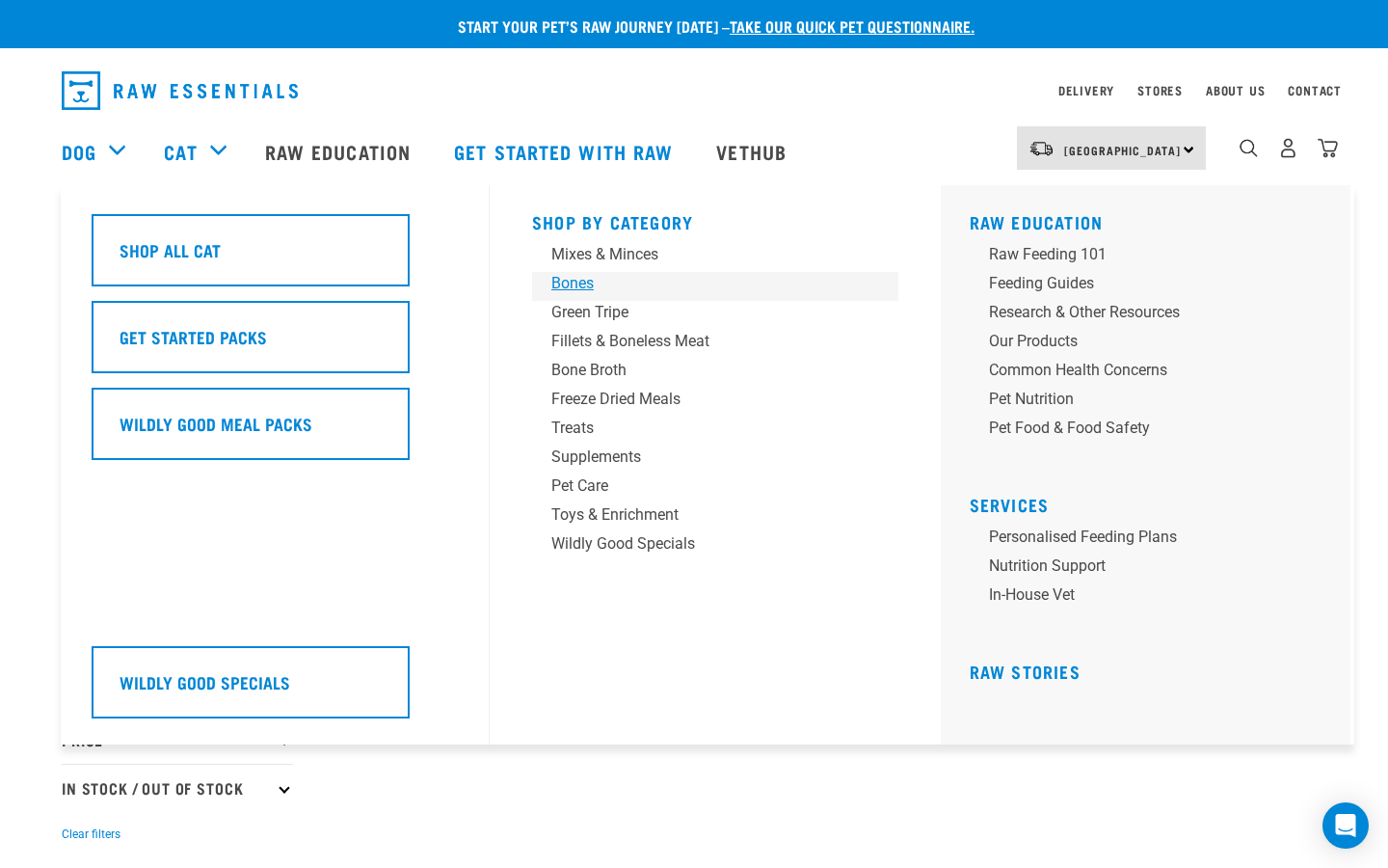
click at [581, 292] on div "Bones" at bounding box center [702, 283] width 301 height 23
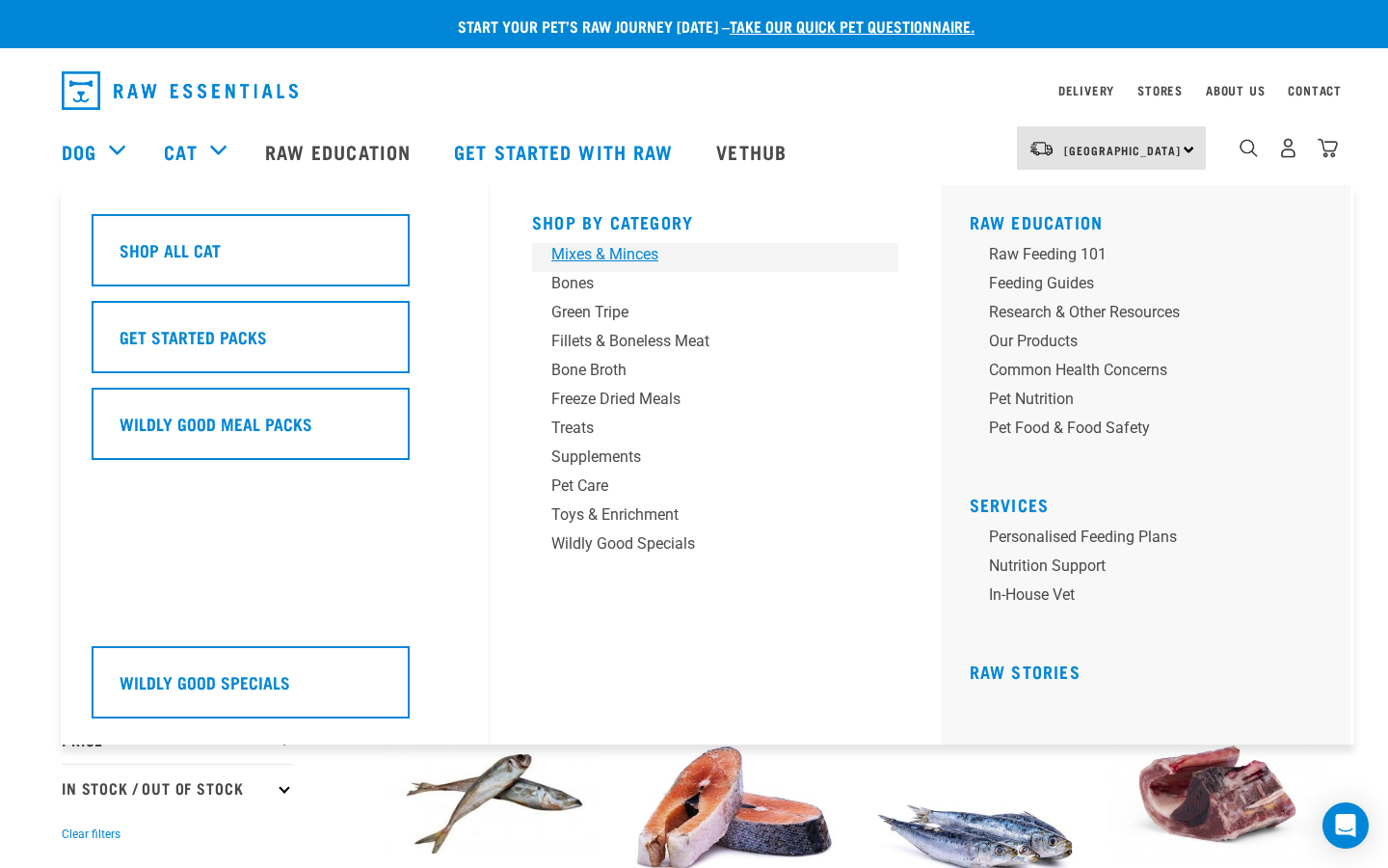
click at [583, 265] on div "Mixes & Minces" at bounding box center [702, 254] width 301 height 23
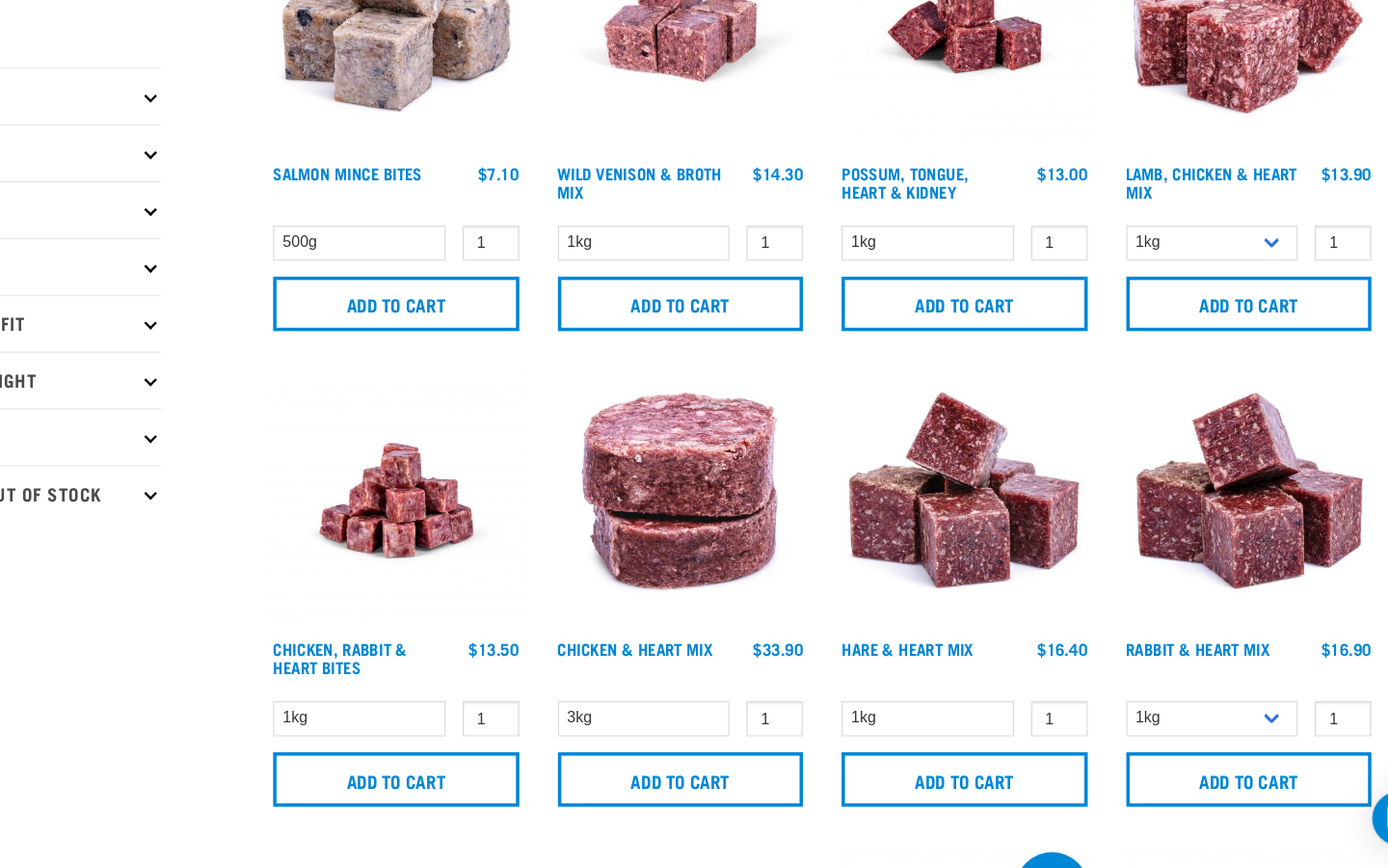
scroll to position [100, 0]
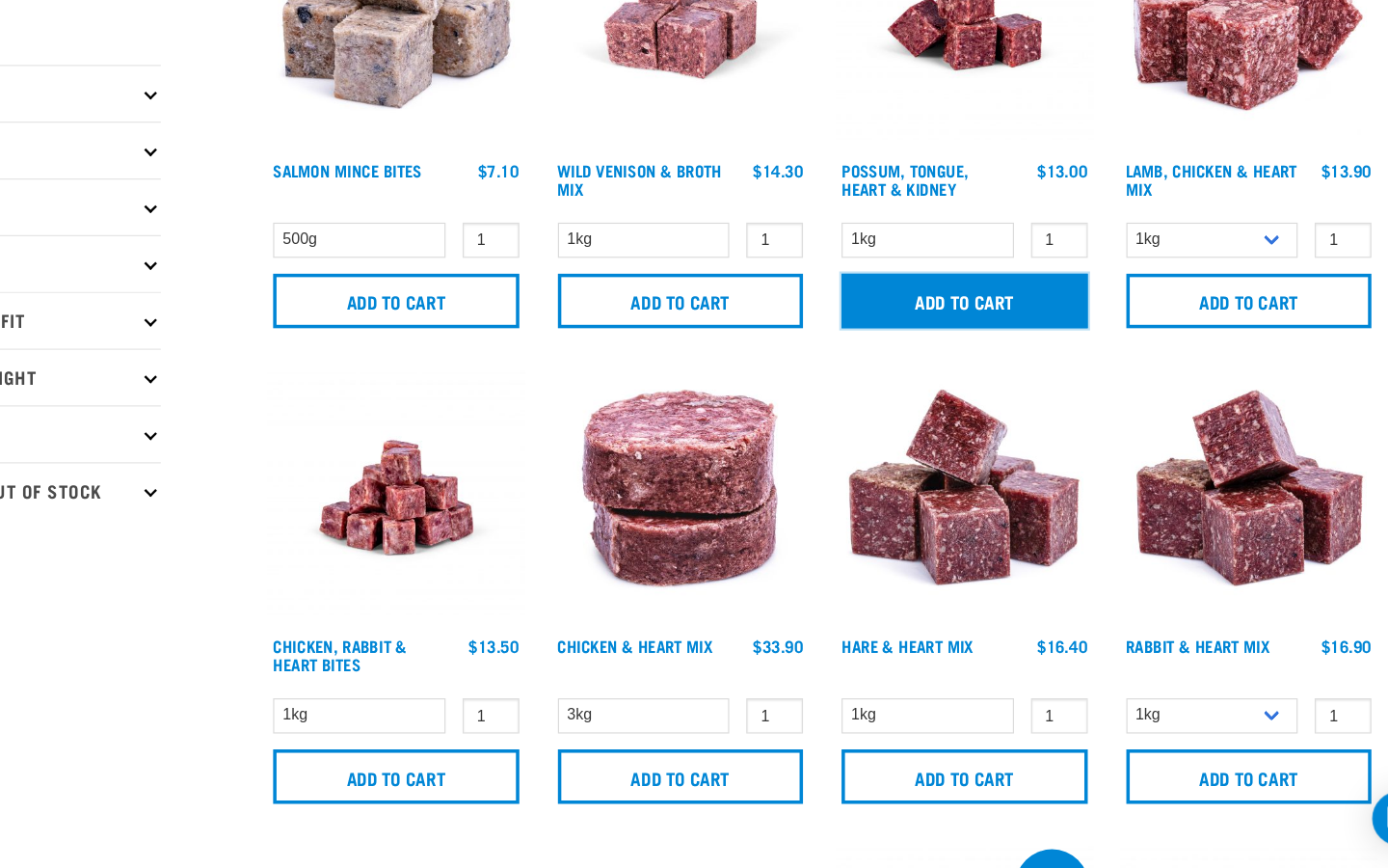
click at [977, 380] on input "Add to cart" at bounding box center [976, 386] width 209 height 46
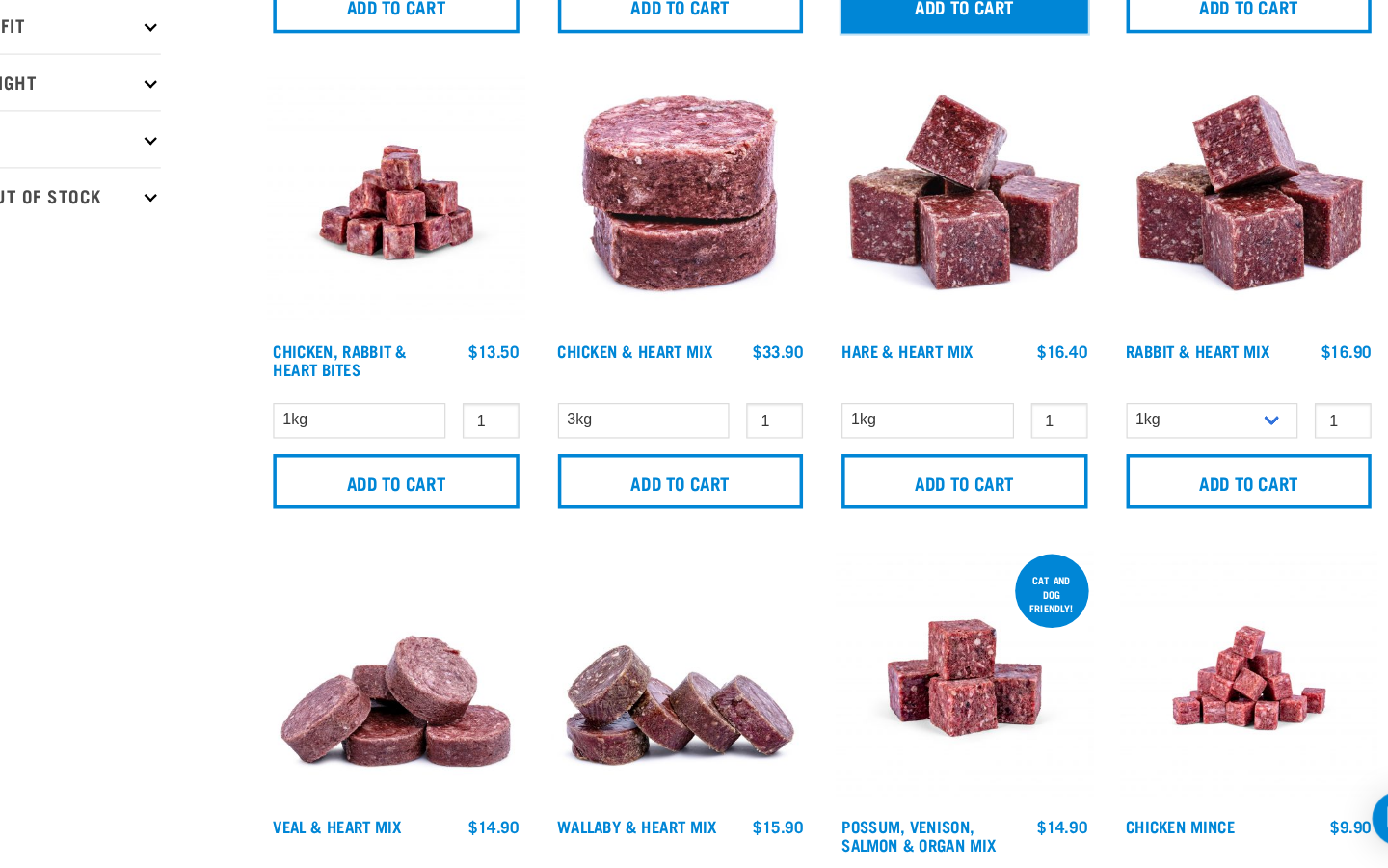
scroll to position [375, 0]
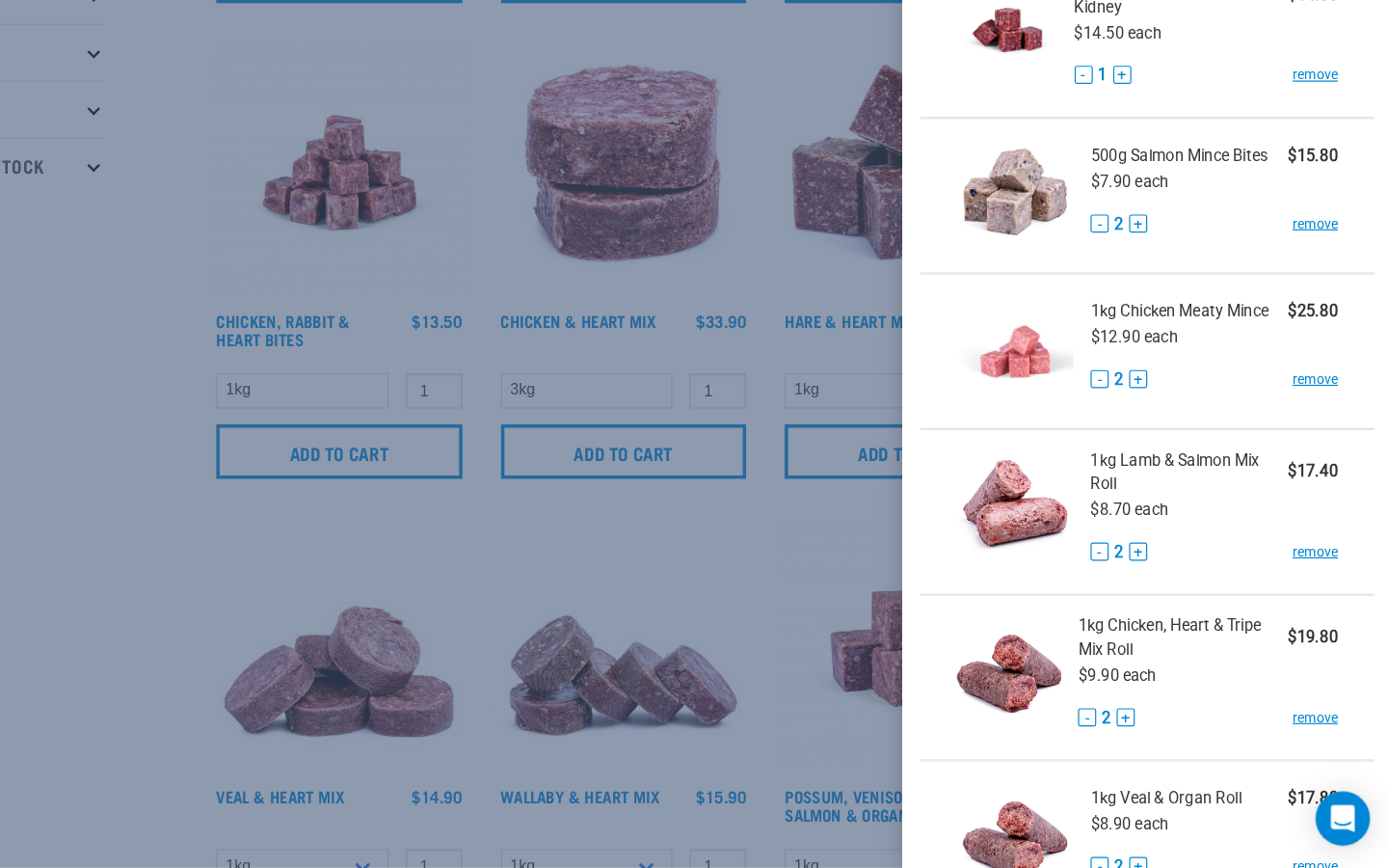
click at [338, 359] on div at bounding box center [694, 434] width 1388 height 868
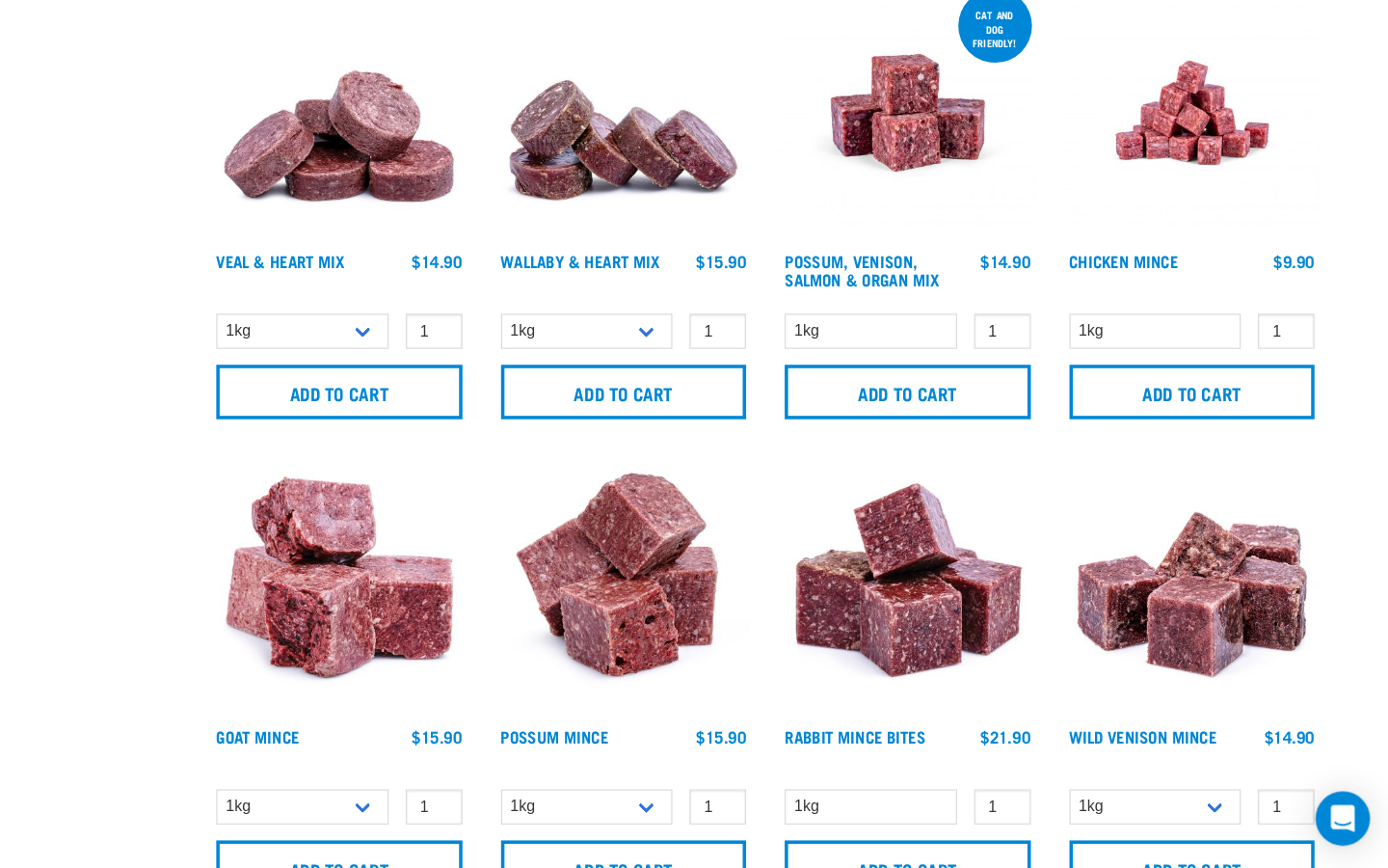
scroll to position [831, 0]
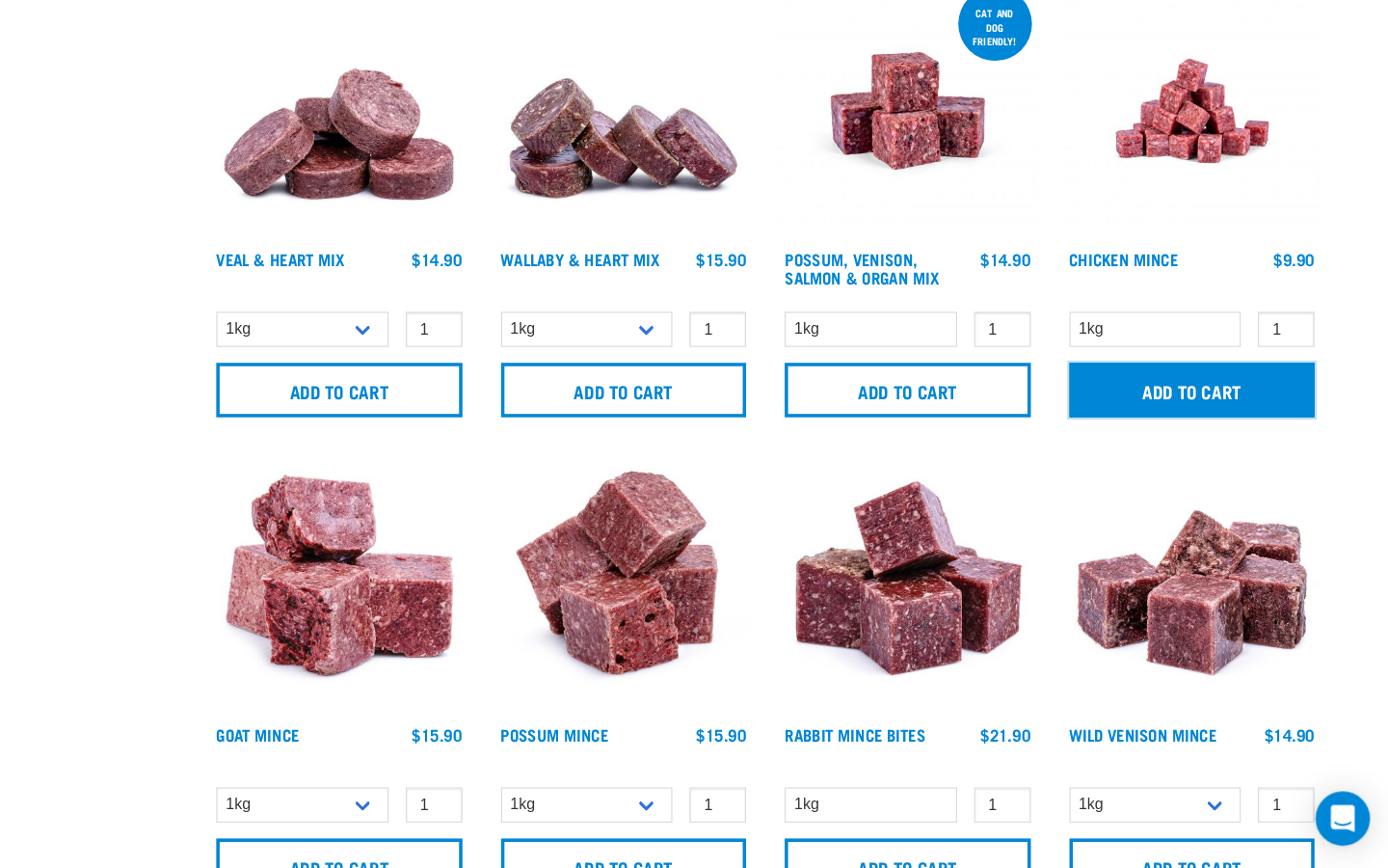
click at [1212, 467] on input "Add to cart" at bounding box center [1218, 462] width 209 height 46
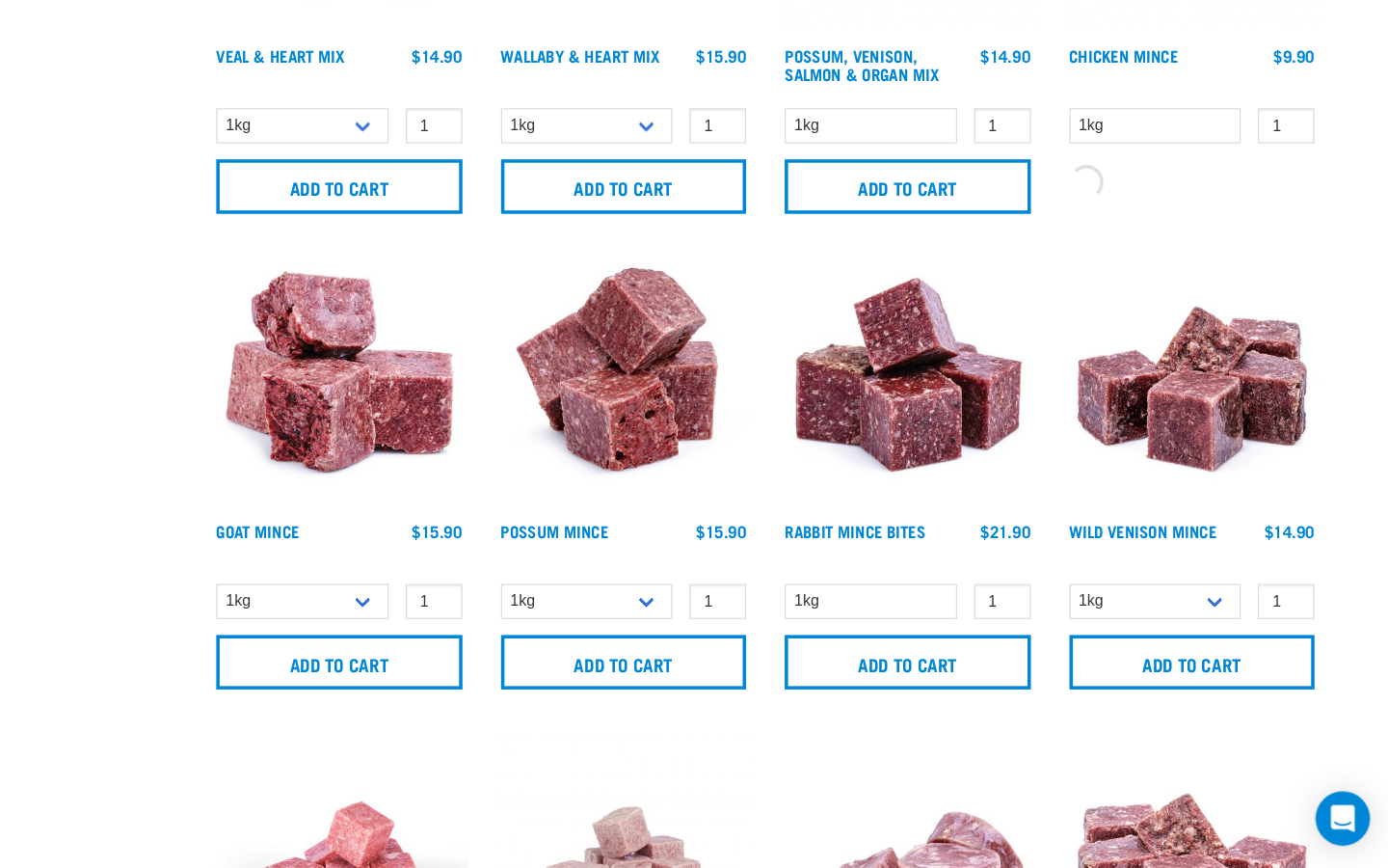
scroll to position [1134, 0]
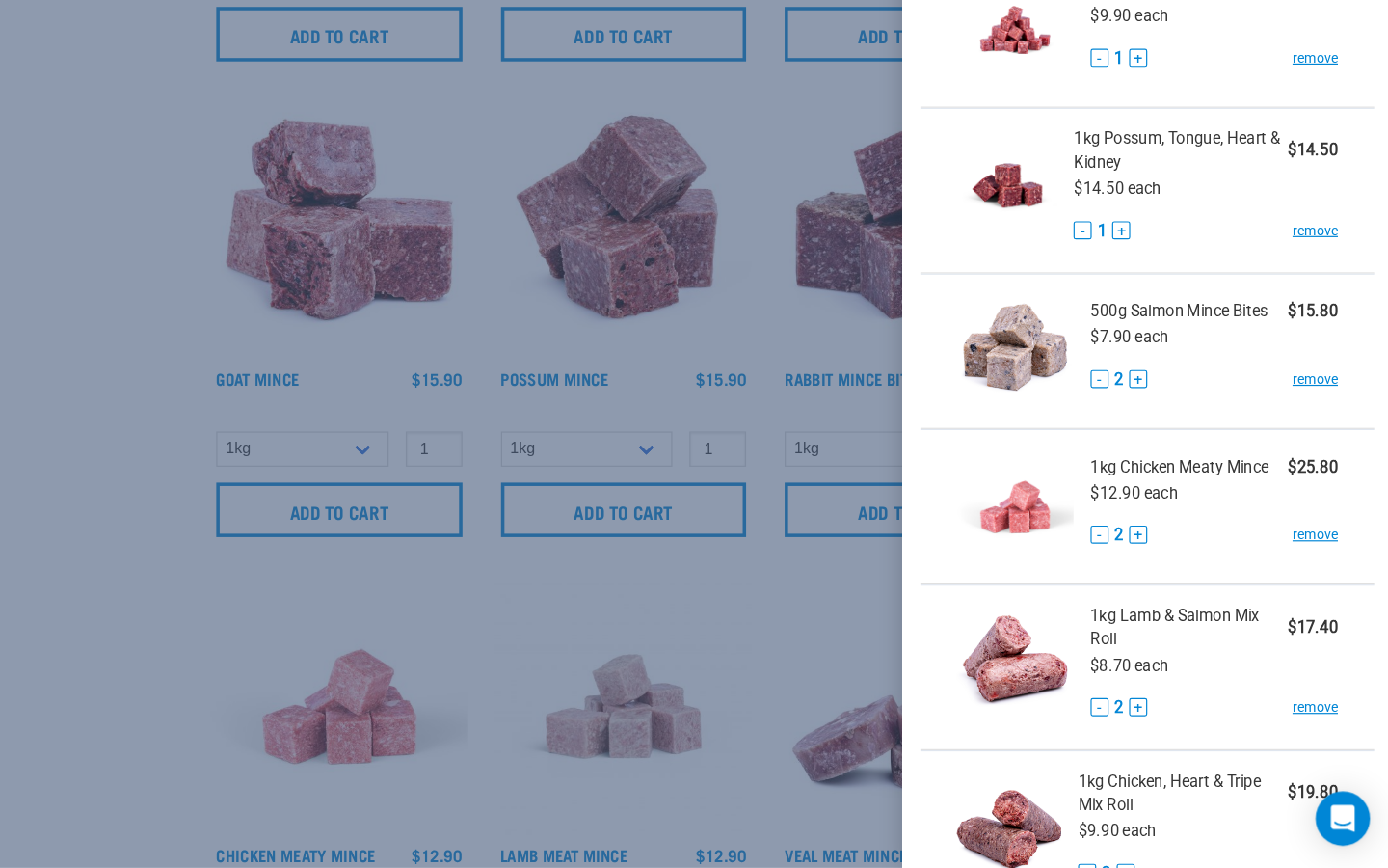
click at [298, 328] on div at bounding box center [694, 434] width 1388 height 868
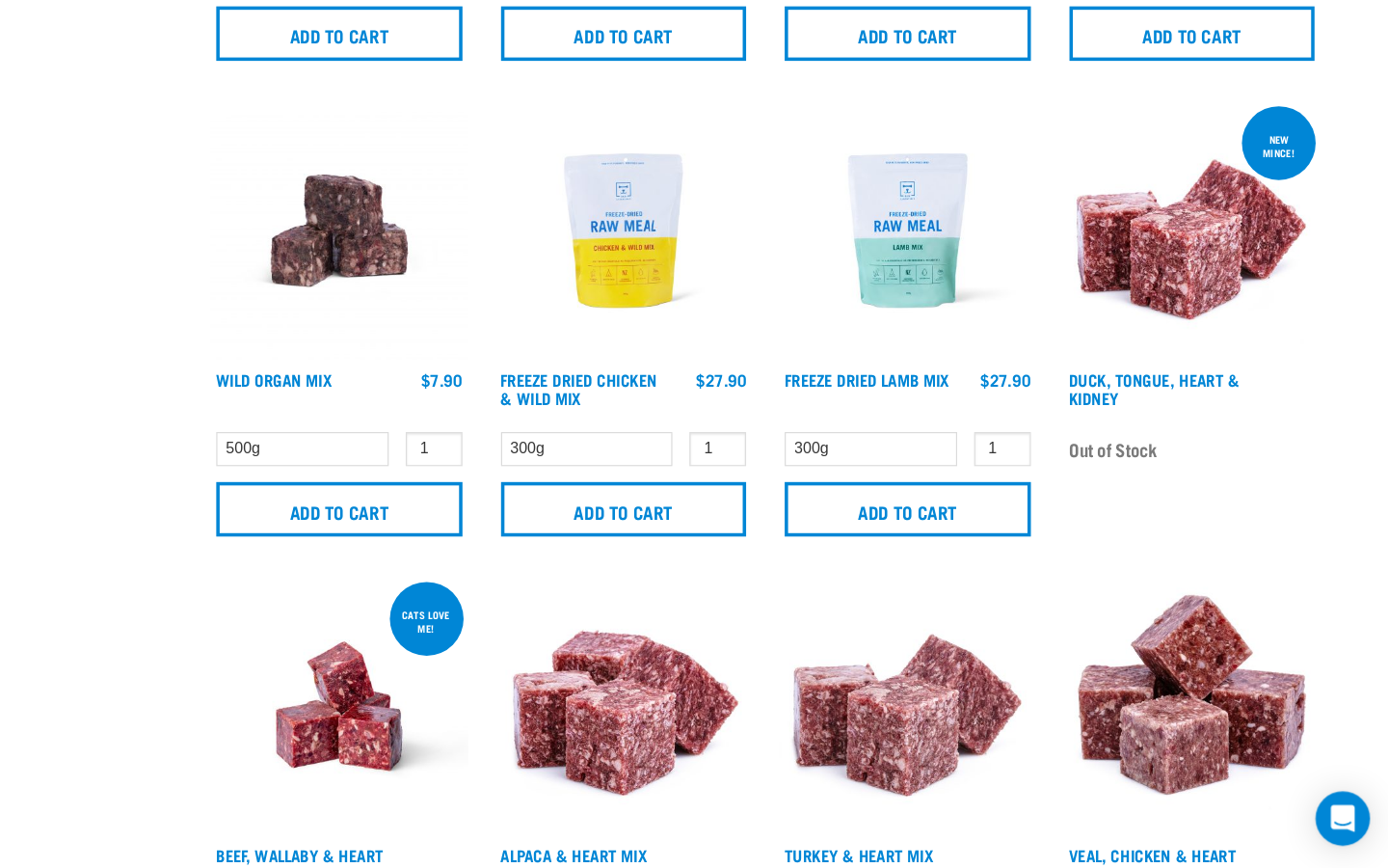
scroll to position [1943, 0]
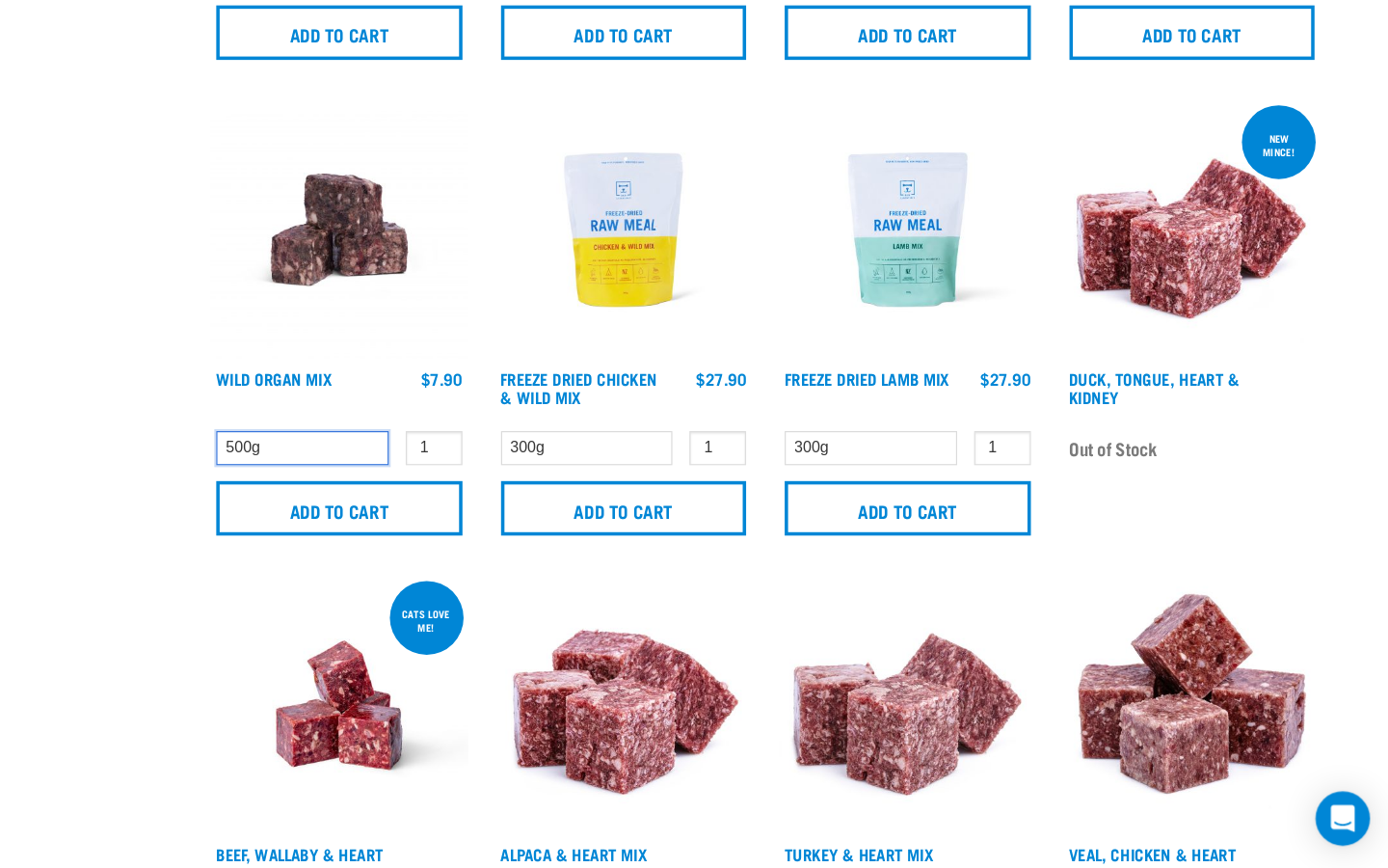
click at [517, 508] on select "500g" at bounding box center [462, 511] width 147 height 30
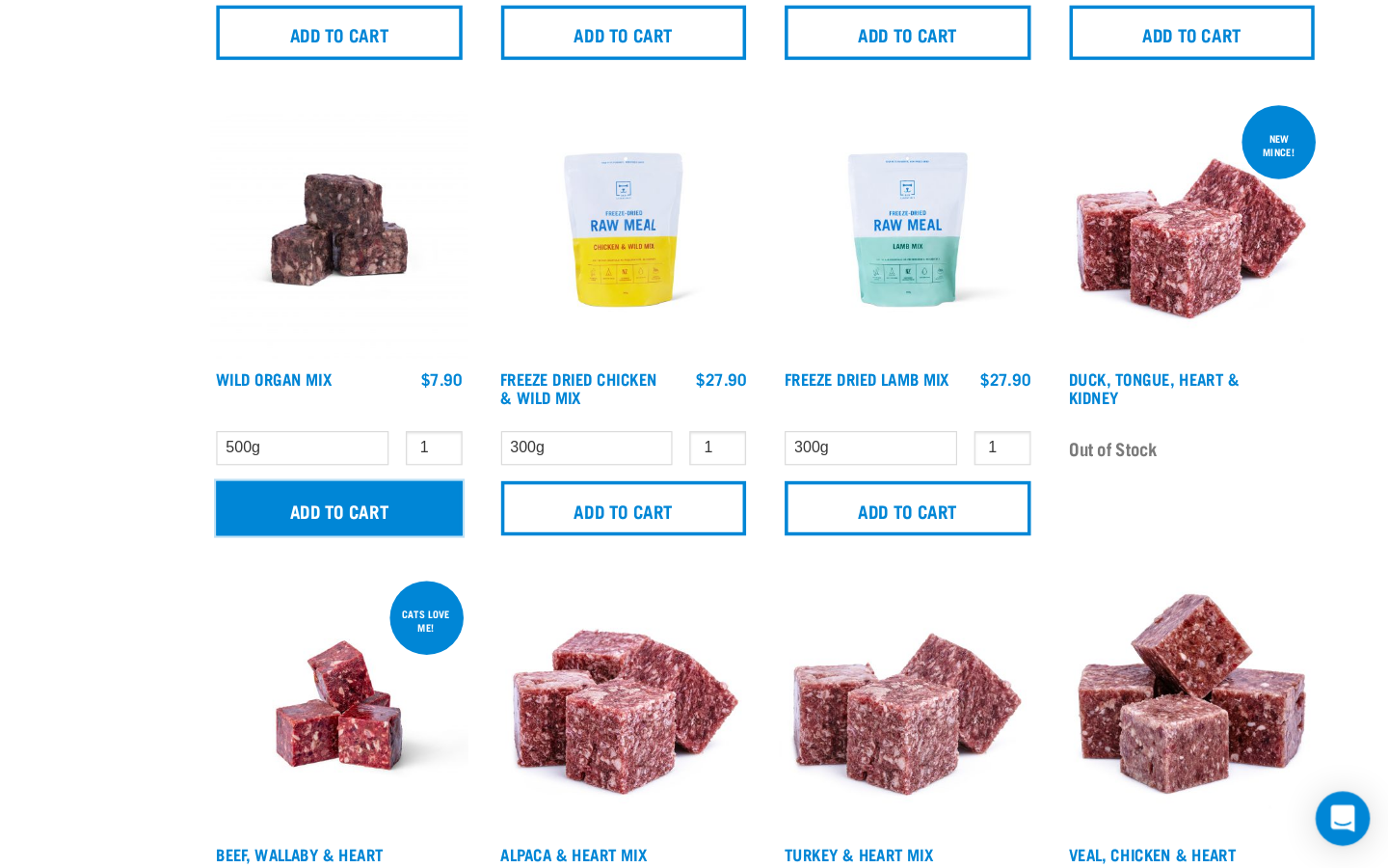
click at [529, 564] on input "Add to cart" at bounding box center [493, 563] width 209 height 46
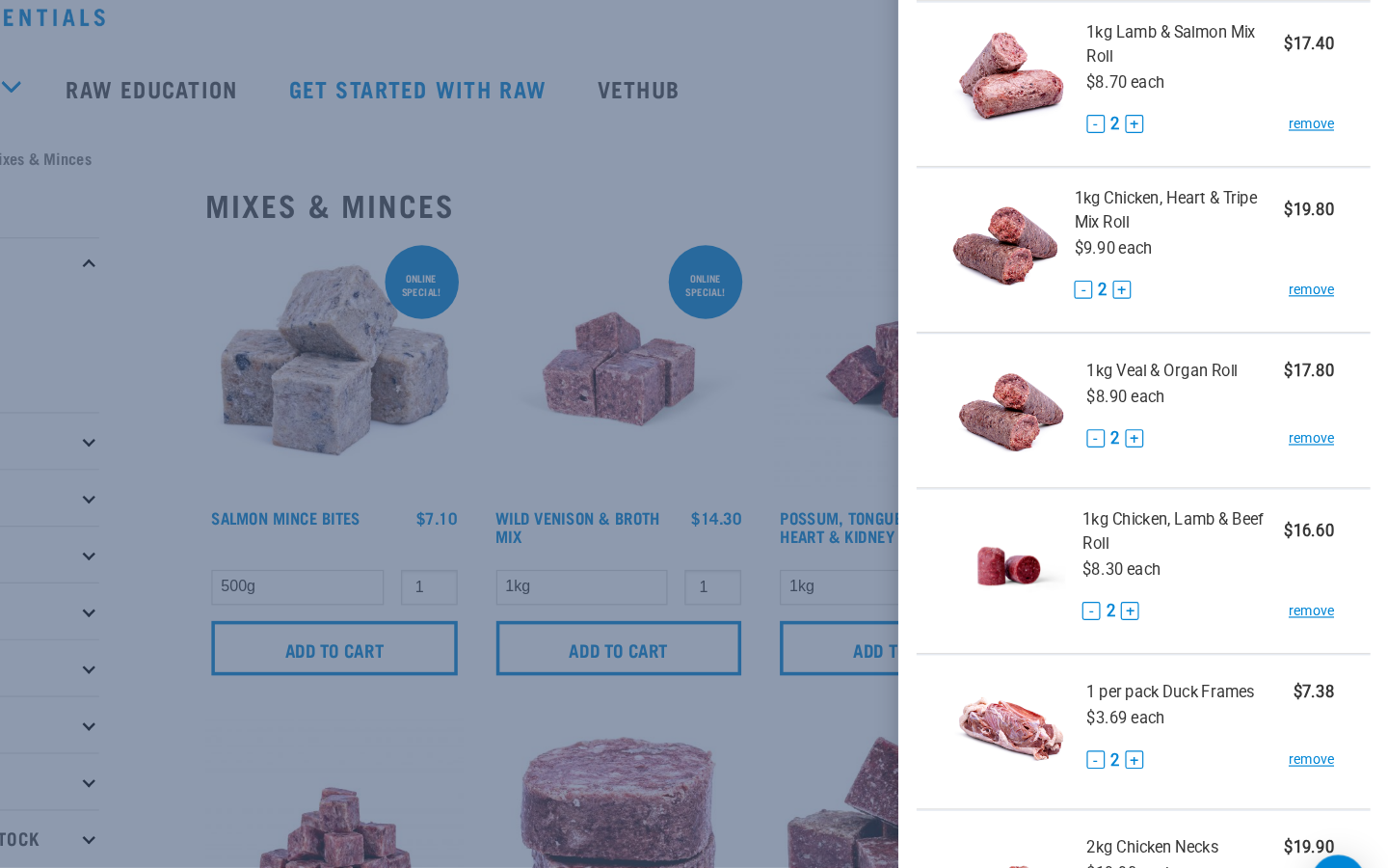
scroll to position [675, 0]
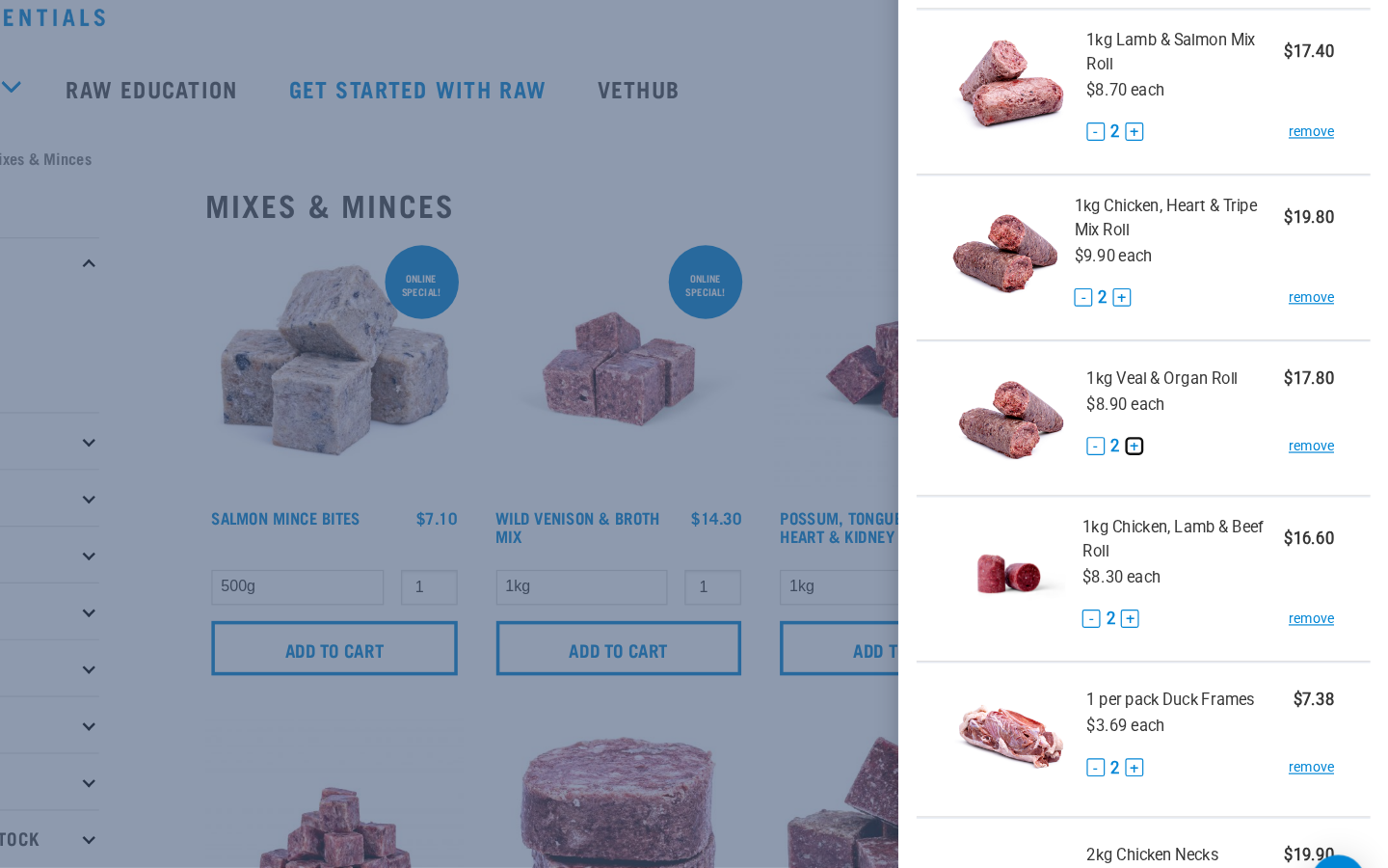
click at [1171, 455] on button "+" at bounding box center [1172, 455] width 15 height 15
click at [1165, 328] on button "+" at bounding box center [1162, 329] width 15 height 15
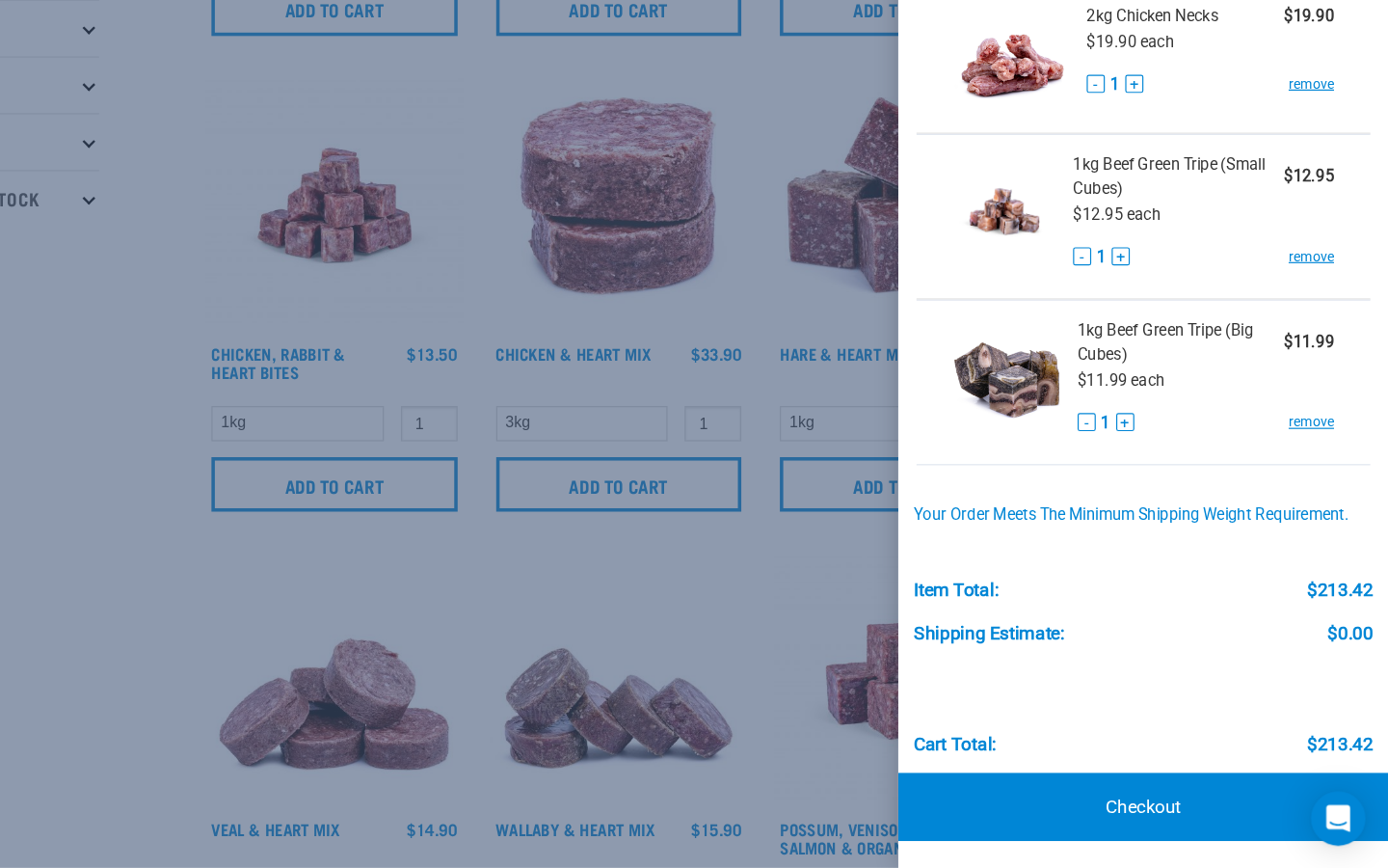
scroll to position [364, 0]
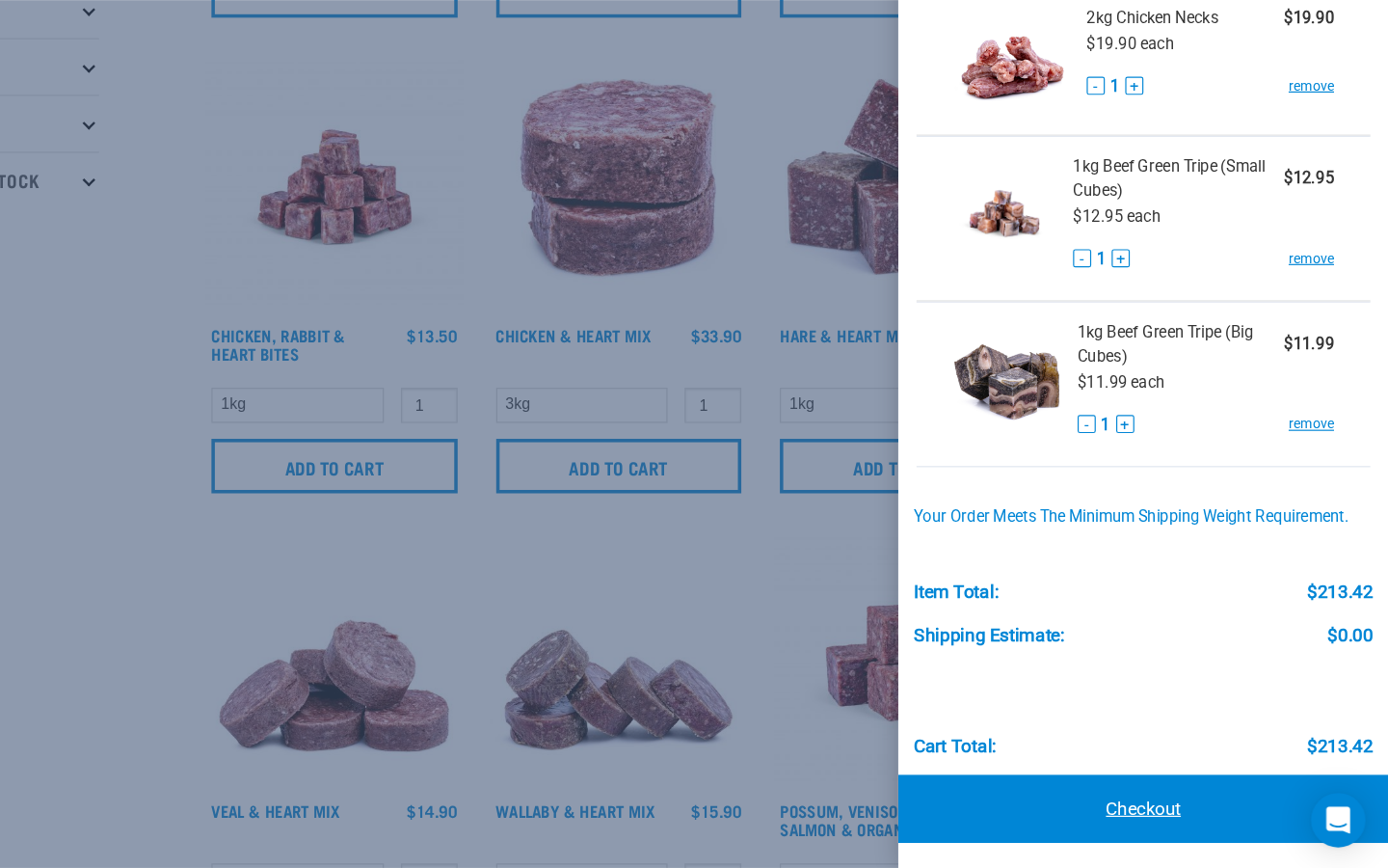
click at [1177, 826] on link "Checkout" at bounding box center [1179, 816] width 417 height 58
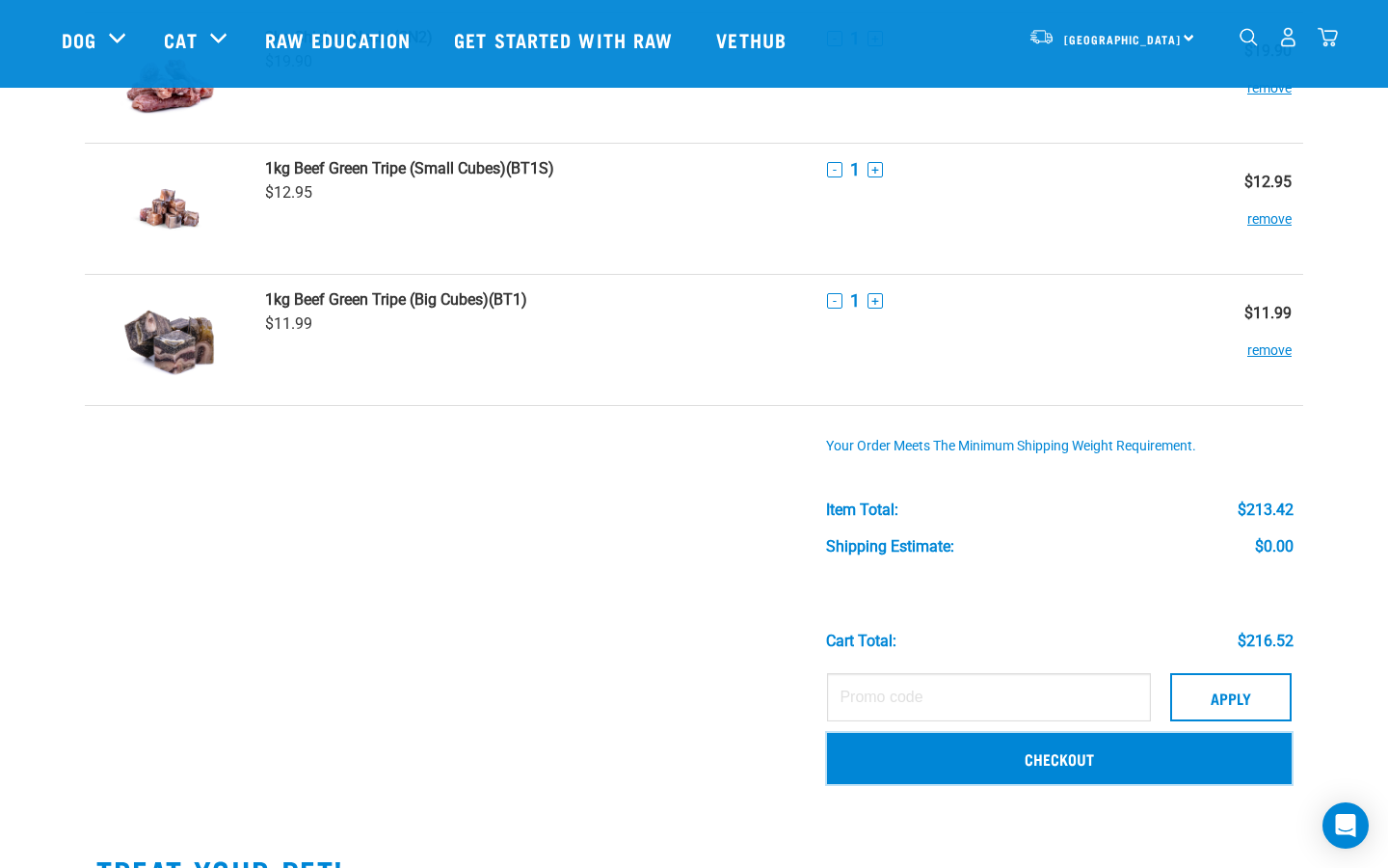
scroll to position [950, 0]
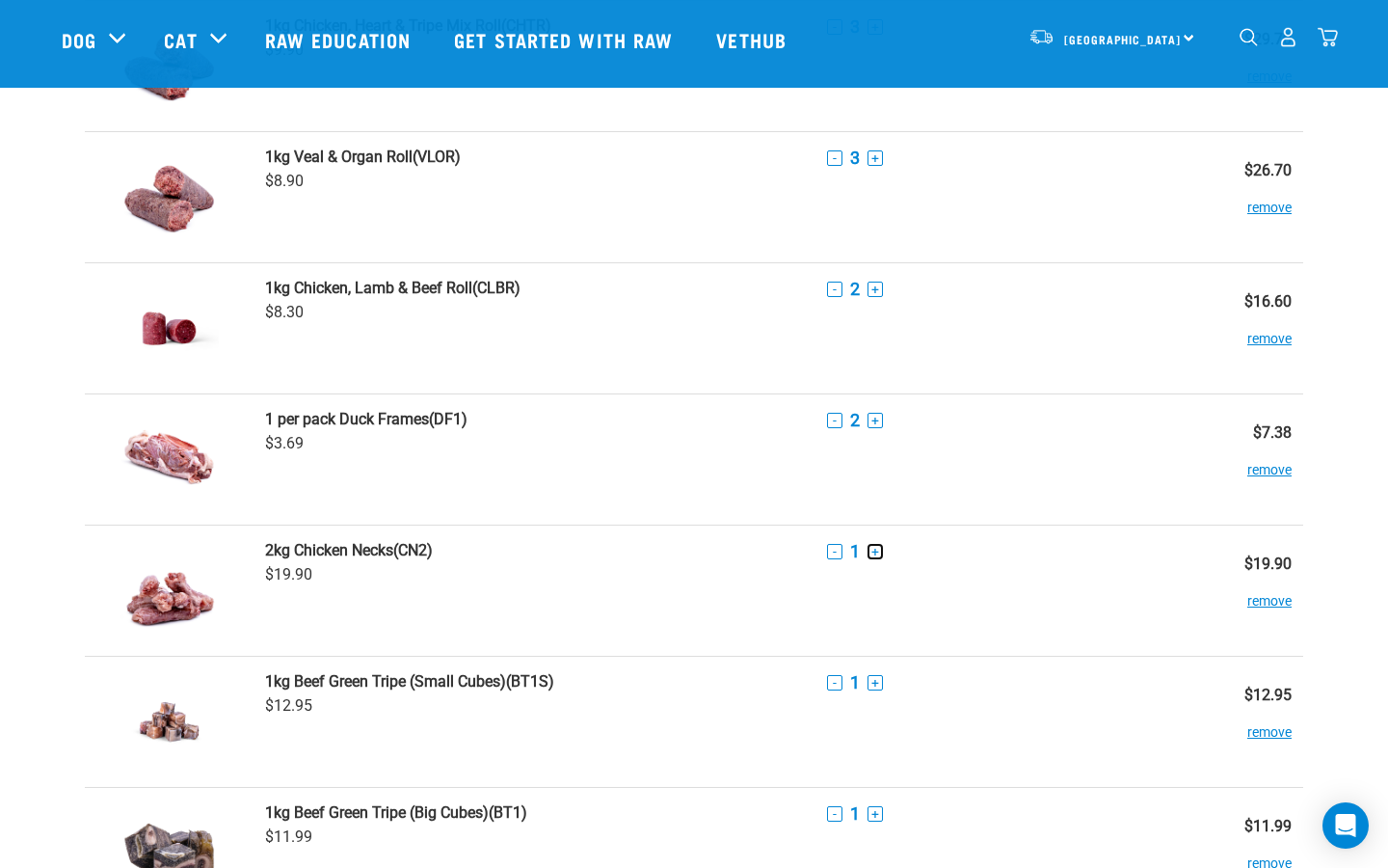
click at [879, 547] on button "+" at bounding box center [876, 552] width 15 height 15
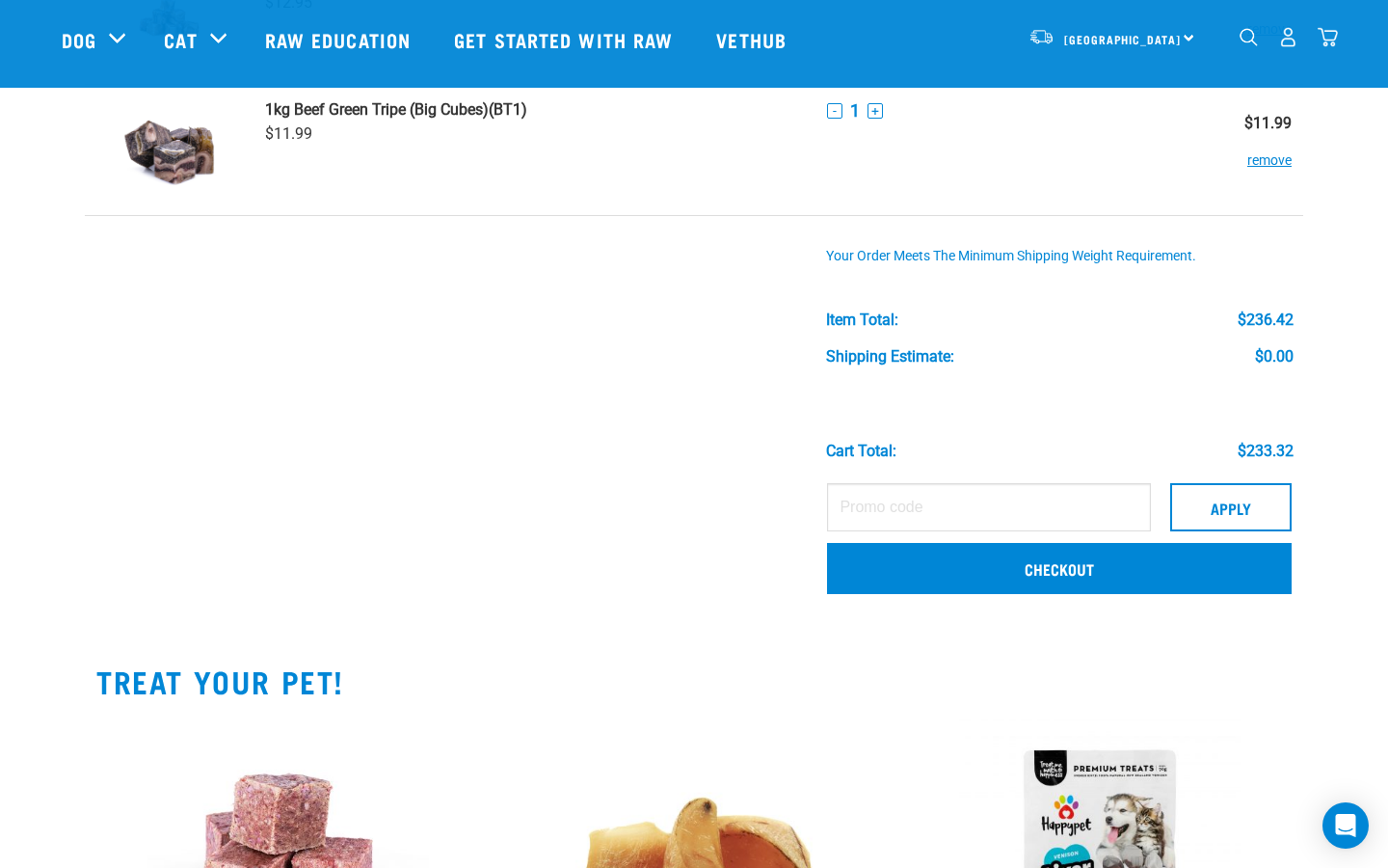
scroll to position [1668, 0]
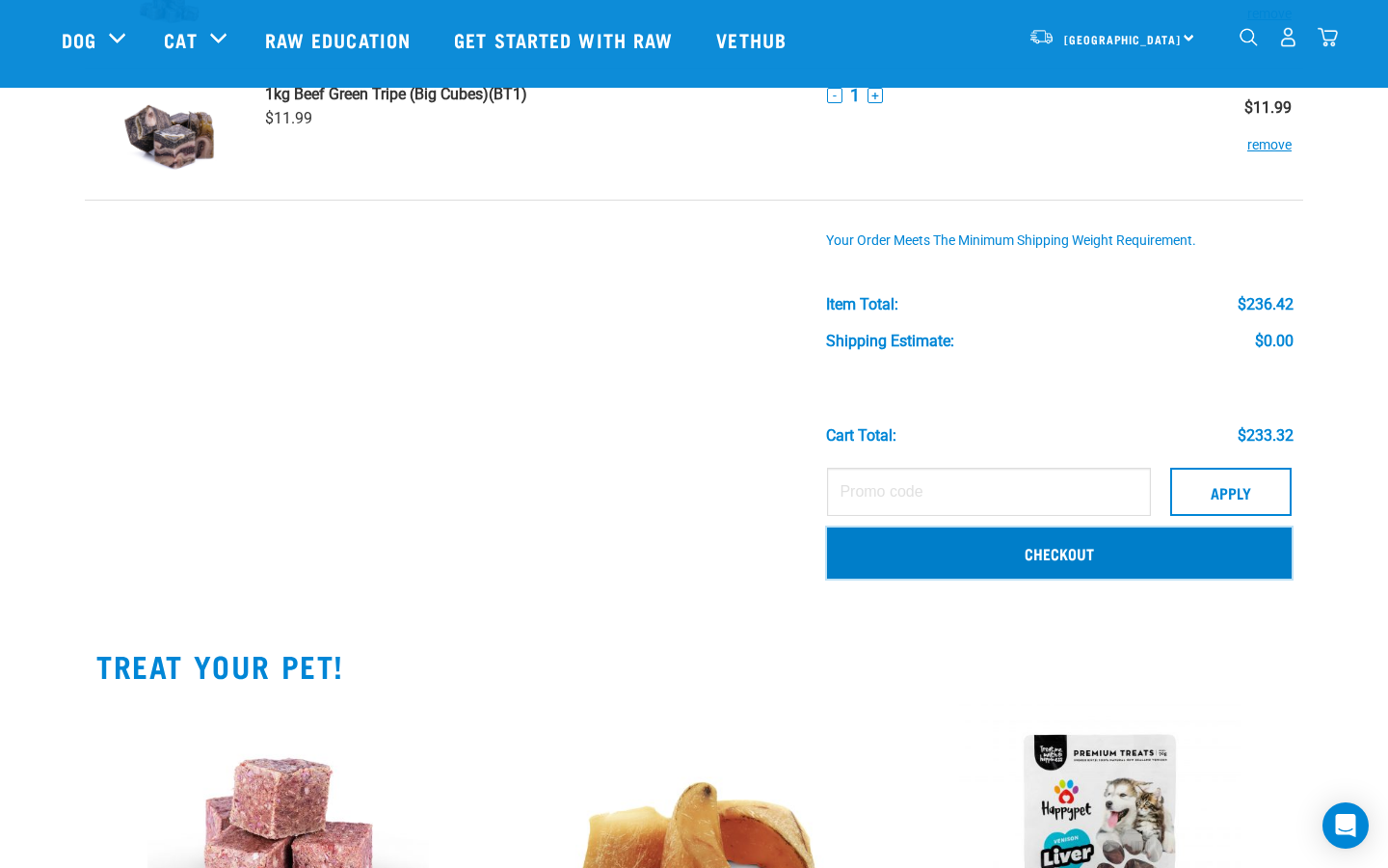
click at [1037, 570] on link "Checkout" at bounding box center [1059, 553] width 465 height 50
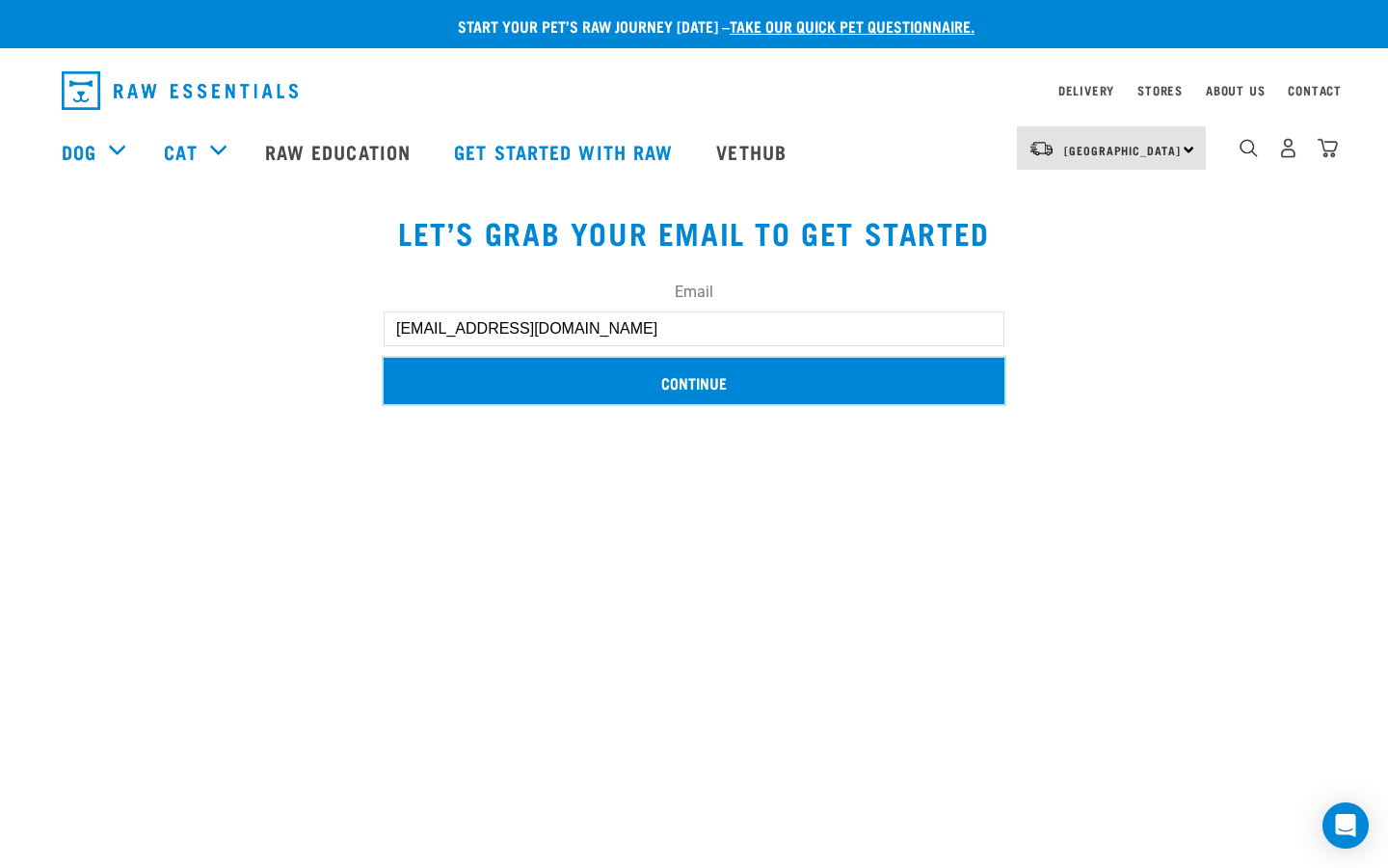
click at [599, 375] on input "Continue" at bounding box center [694, 381] width 621 height 46
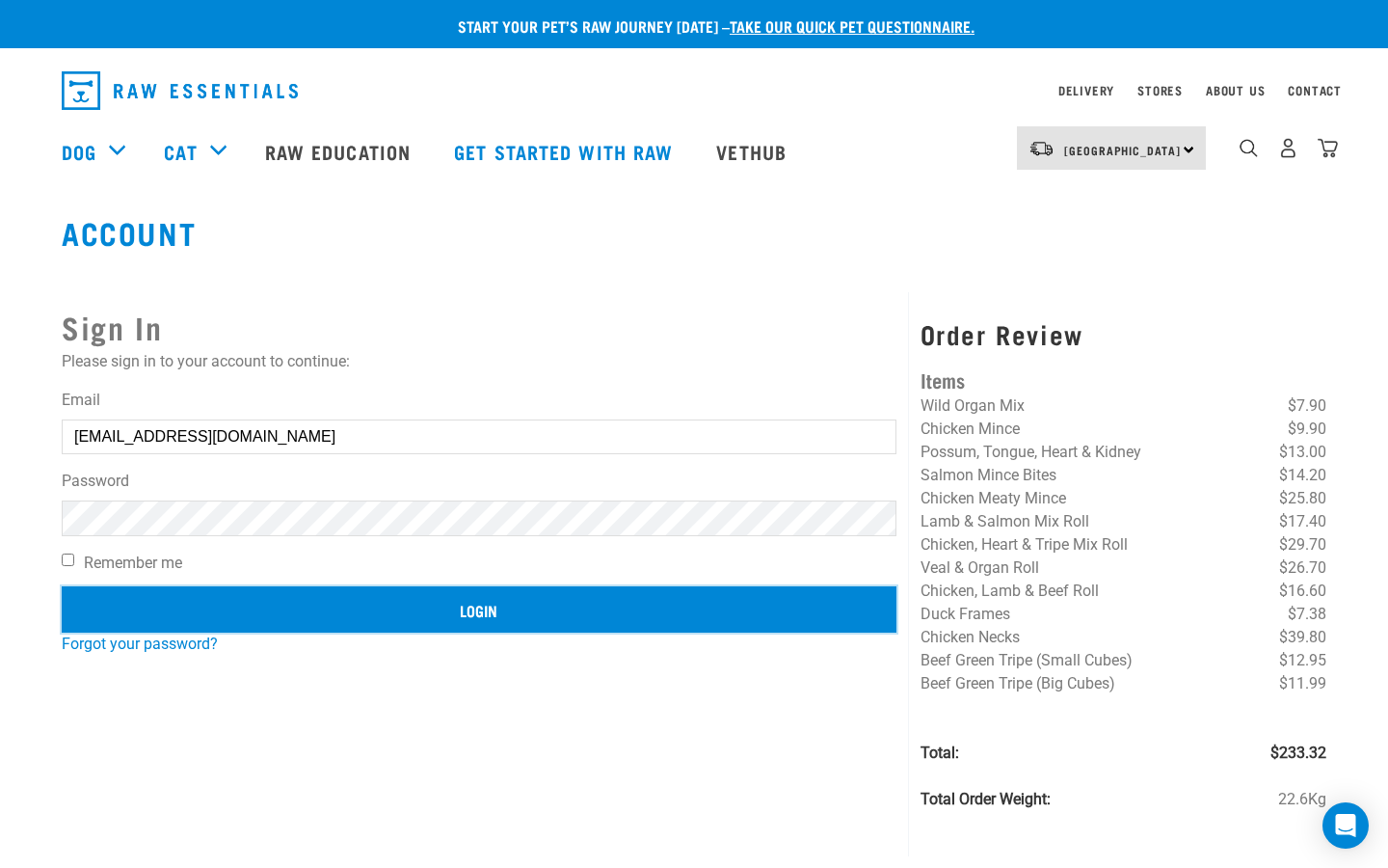
click at [290, 619] on input "Login" at bounding box center [479, 609] width 835 height 46
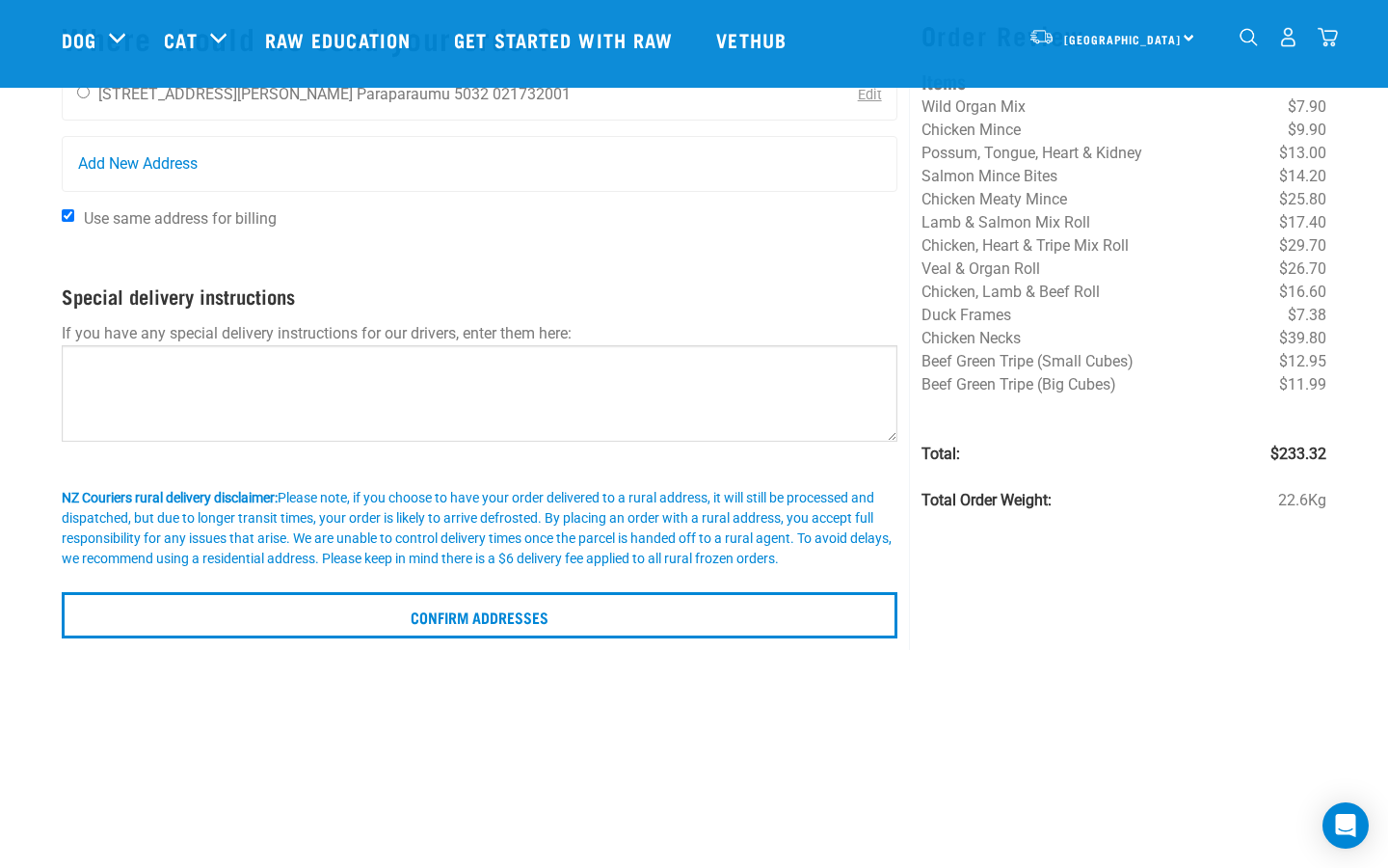
scroll to position [205, 0]
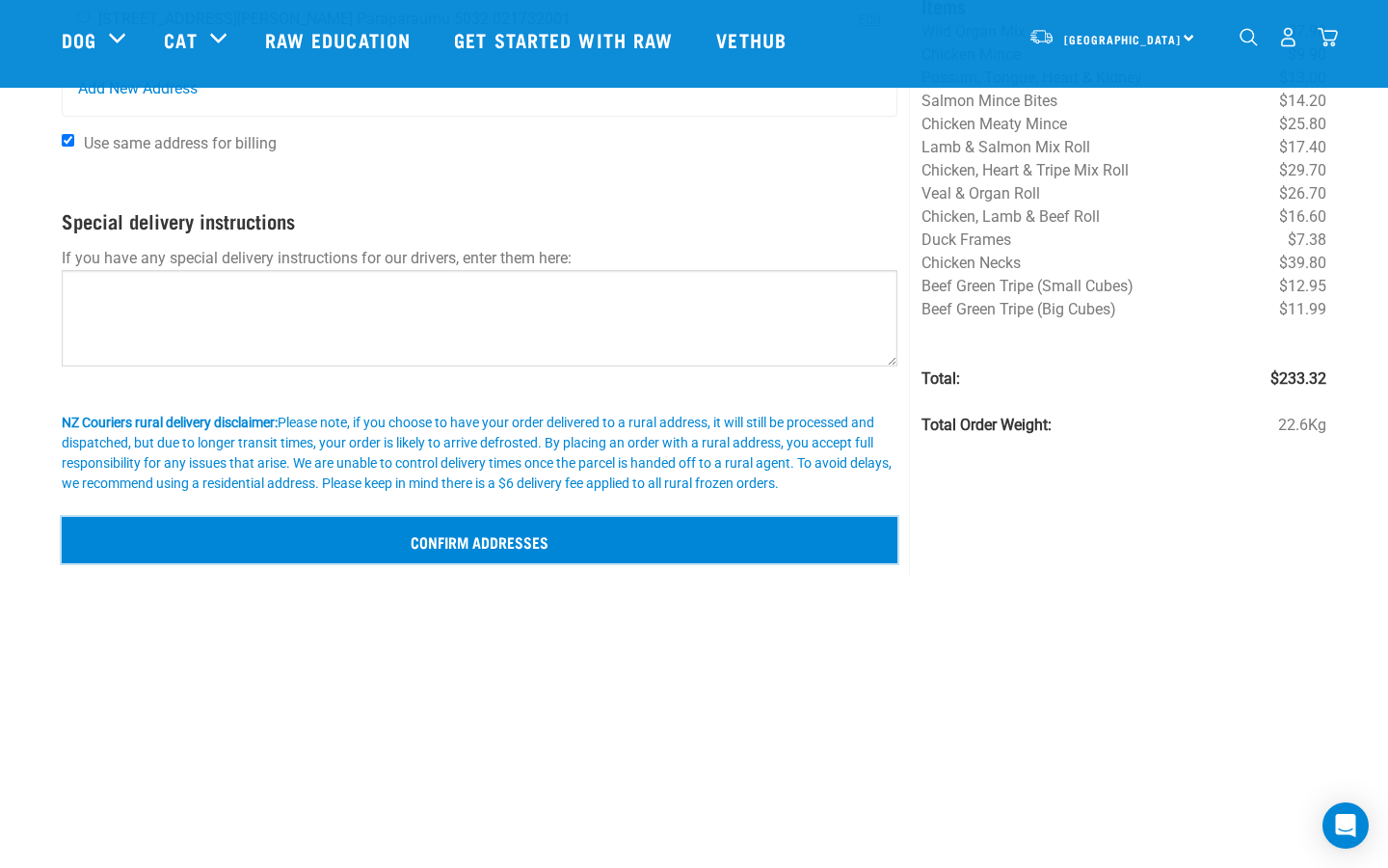
click at [329, 531] on input "Confirm addresses" at bounding box center [479, 540] width 836 height 46
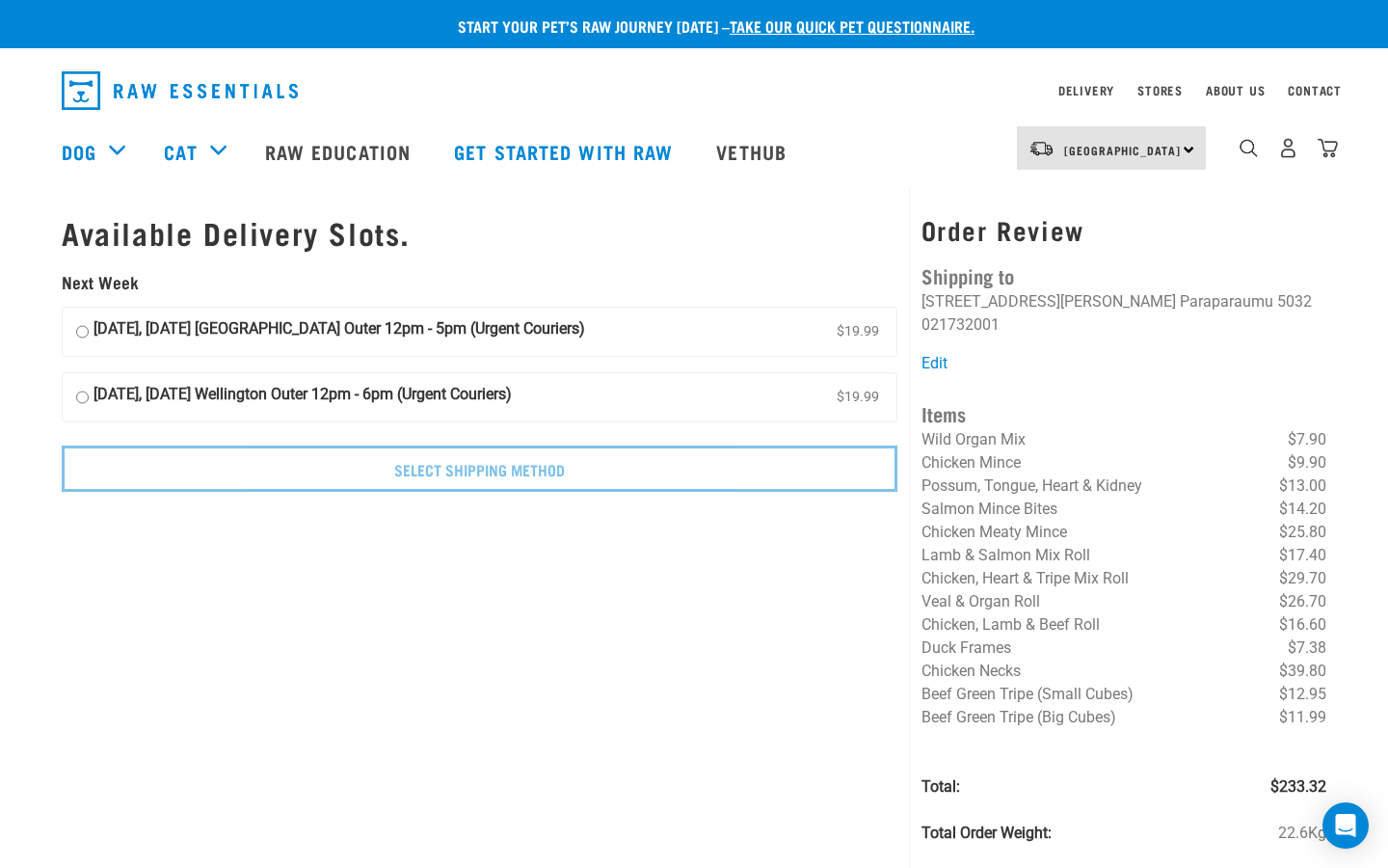
click at [80, 330] on input "21 August, Thursday Wellington Outer 12pm - 5pm (Urgent Couriers) $19.99" at bounding box center [82, 332] width 13 height 29
radio input "true"
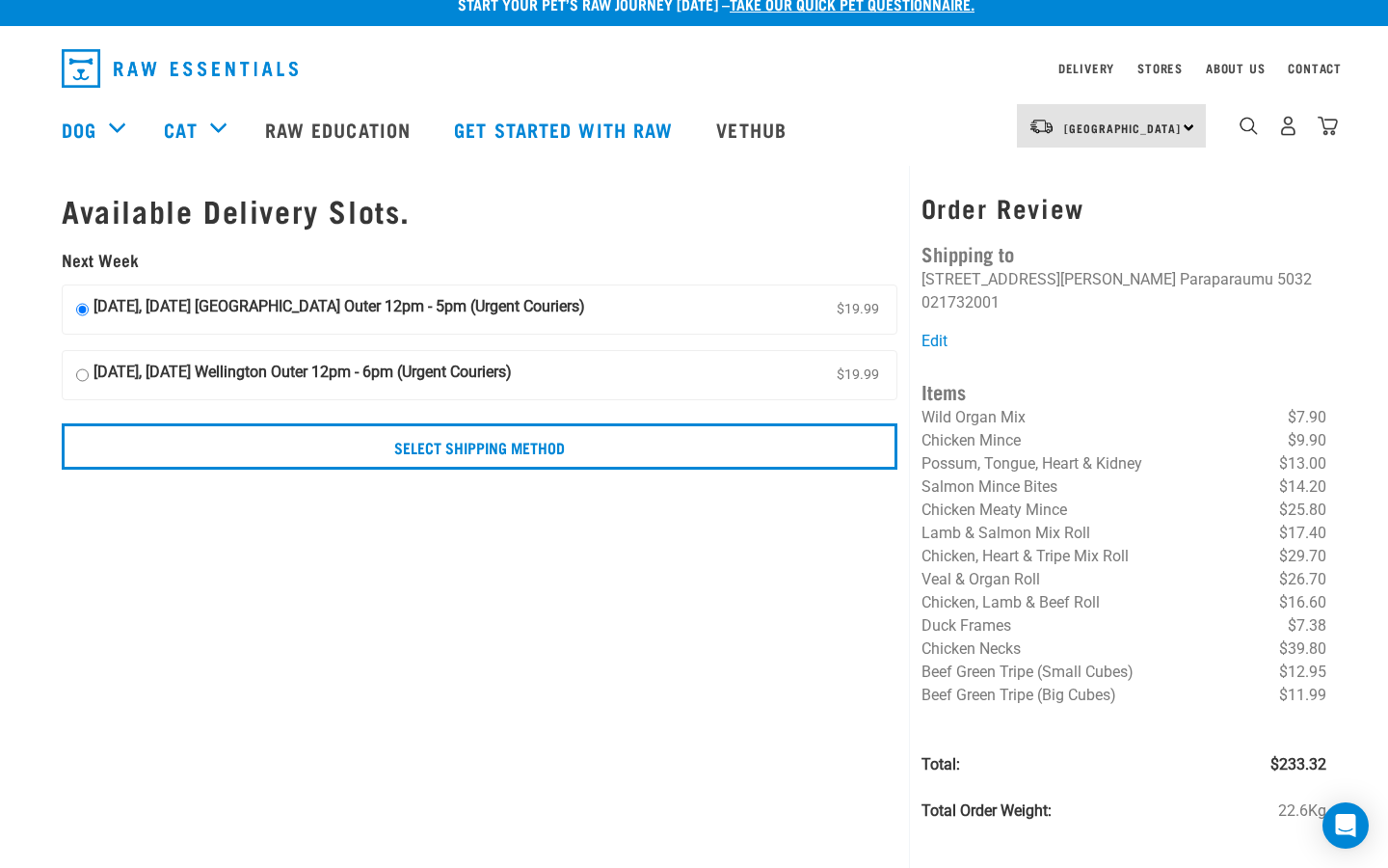
scroll to position [24, 0]
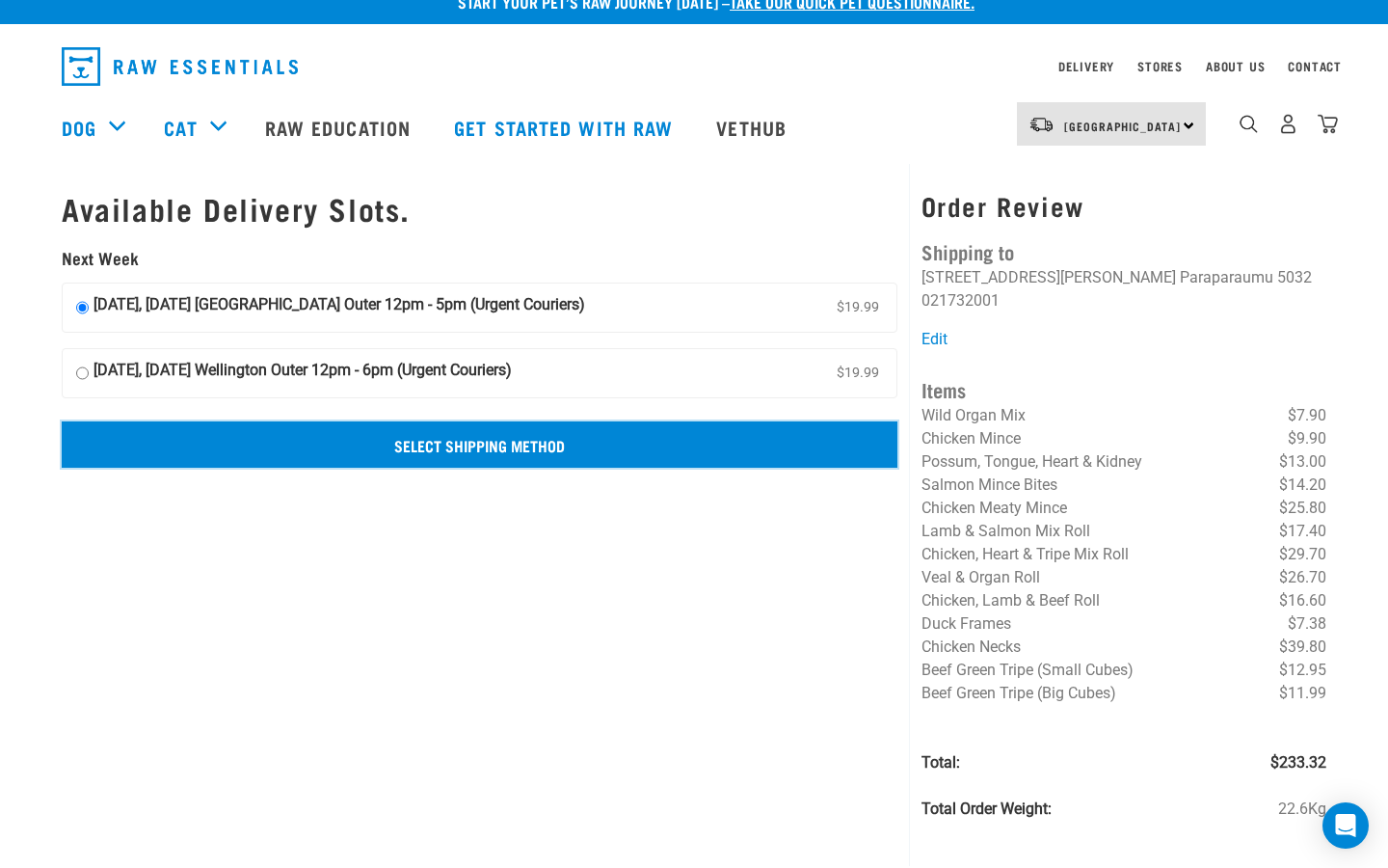
click at [470, 448] on input "Select Shipping Method" at bounding box center [479, 445] width 836 height 46
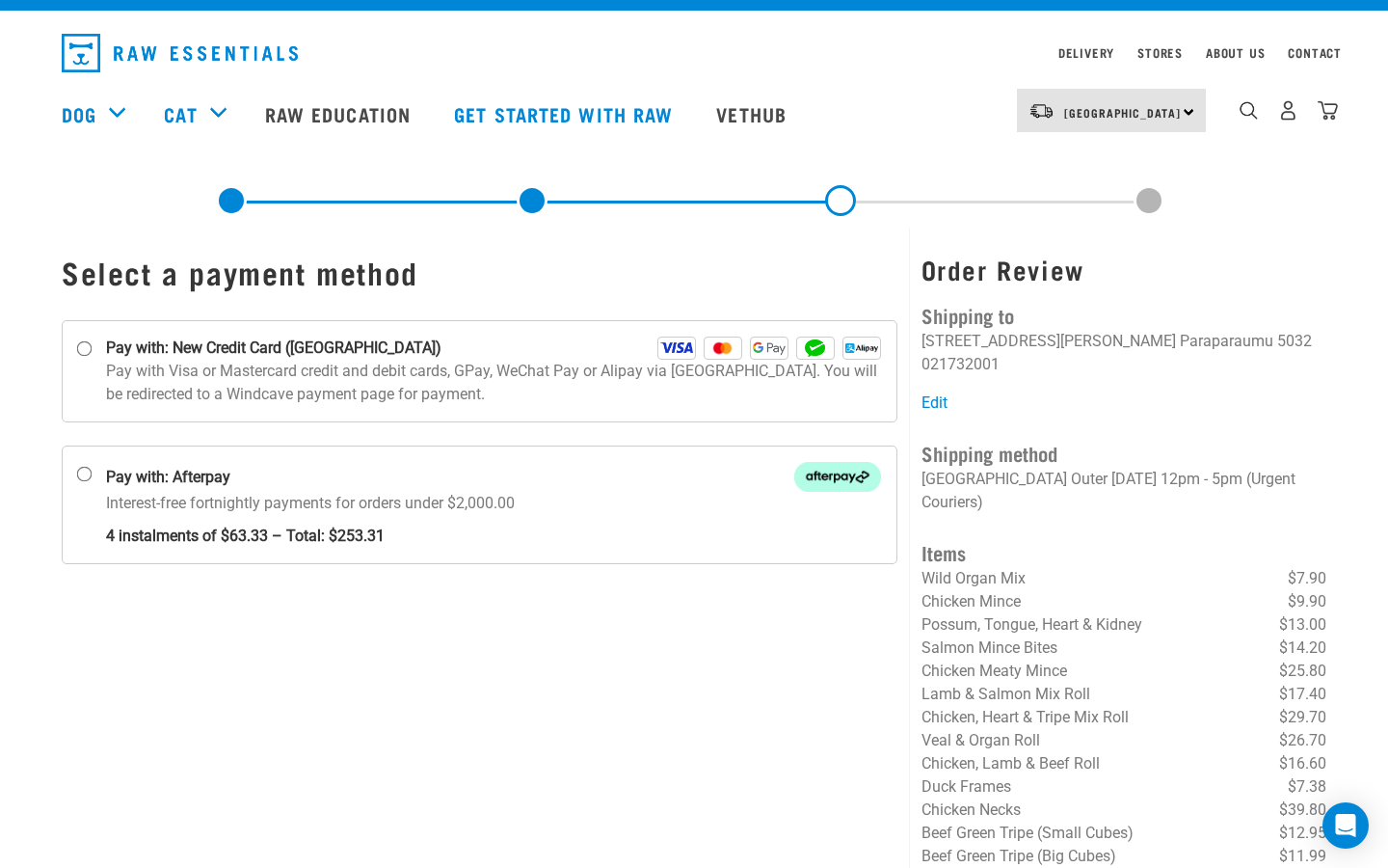
scroll to position [47, 0]
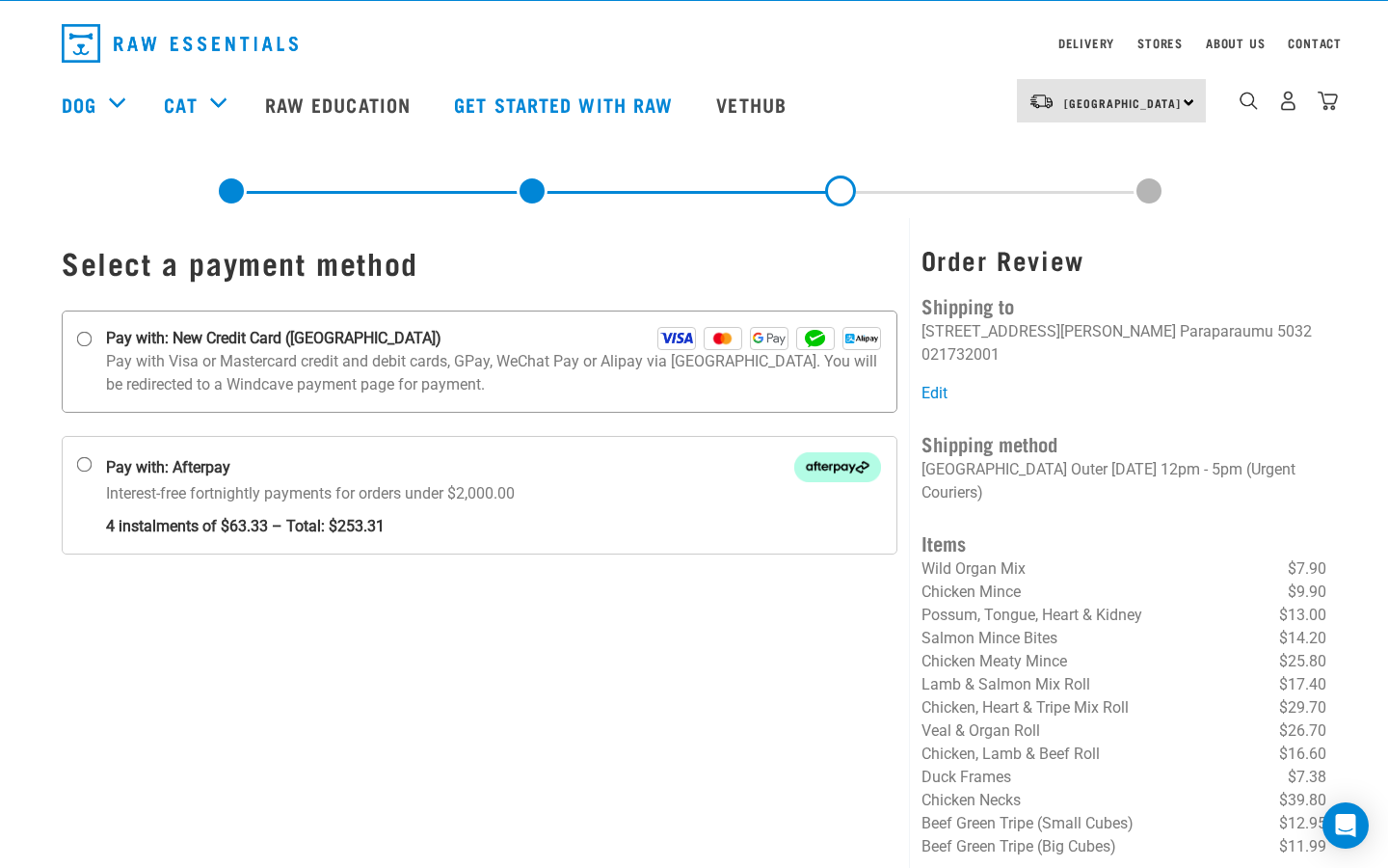
click at [91, 344] on input "Pay with: New Credit Card (Windcave)" at bounding box center [85, 339] width 15 height 15
radio input "true"
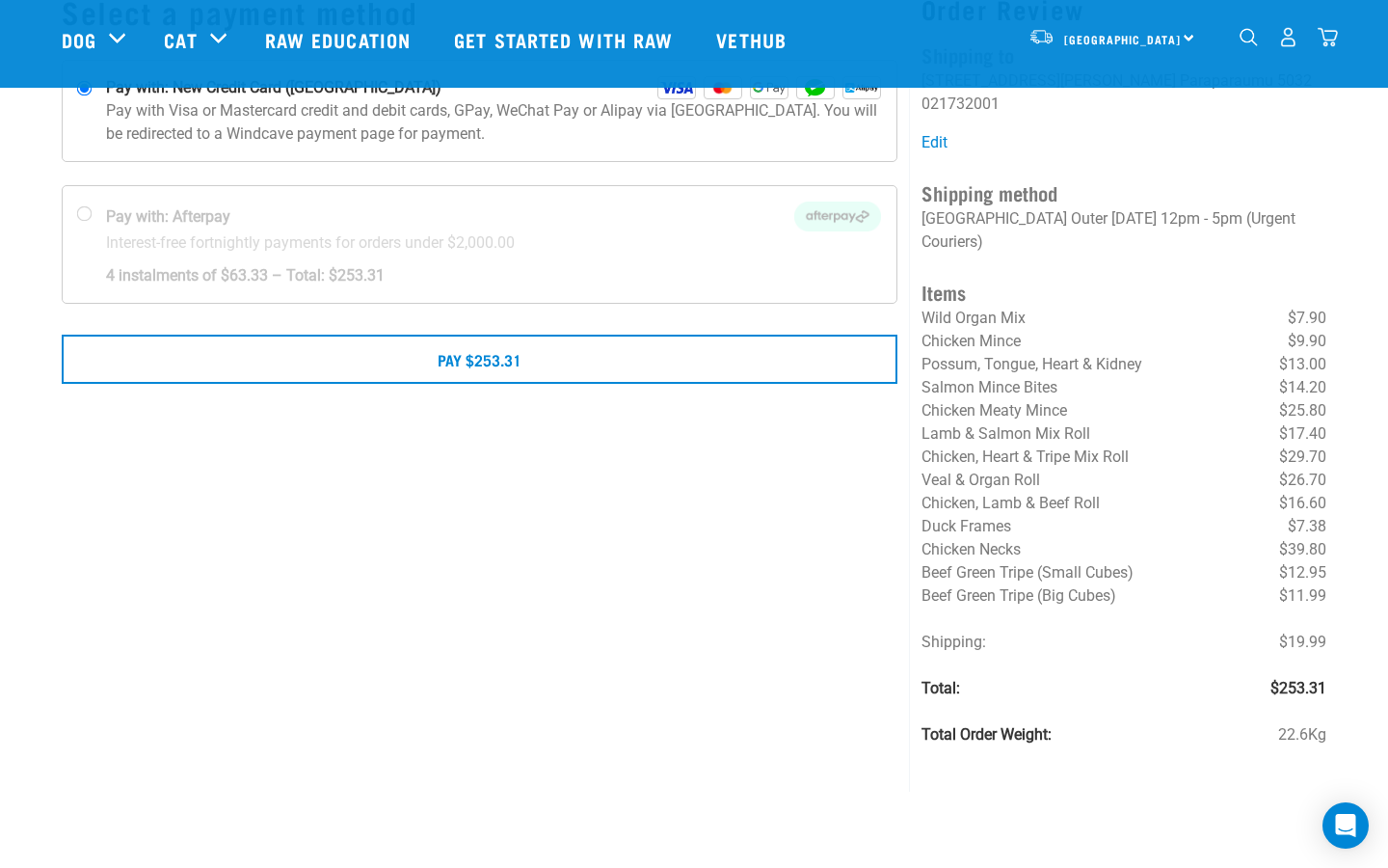
scroll to position [188, 0]
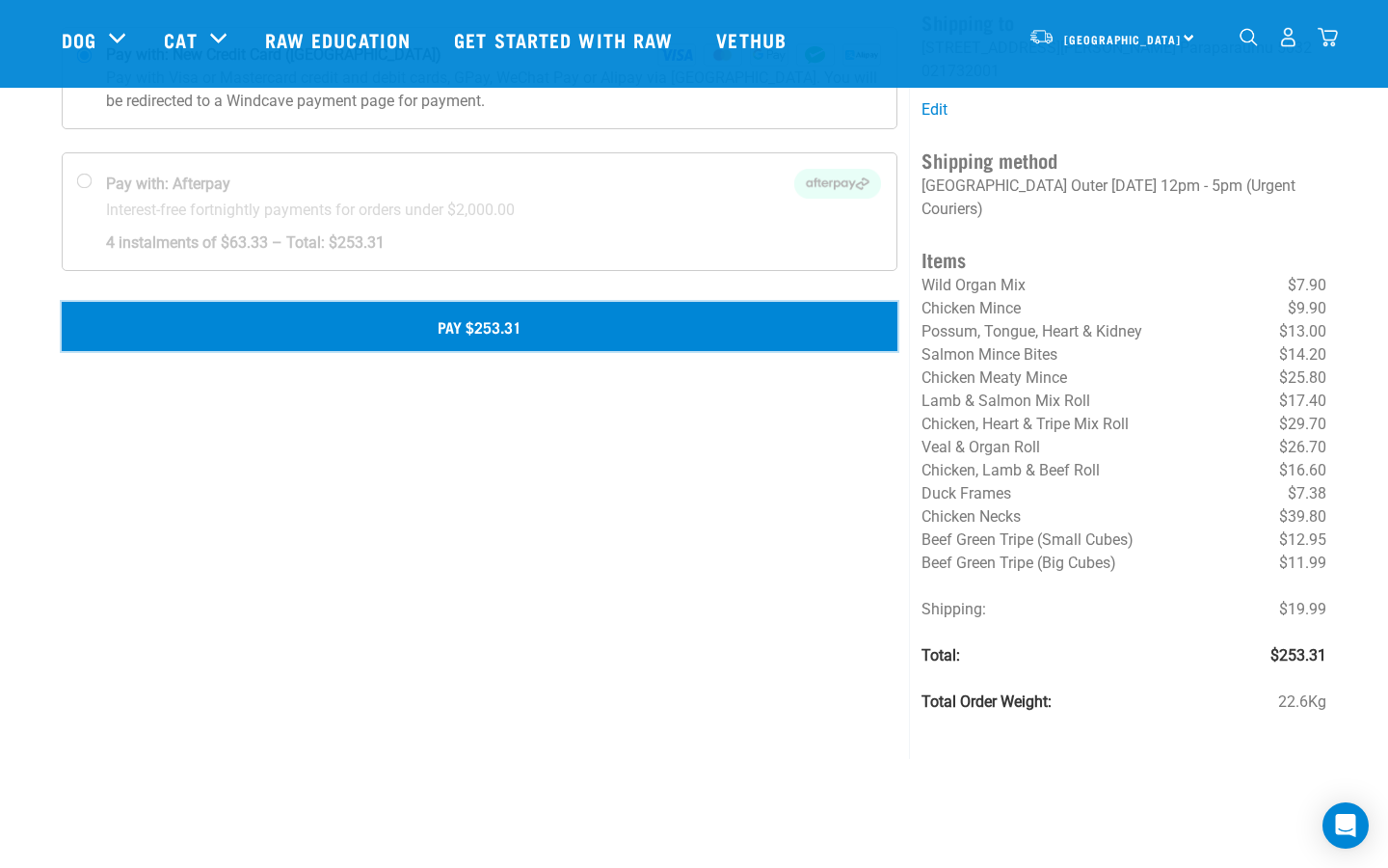
click at [442, 331] on button "Pay $253.31" at bounding box center [479, 326] width 836 height 48
